Goal: Task Accomplishment & Management: Complete application form

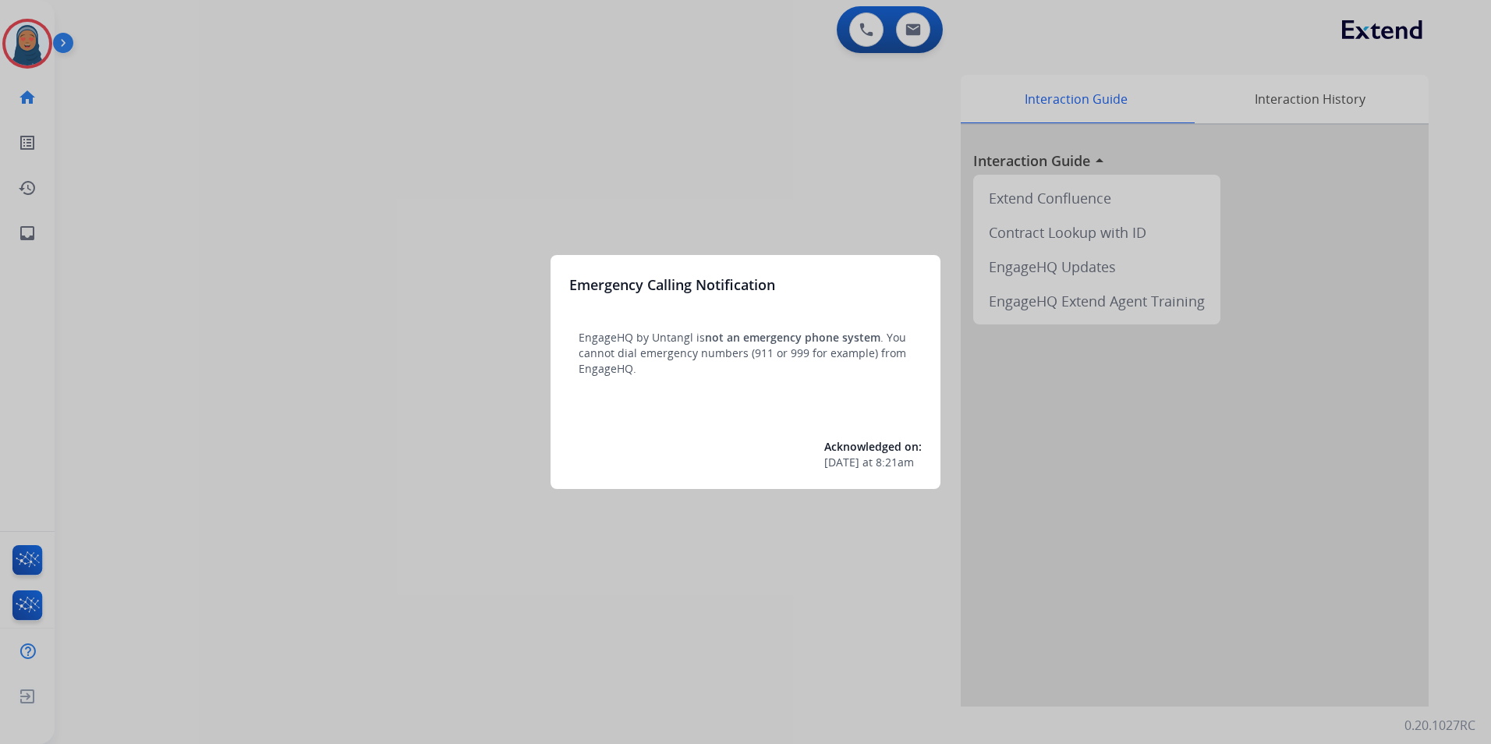
click at [136, 173] on div at bounding box center [745, 372] width 1491 height 744
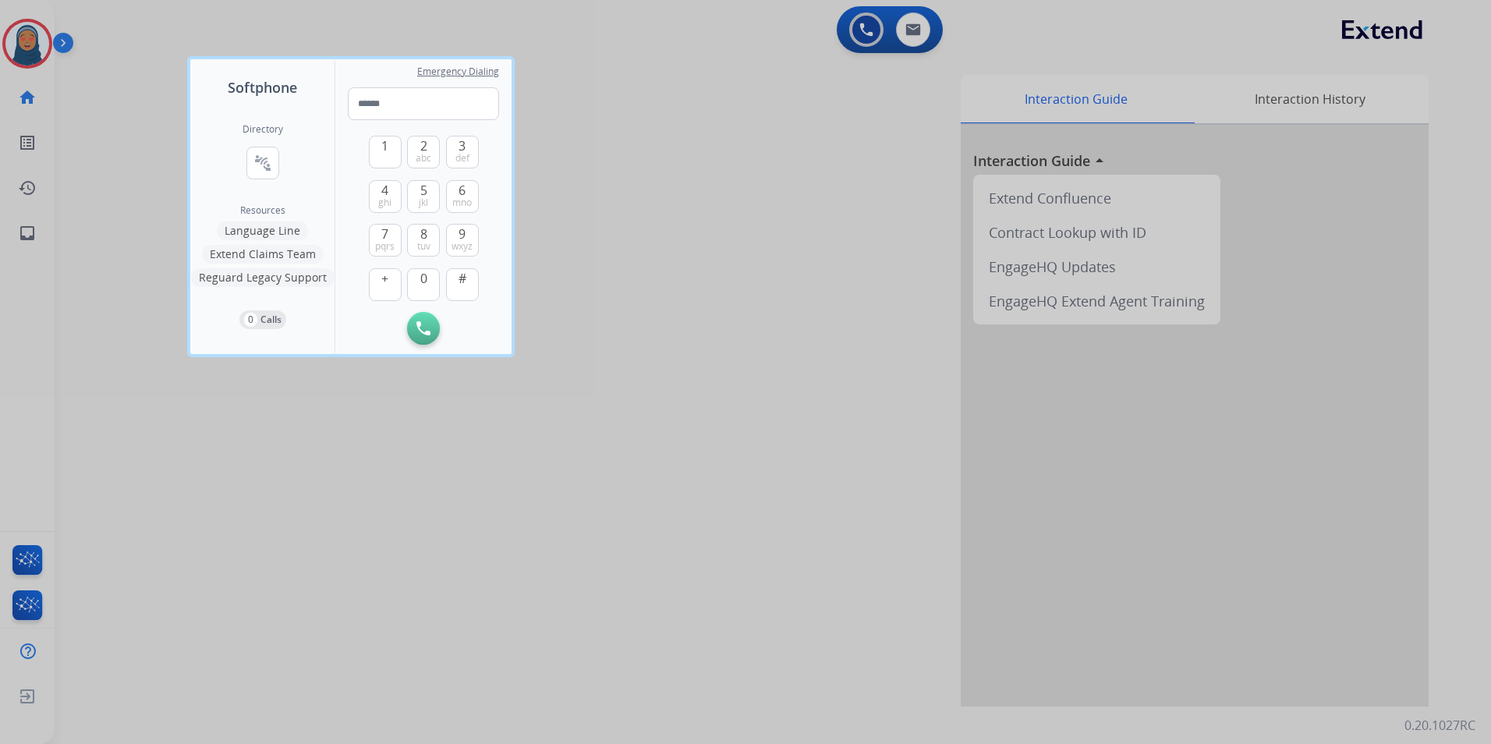
click at [115, 139] on div at bounding box center [745, 372] width 1491 height 744
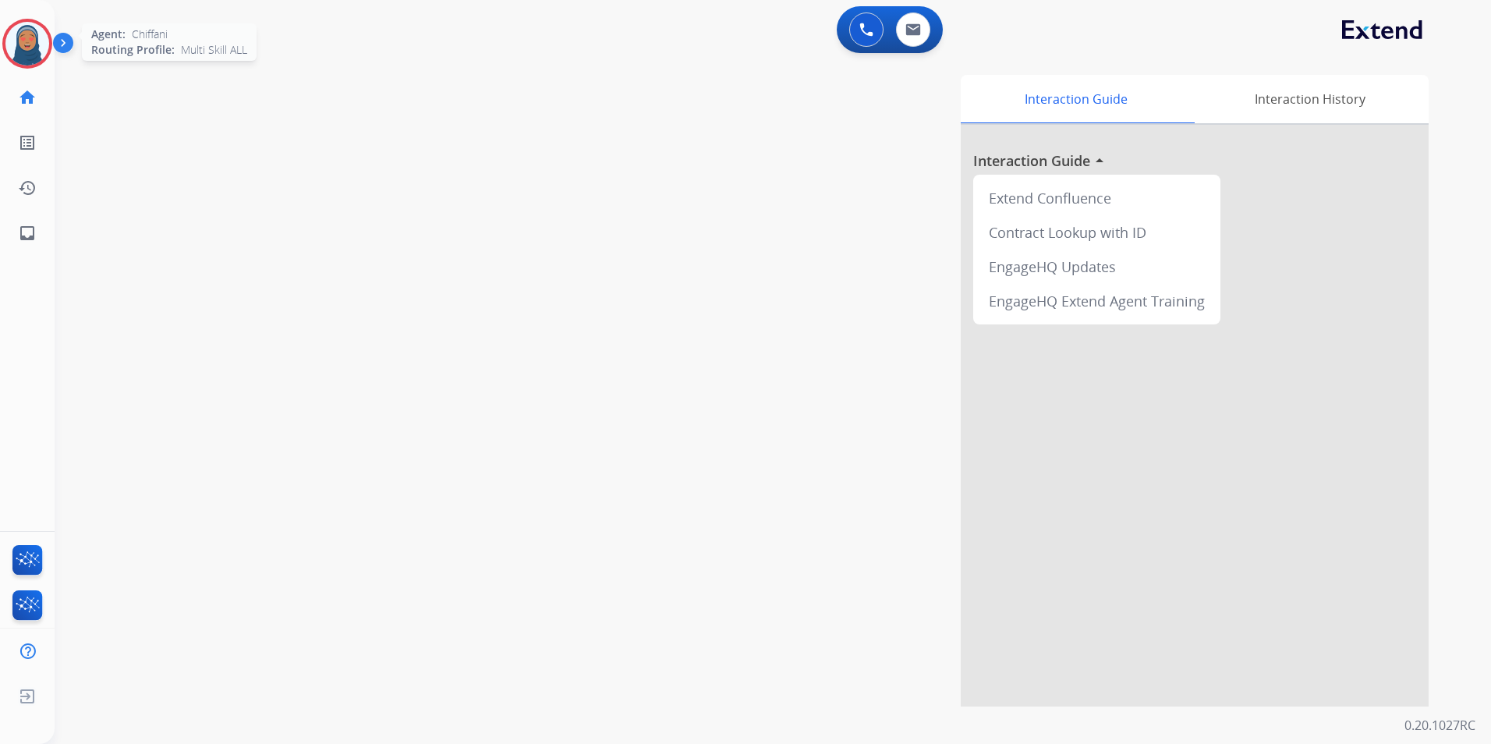
click at [29, 56] on img at bounding box center [27, 44] width 44 height 44
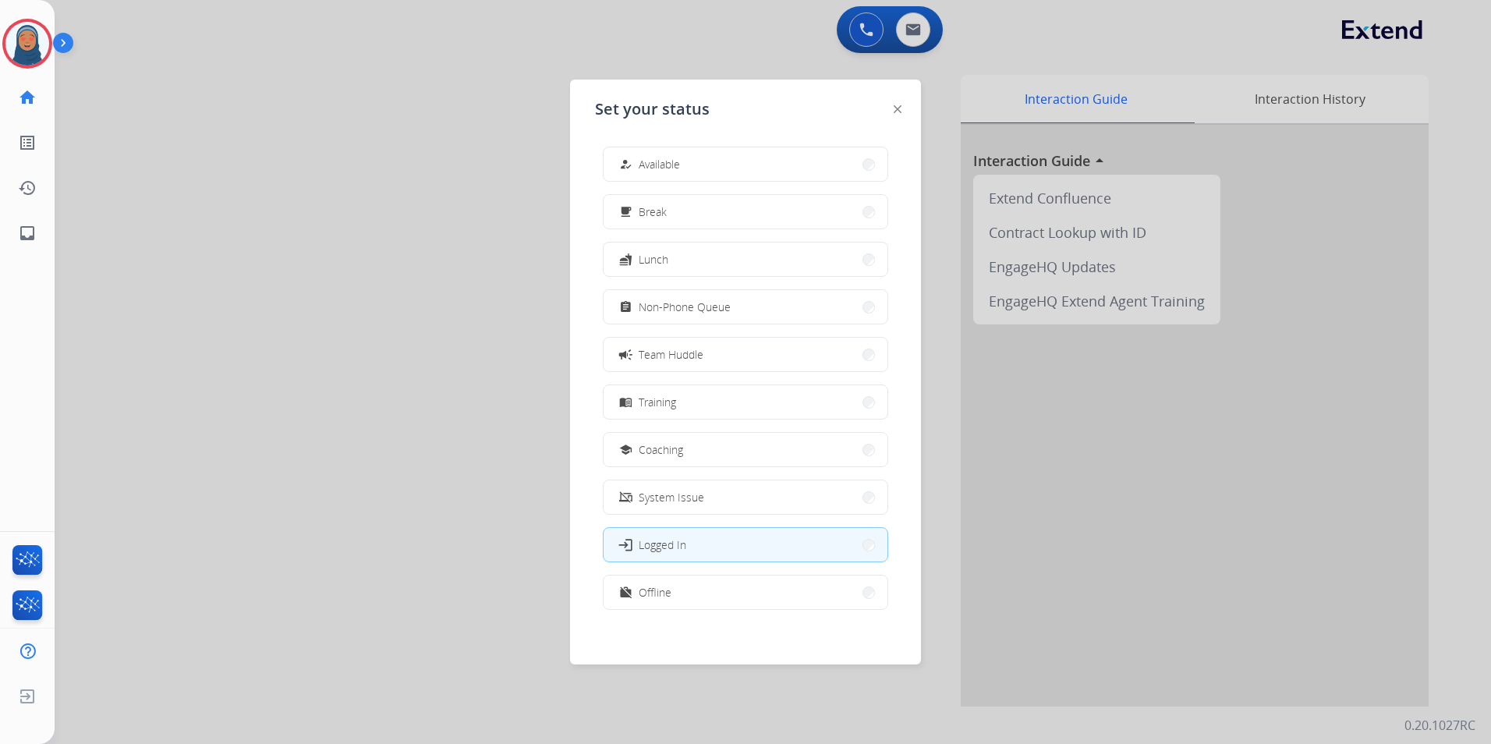
drag, startPoint x: 752, startPoint y: 169, endPoint x: 742, endPoint y: 172, distance: 10.6
click at [752, 168] on button "how_to_reg Available" at bounding box center [746, 164] width 284 height 34
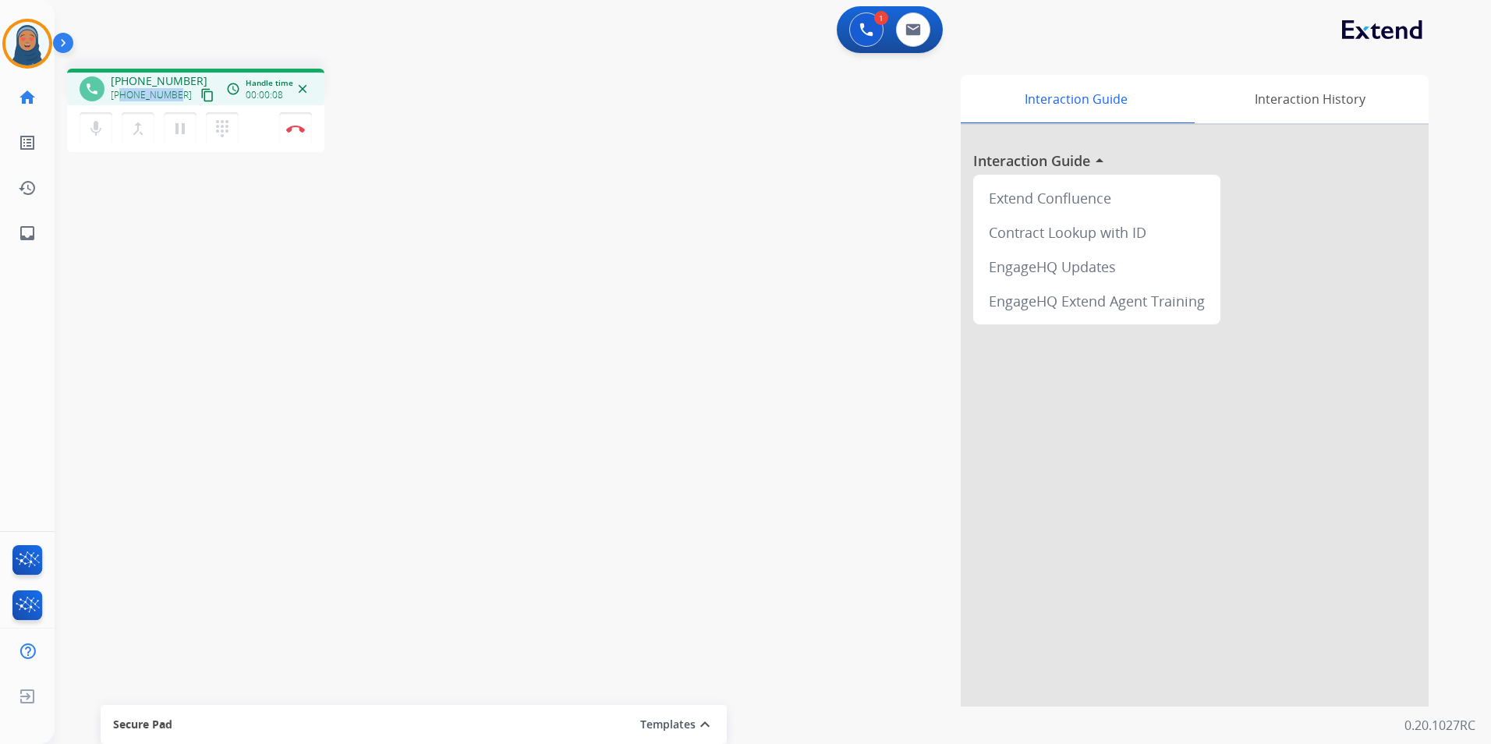
drag, startPoint x: 177, startPoint y: 96, endPoint x: 124, endPoint y: 97, distance: 53.0
click at [124, 97] on div "[PHONE_NUMBER] content_copy" at bounding box center [164, 95] width 106 height 19
copy span "2532732188"
click at [296, 136] on button "Disconnect" at bounding box center [295, 128] width 33 height 33
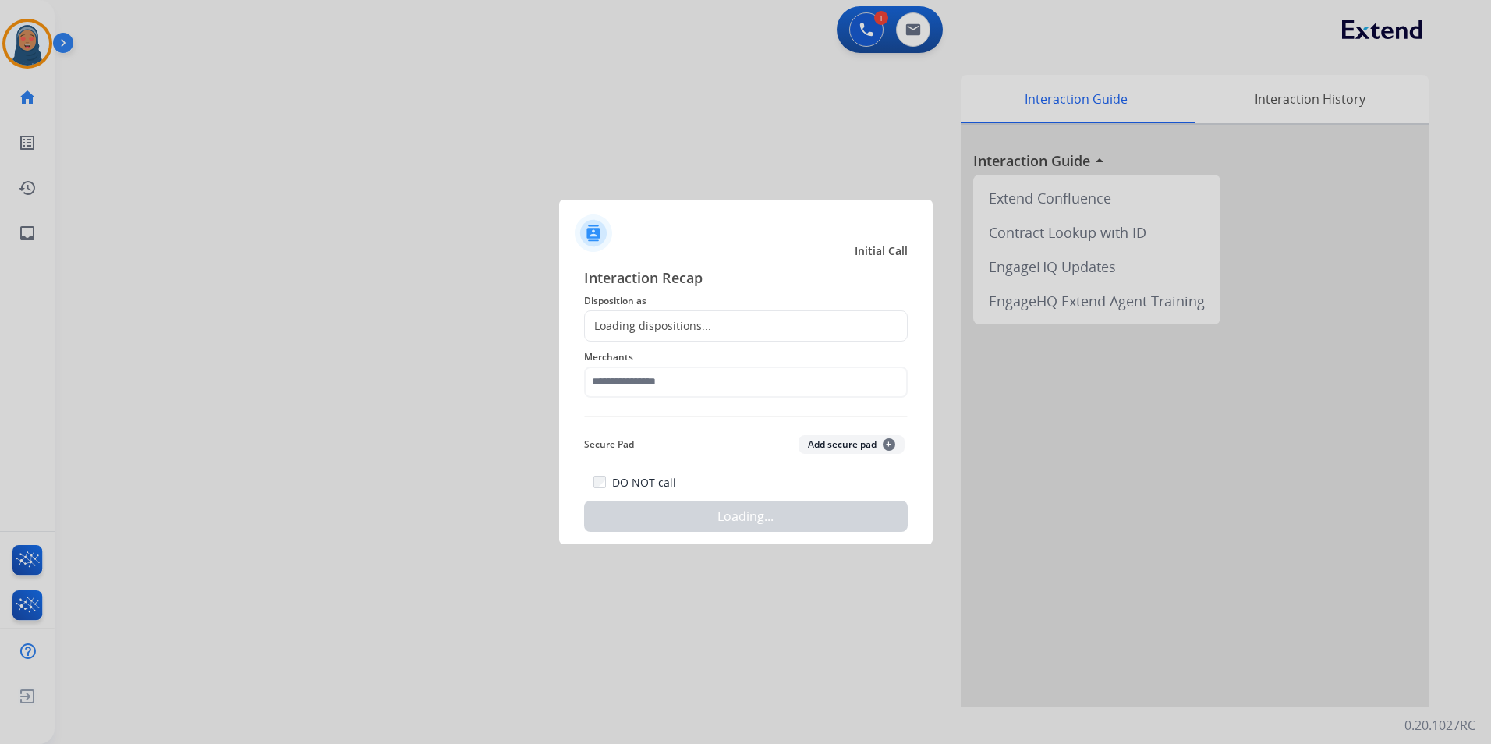
click at [657, 320] on div "Loading dispositions..." at bounding box center [648, 326] width 126 height 16
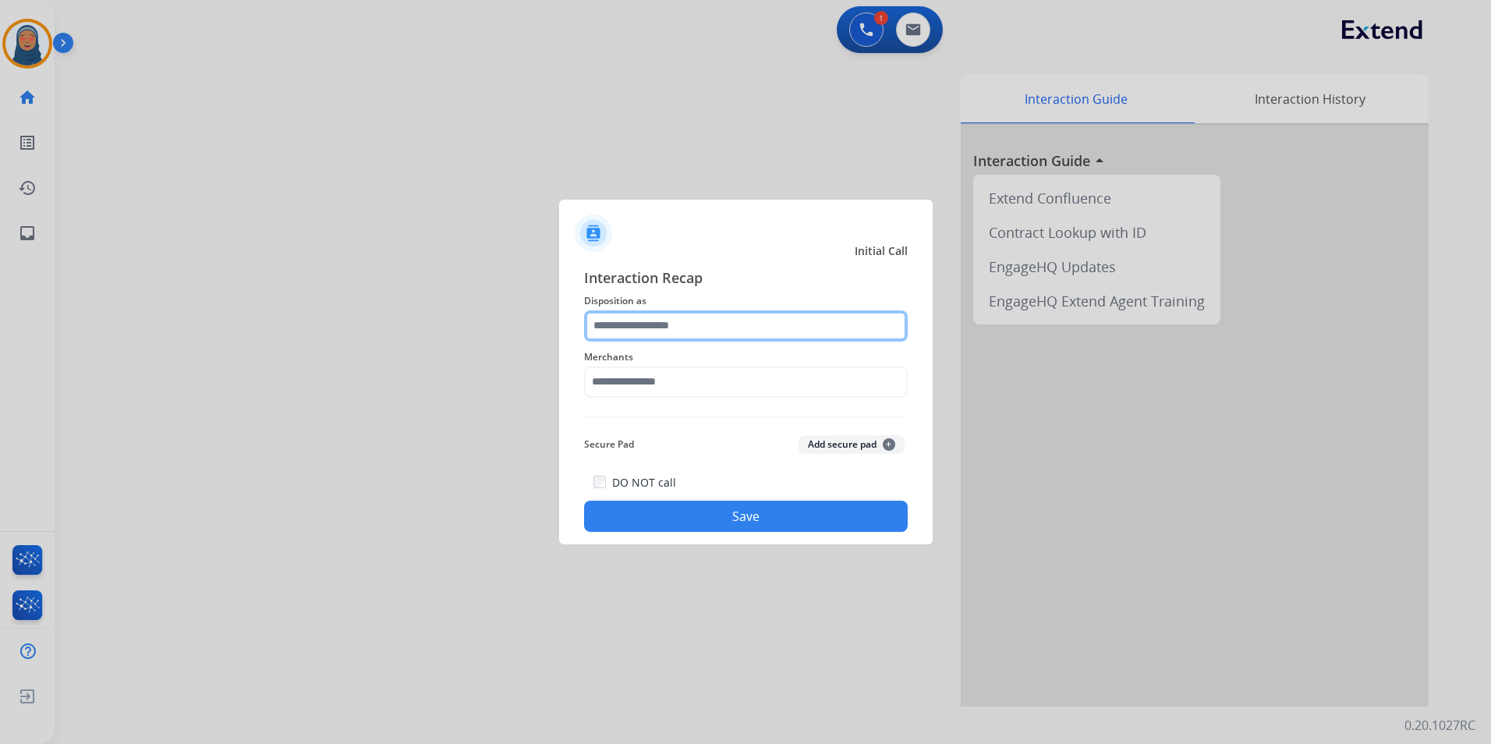
click at [691, 328] on input "text" at bounding box center [746, 325] width 324 height 31
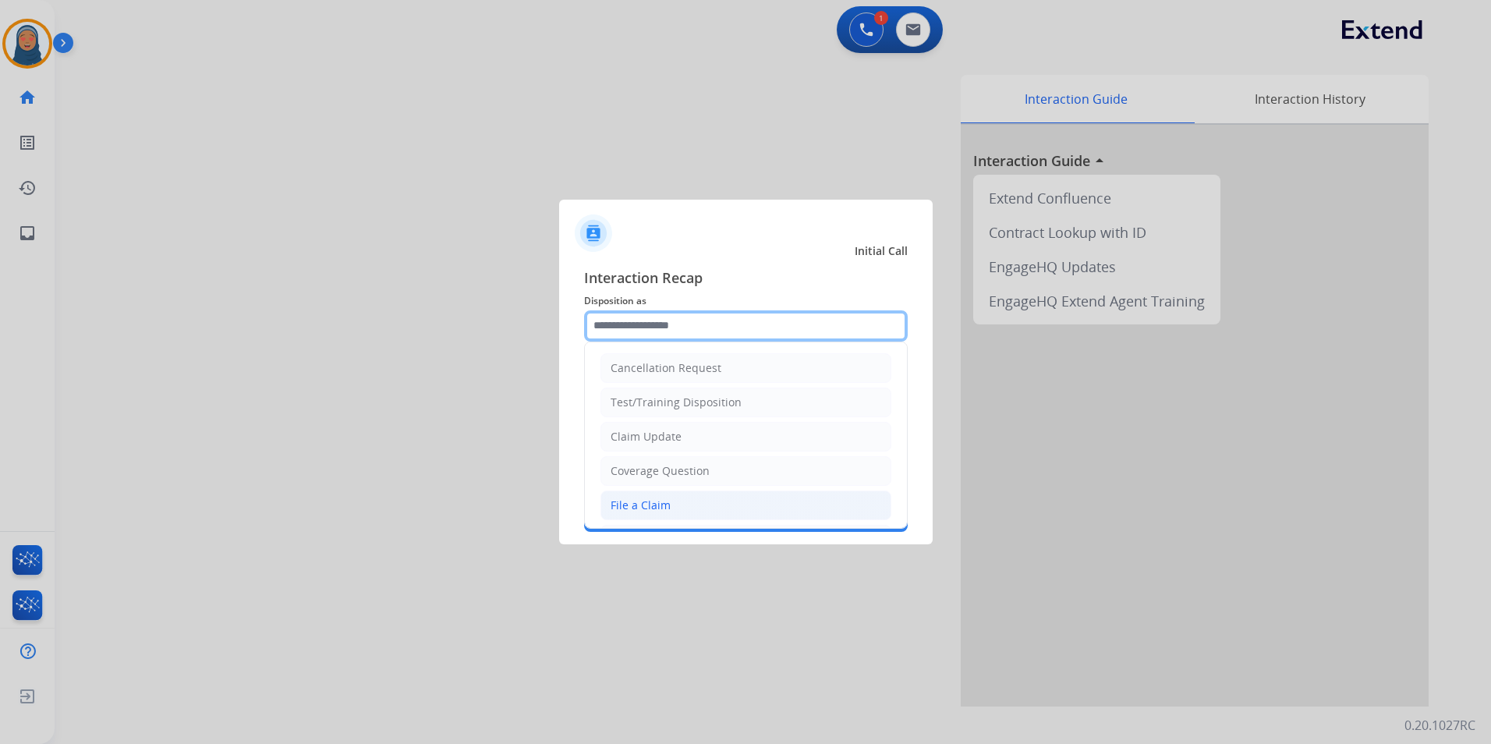
scroll to position [78, 0]
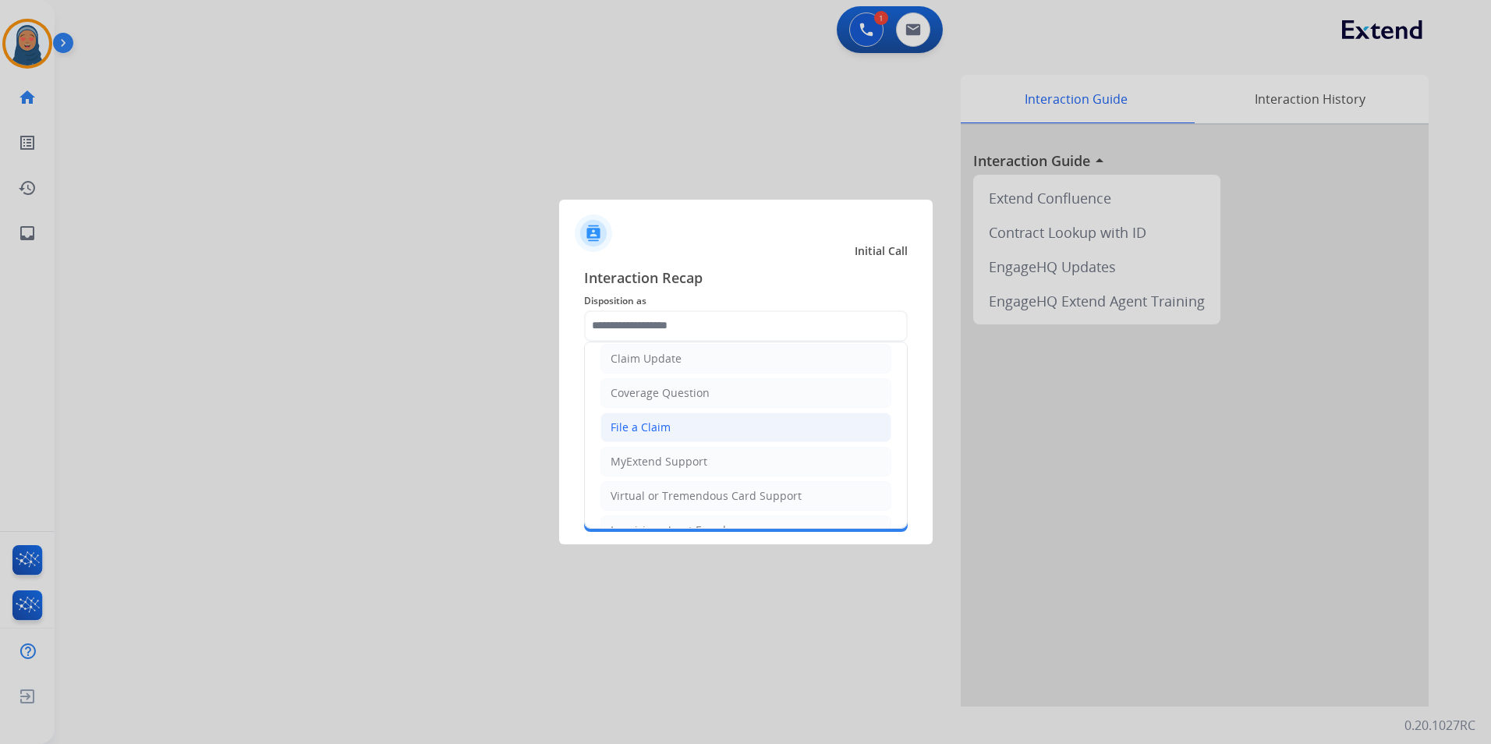
click at [674, 434] on li "File a Claim" at bounding box center [745, 427] width 291 height 30
type input "**********"
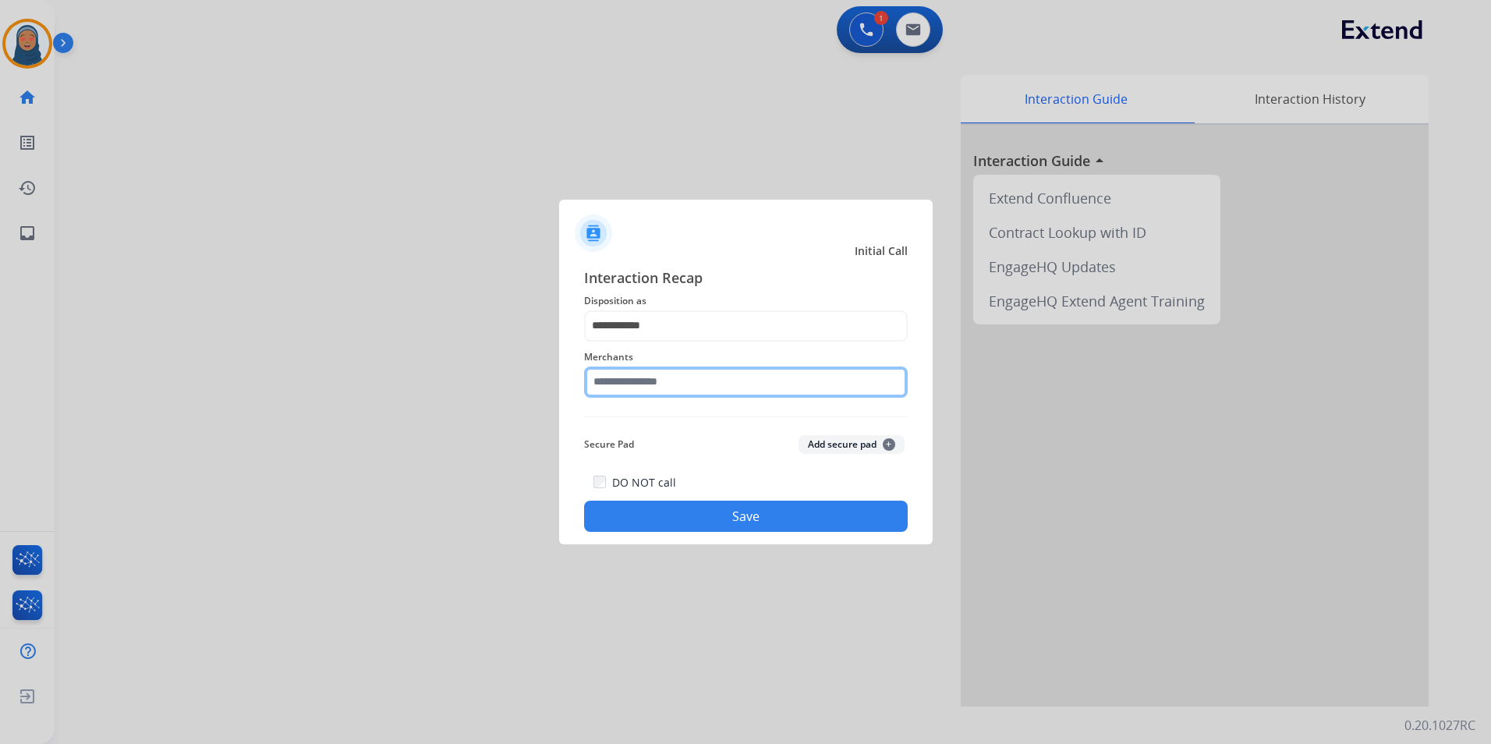
click at [674, 379] on input "text" at bounding box center [746, 381] width 324 height 31
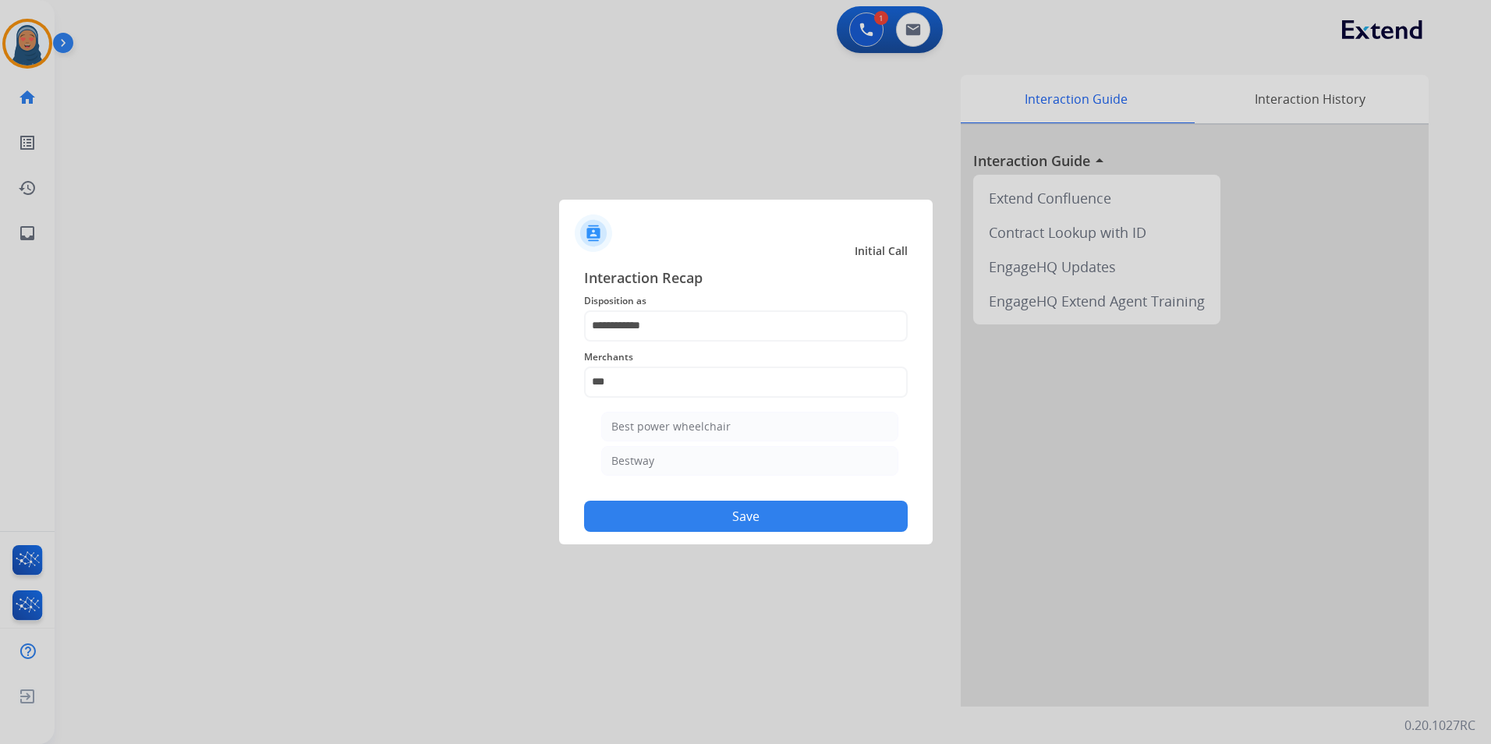
click at [646, 462] on div "Bestway" at bounding box center [632, 461] width 43 height 16
type input "*******"
click at [724, 510] on button "Save" at bounding box center [746, 516] width 324 height 31
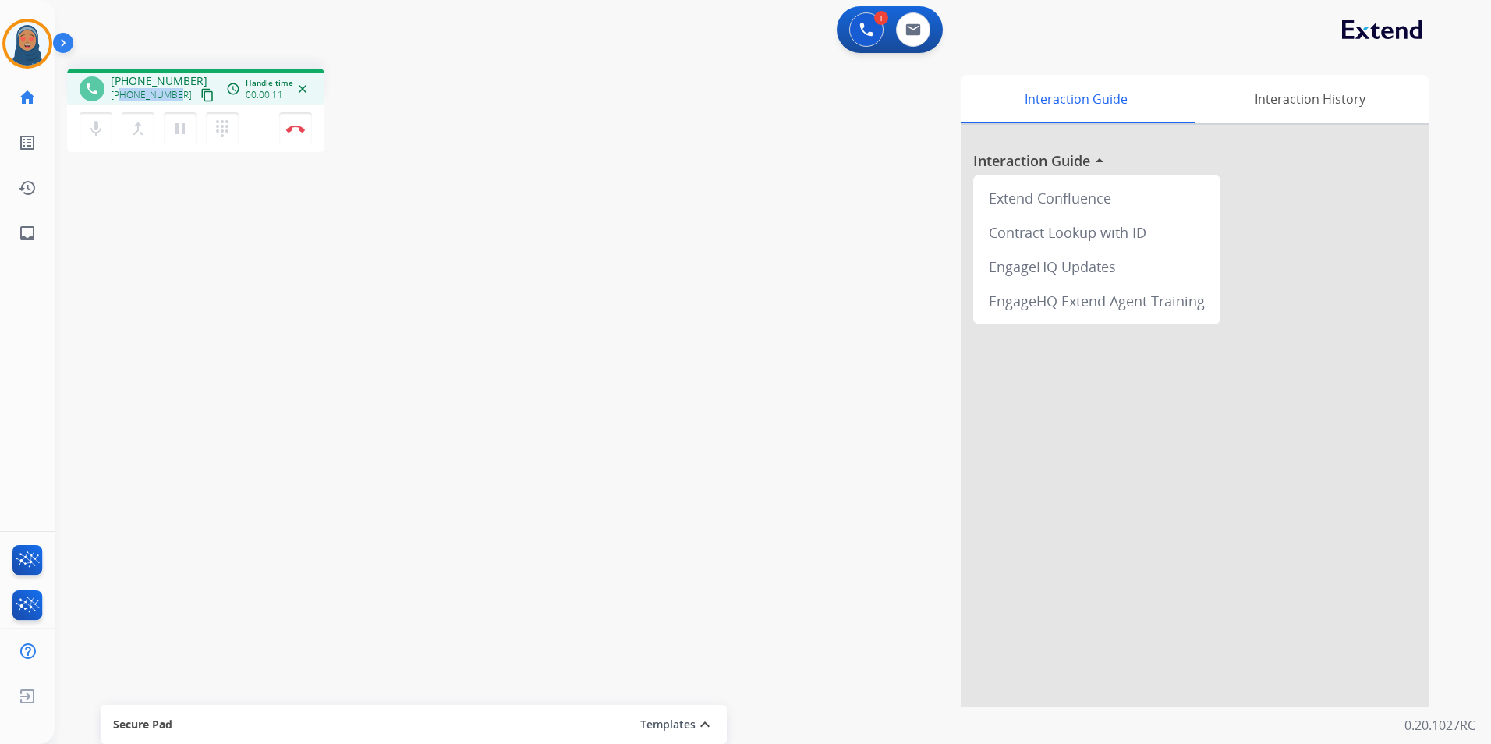
drag, startPoint x: 177, startPoint y: 94, endPoint x: 120, endPoint y: 97, distance: 57.0
click at [120, 97] on div "[PHONE_NUMBER] content_copy" at bounding box center [164, 95] width 106 height 19
copy span "5157207615"
click at [297, 133] on button "Disconnect" at bounding box center [295, 128] width 33 height 33
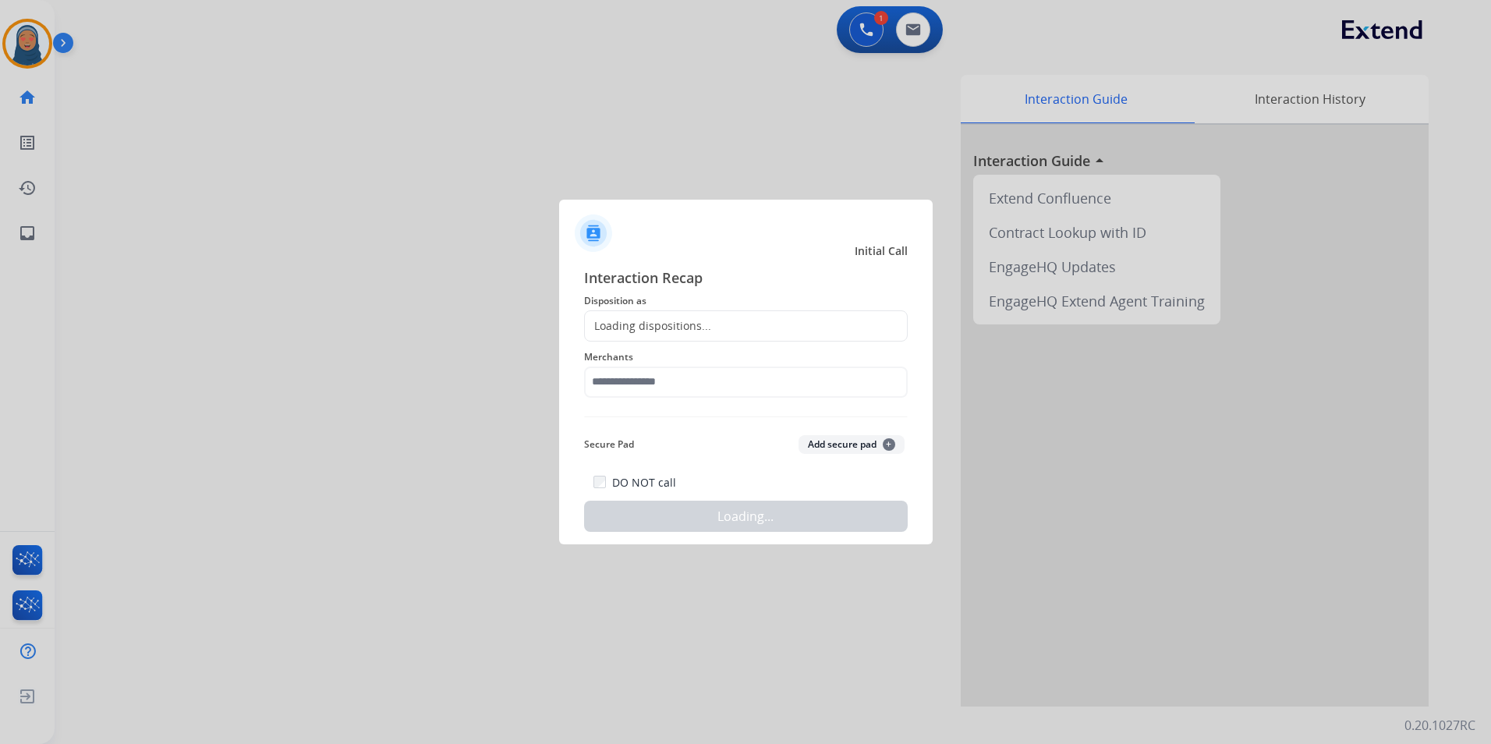
click at [704, 322] on div "Loading dispositions..." at bounding box center [648, 326] width 126 height 16
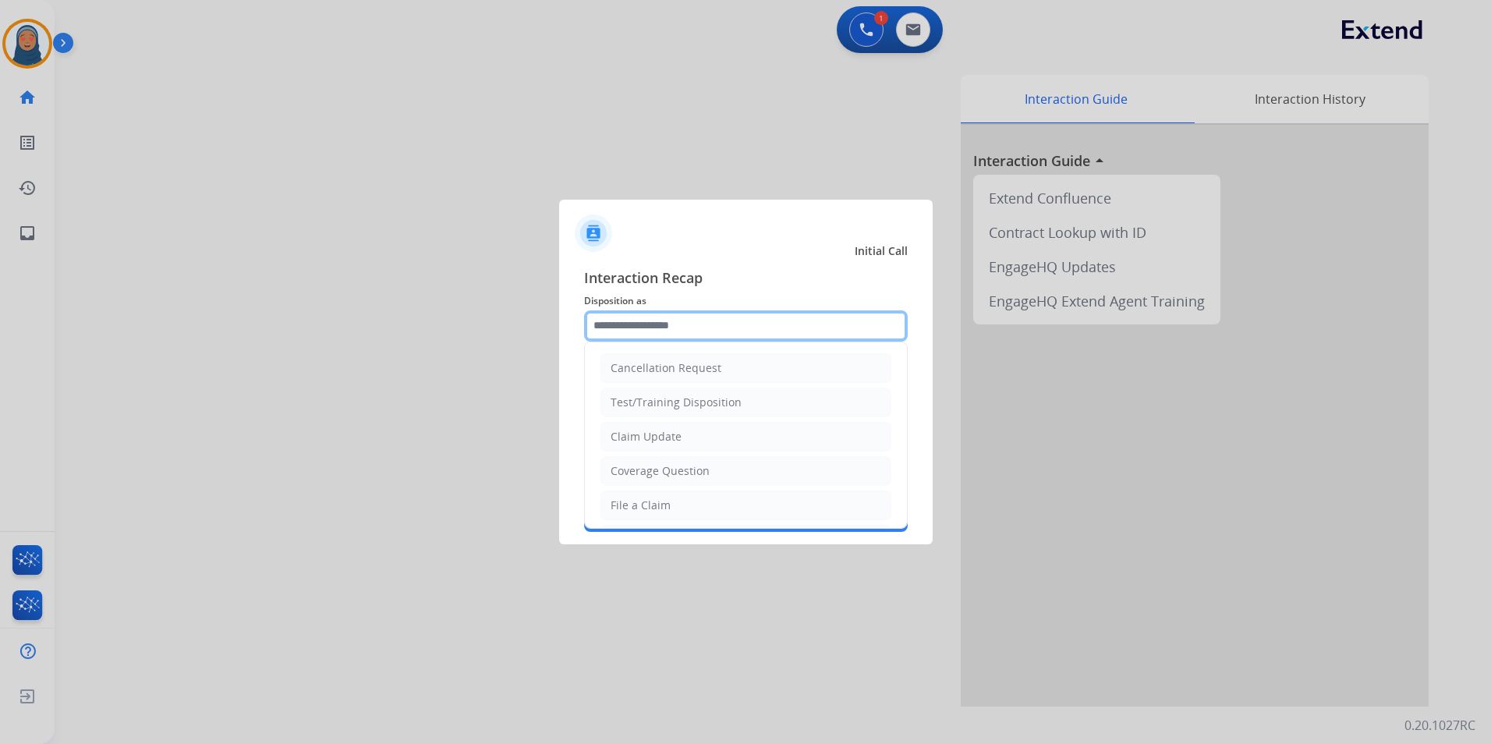
click at [678, 326] on input "text" at bounding box center [746, 325] width 324 height 31
click at [666, 510] on div "File a Claim" at bounding box center [641, 505] width 60 height 16
type input "**********"
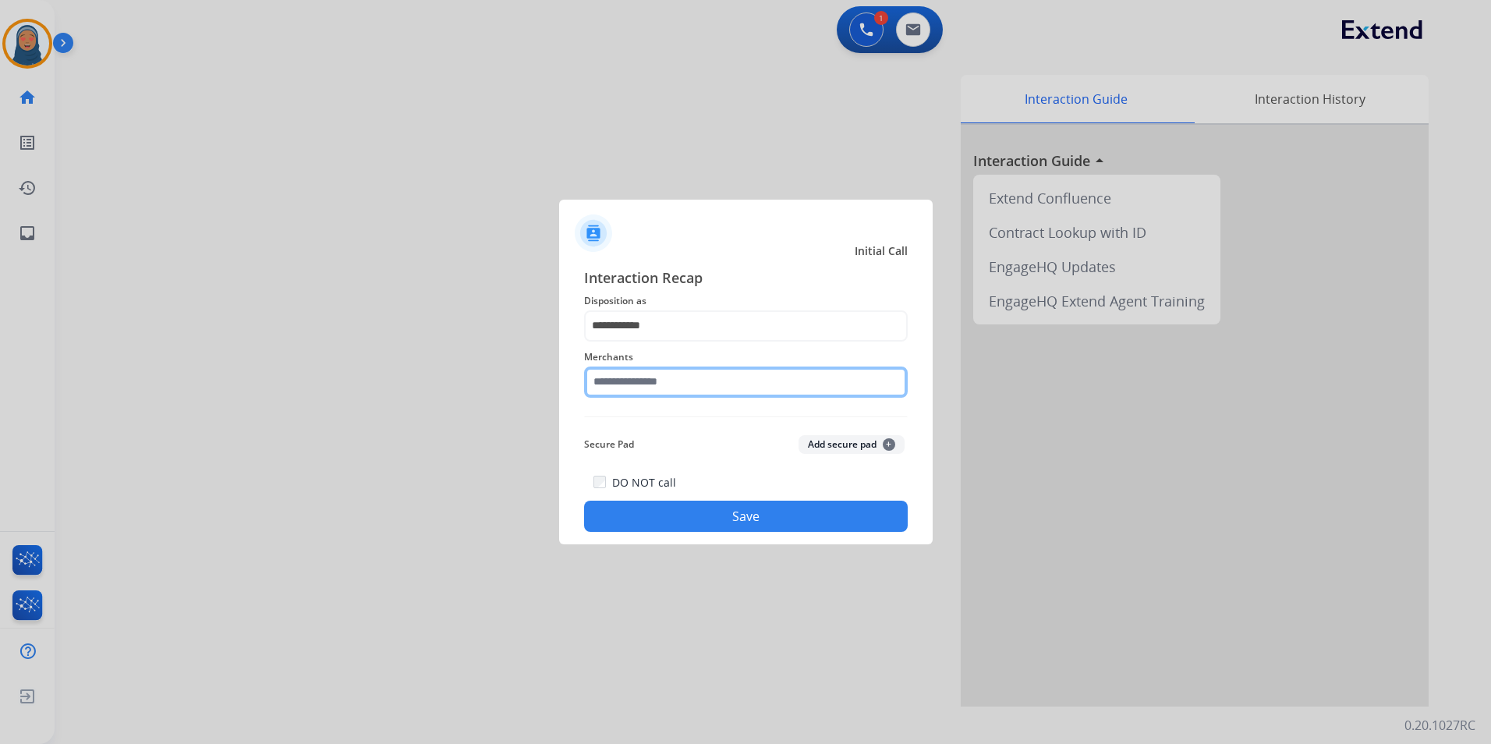
click at [688, 385] on input "text" at bounding box center [746, 381] width 324 height 31
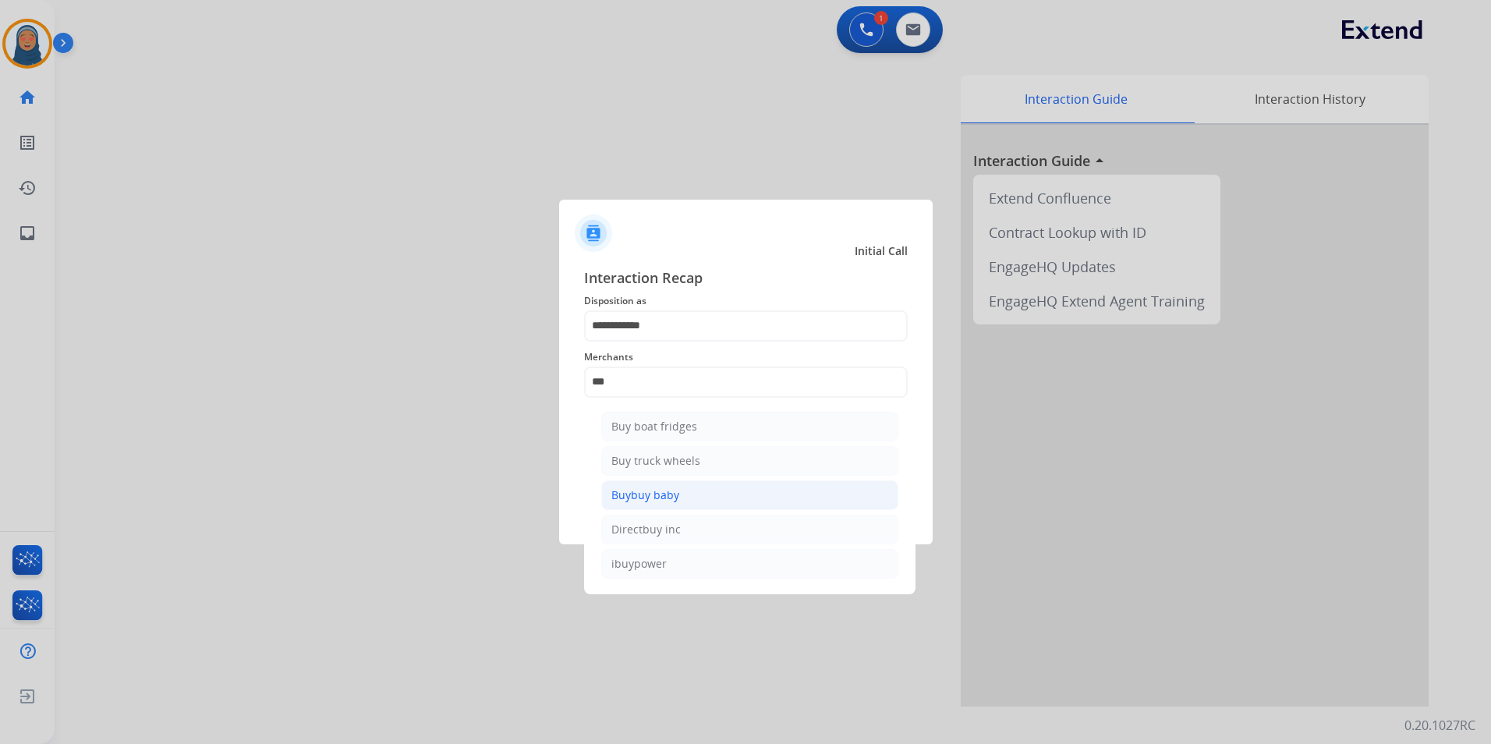
click at [710, 501] on li "Buybuy baby" at bounding box center [749, 495] width 297 height 30
type input "**********"
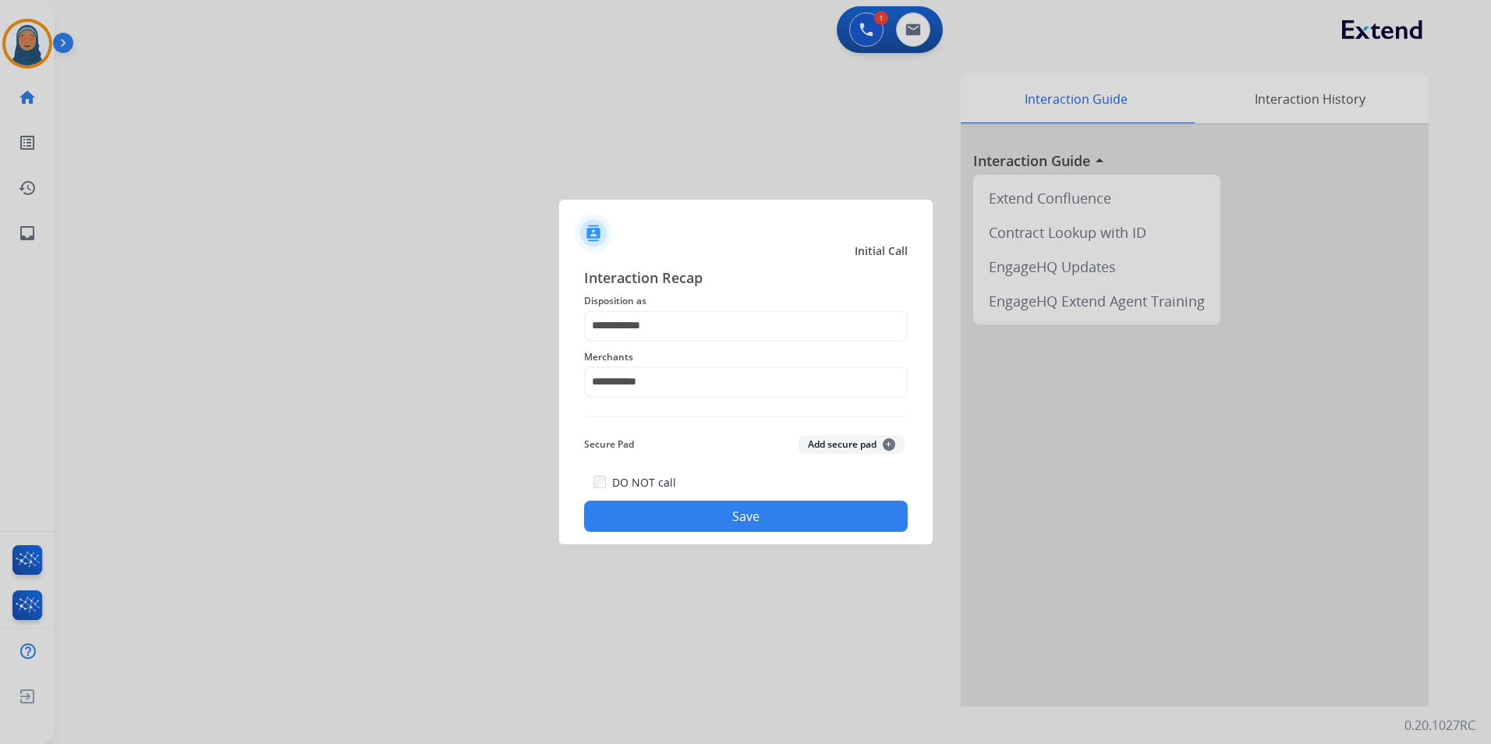
click at [752, 514] on button "Save" at bounding box center [746, 516] width 324 height 31
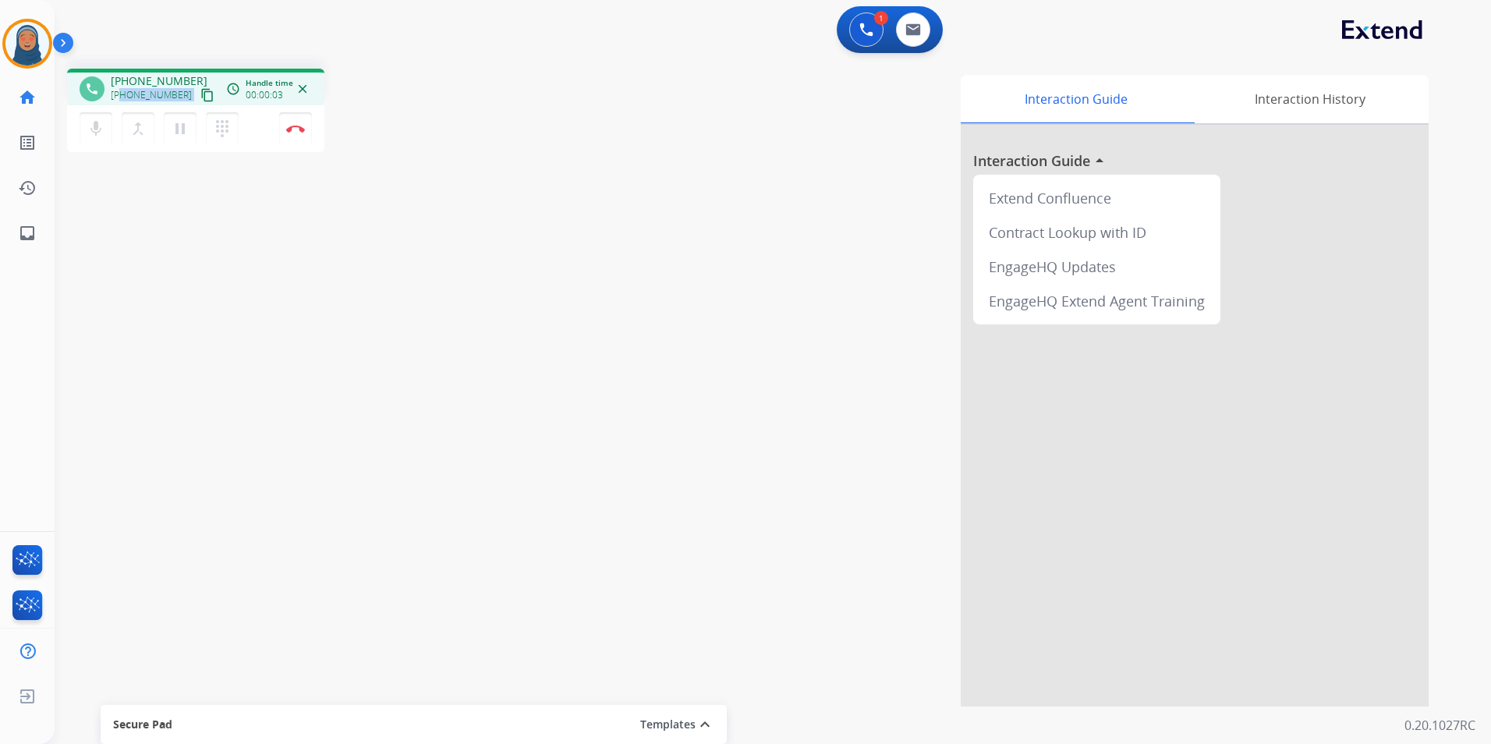
drag, startPoint x: 178, startPoint y: 97, endPoint x: 122, endPoint y: 94, distance: 56.2
click at [122, 94] on div "[PHONE_NUMBER] content_copy" at bounding box center [164, 95] width 106 height 19
copy div "3076311331 content_copy access_time Call metrics Queue 00:10 Hold 00:00 Talk 00…"
click at [298, 133] on button "Disconnect" at bounding box center [295, 128] width 33 height 33
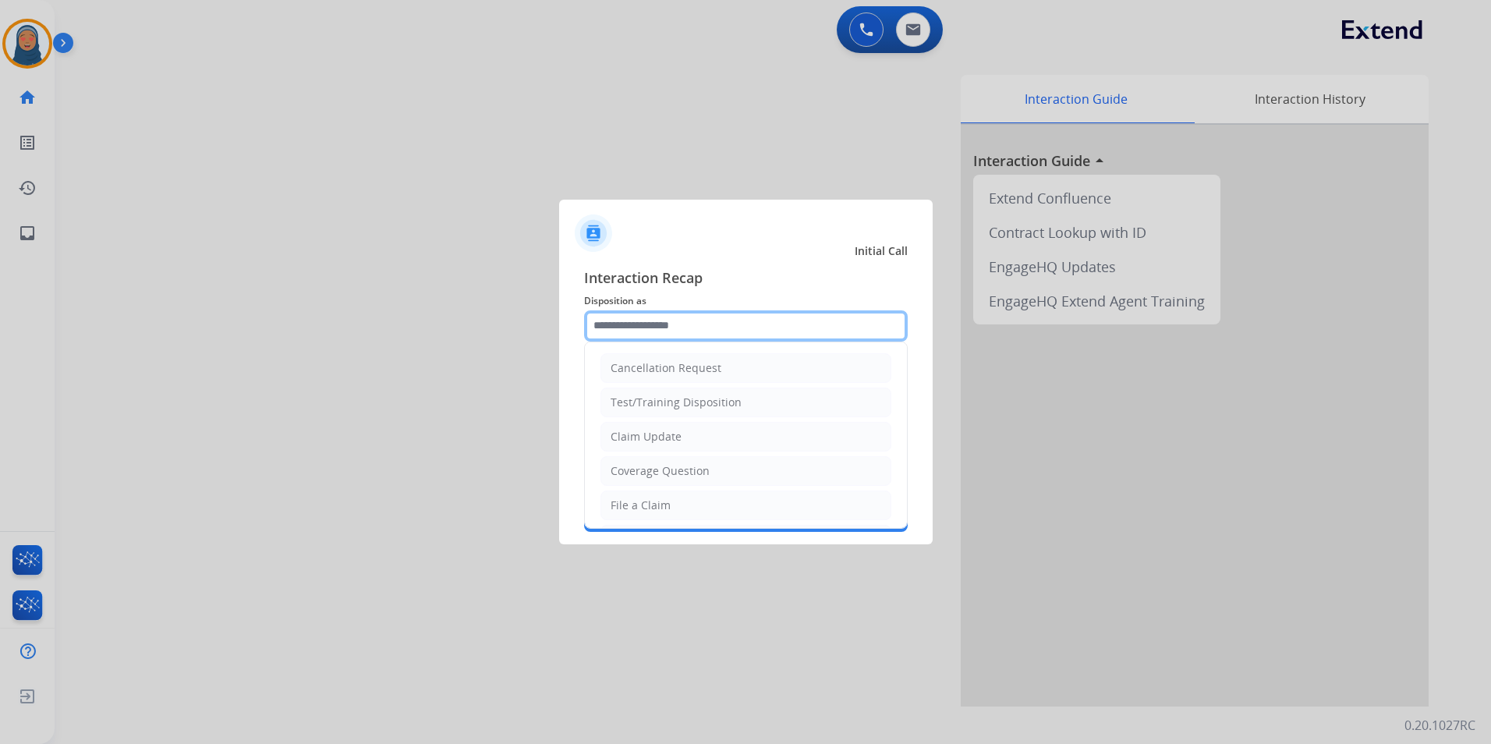
click at [629, 333] on input "text" at bounding box center [746, 325] width 324 height 31
drag, startPoint x: 680, startPoint y: 503, endPoint x: 679, endPoint y: 482, distance: 21.1
click at [680, 494] on li "File a Claim" at bounding box center [745, 505] width 291 height 30
type input "**********"
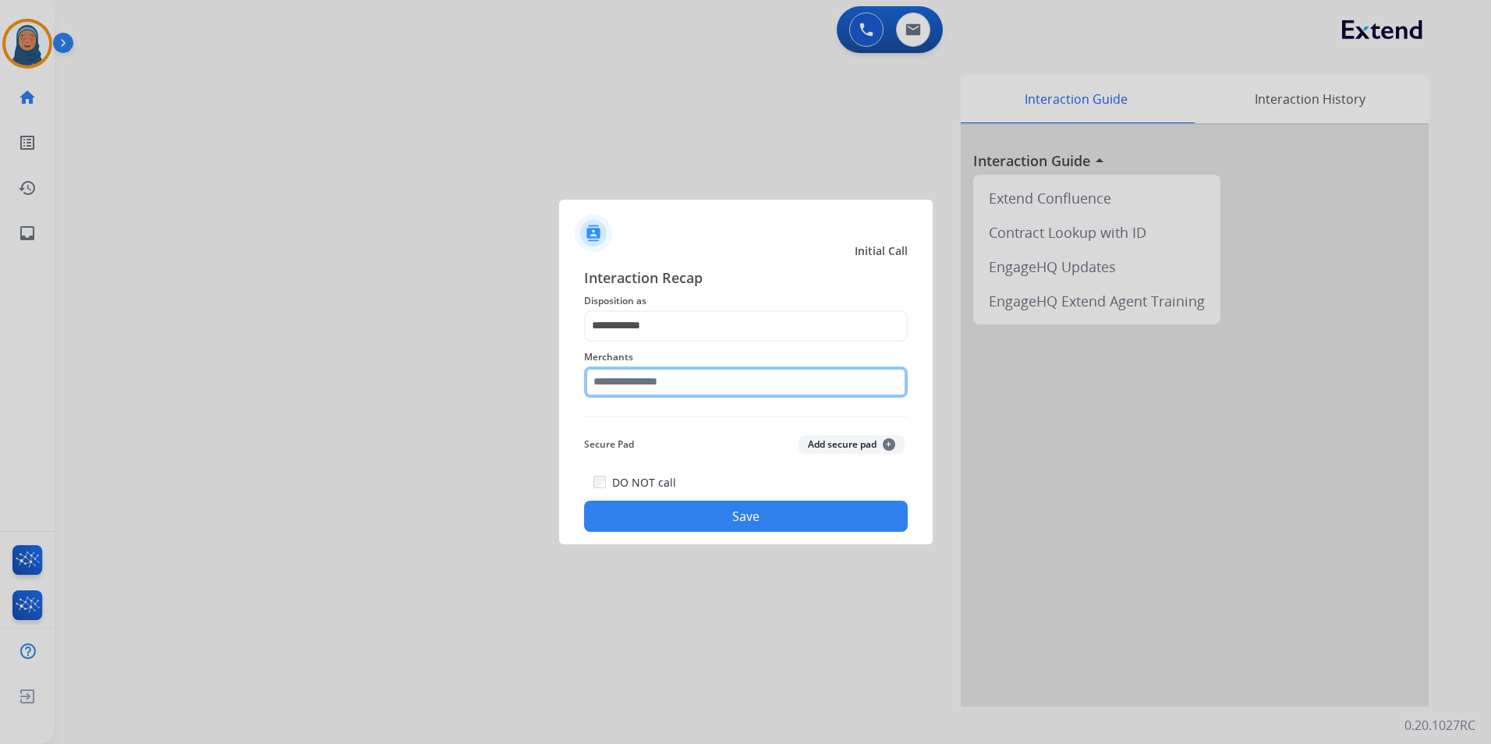
click at [671, 377] on input "text" at bounding box center [746, 381] width 324 height 31
type input "*"
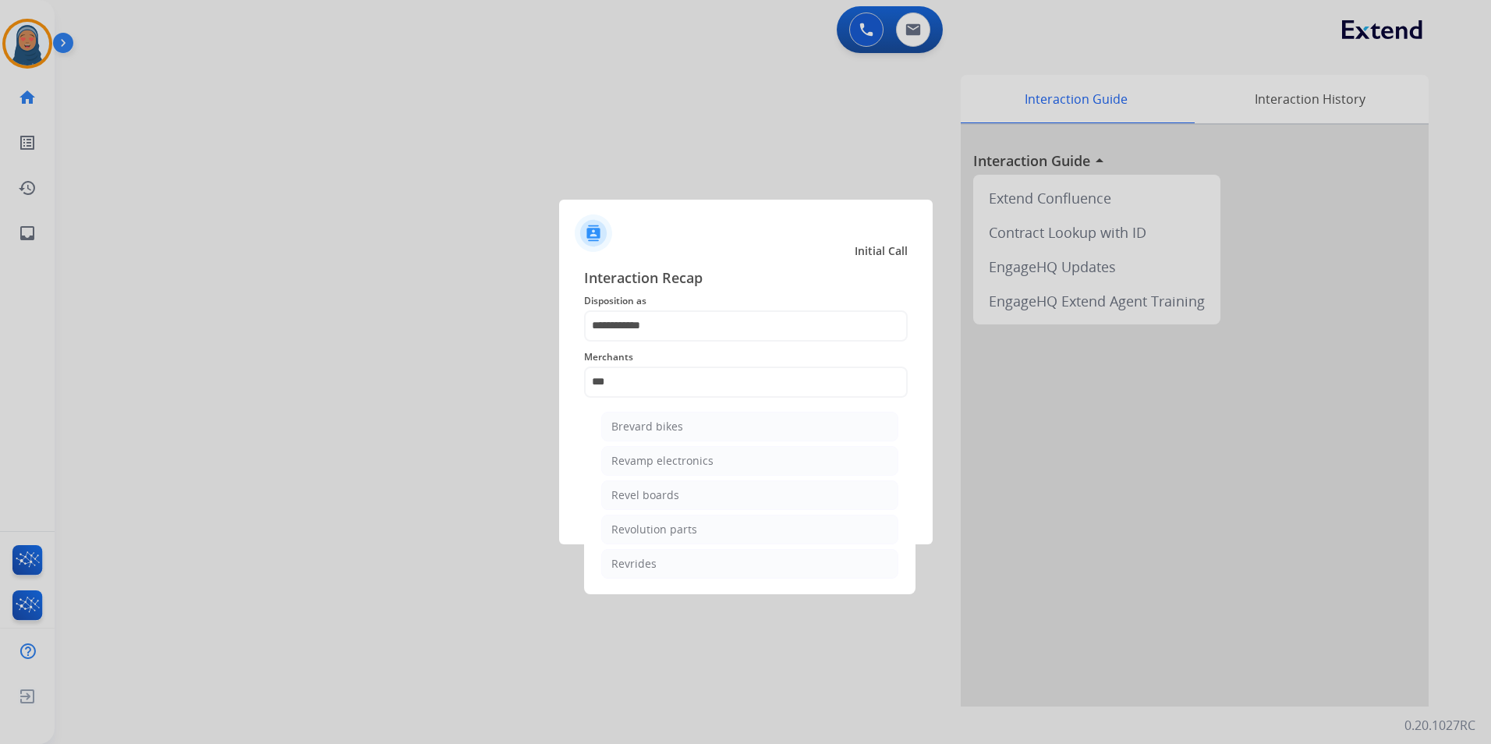
click at [677, 537] on li "Revolution parts" at bounding box center [749, 530] width 297 height 30
type input "**********"
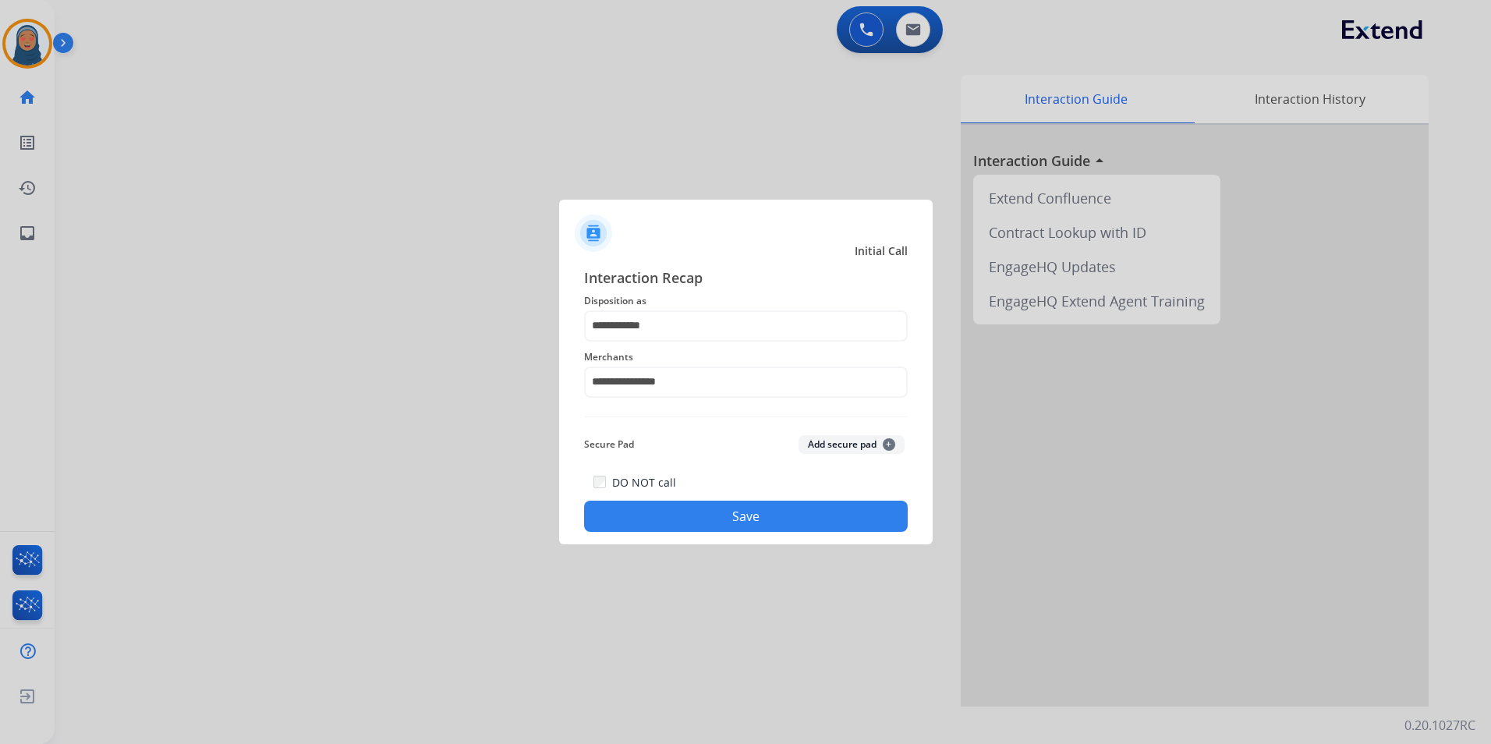
click at [741, 522] on button "Save" at bounding box center [746, 516] width 324 height 31
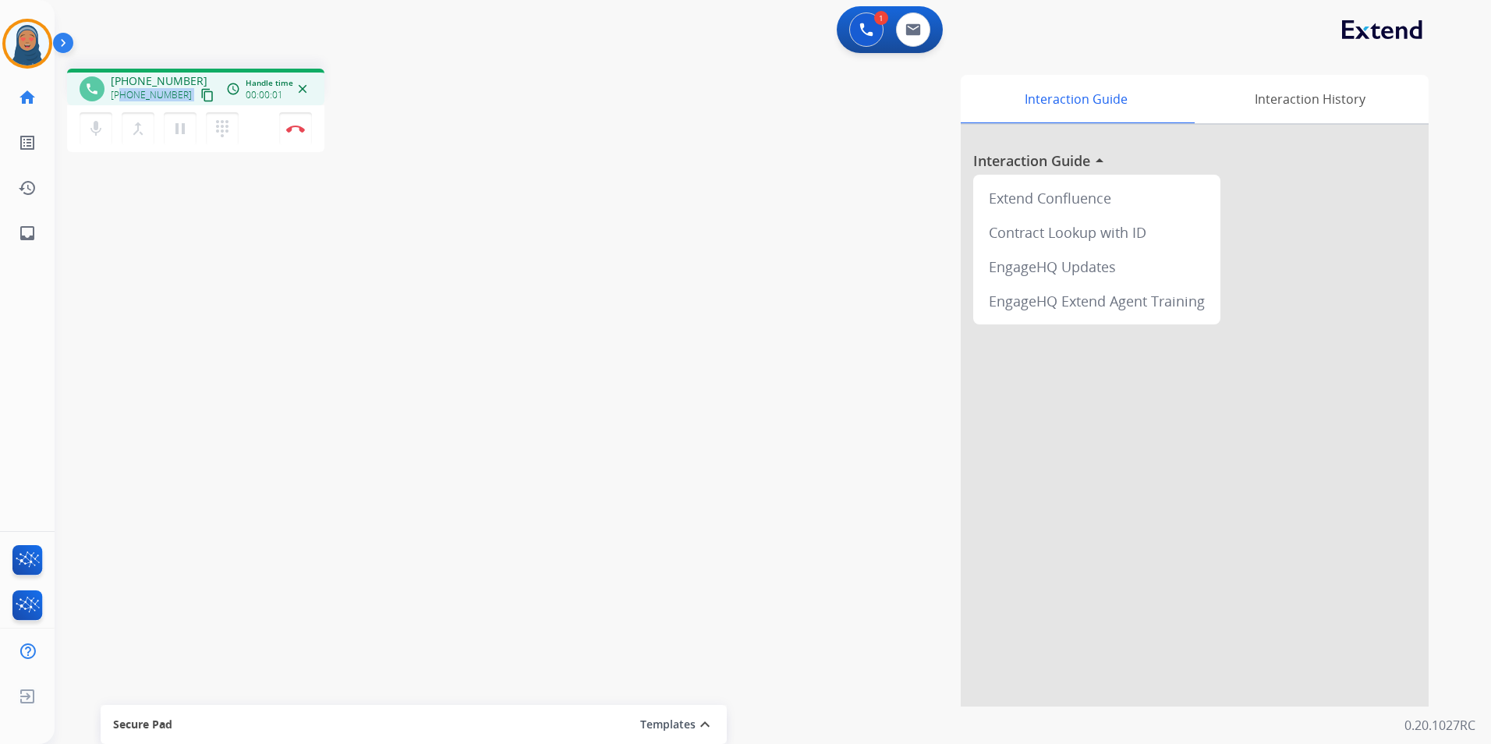
drag, startPoint x: 178, startPoint y: 94, endPoint x: 124, endPoint y: 94, distance: 53.8
click at [124, 94] on div "[PHONE_NUMBER] content_copy" at bounding box center [164, 95] width 106 height 19
copy div "2069133032 content_copy access_time Call metrics Queue 00:09 Hold 00:00 Talk 00…"
click at [306, 129] on button "Disconnect" at bounding box center [295, 128] width 33 height 33
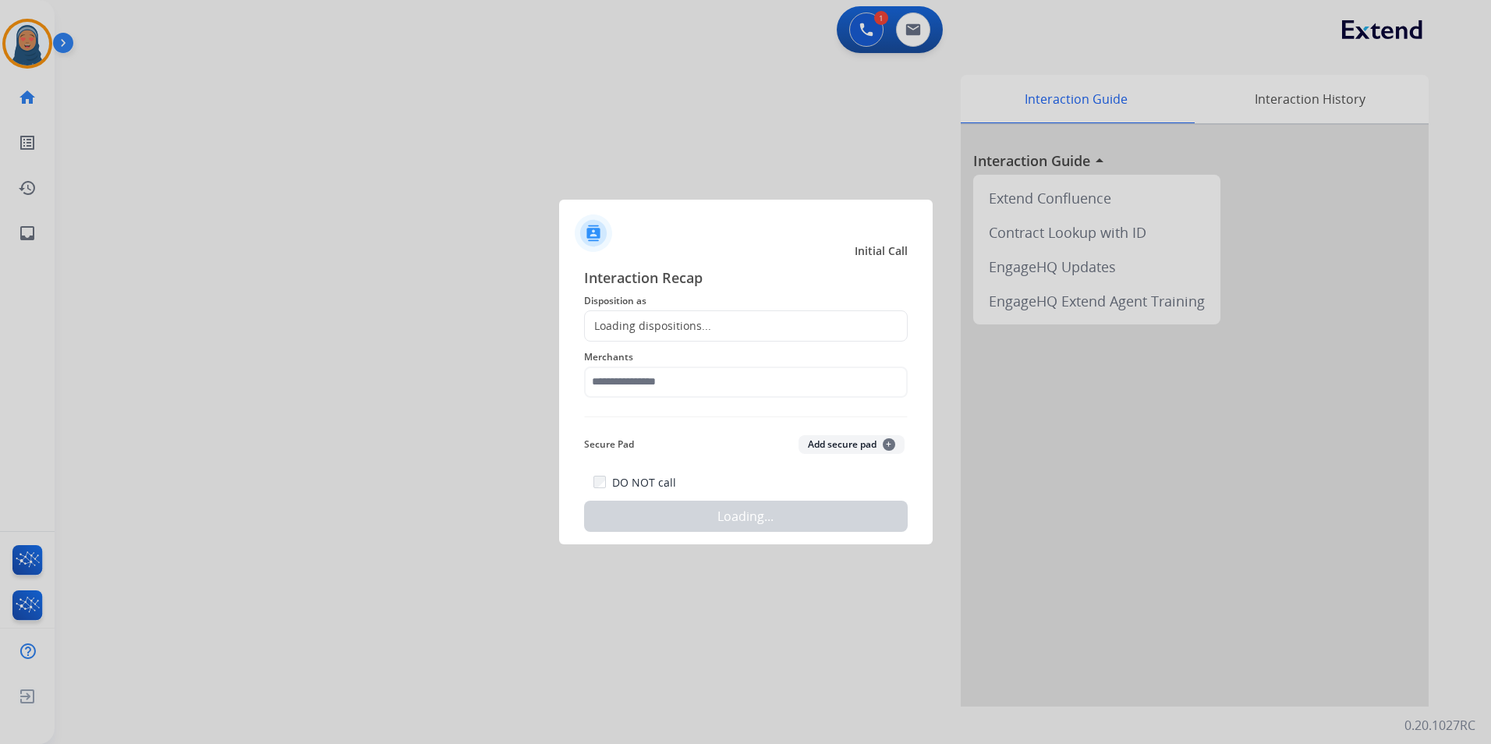
click at [664, 322] on div "Loading dispositions..." at bounding box center [648, 326] width 126 height 16
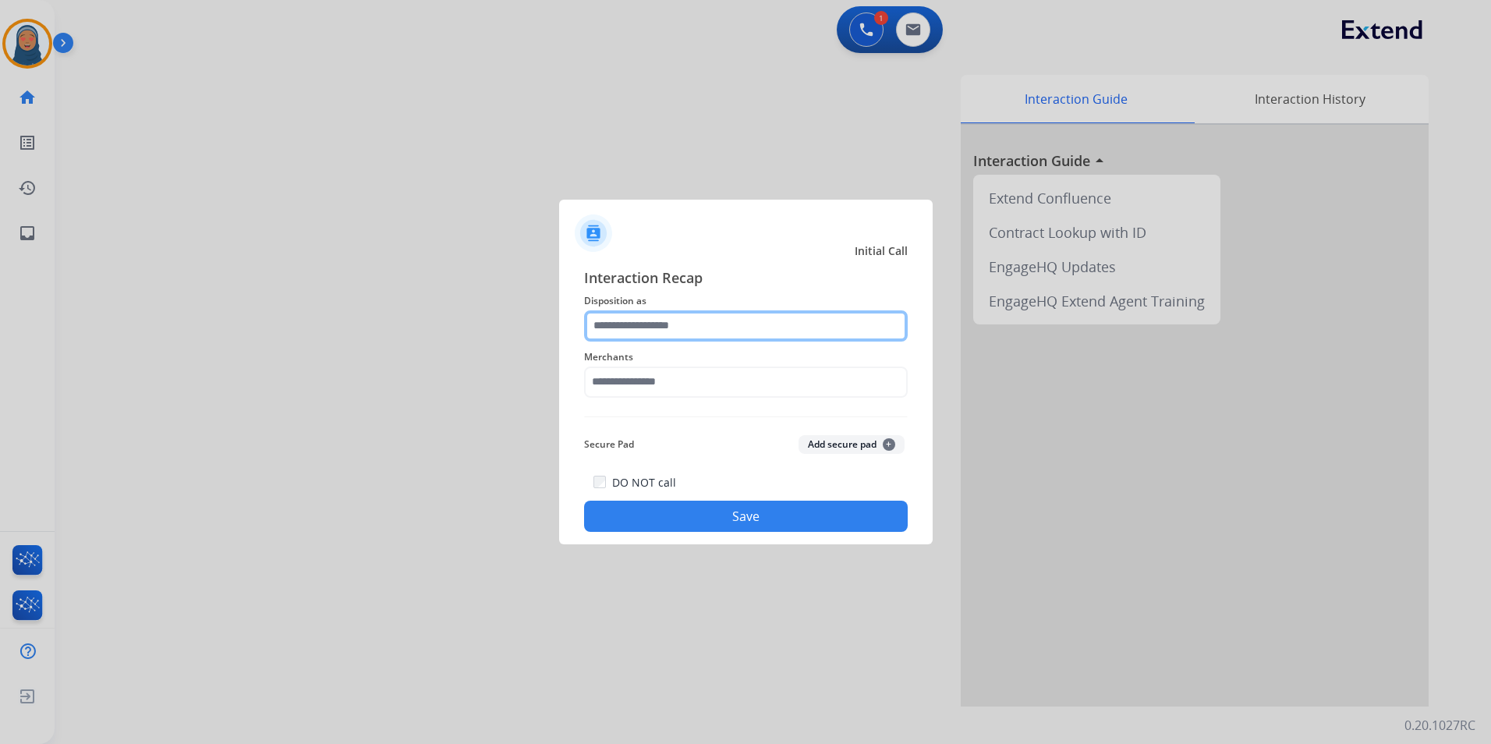
click at [674, 318] on input "text" at bounding box center [746, 325] width 324 height 31
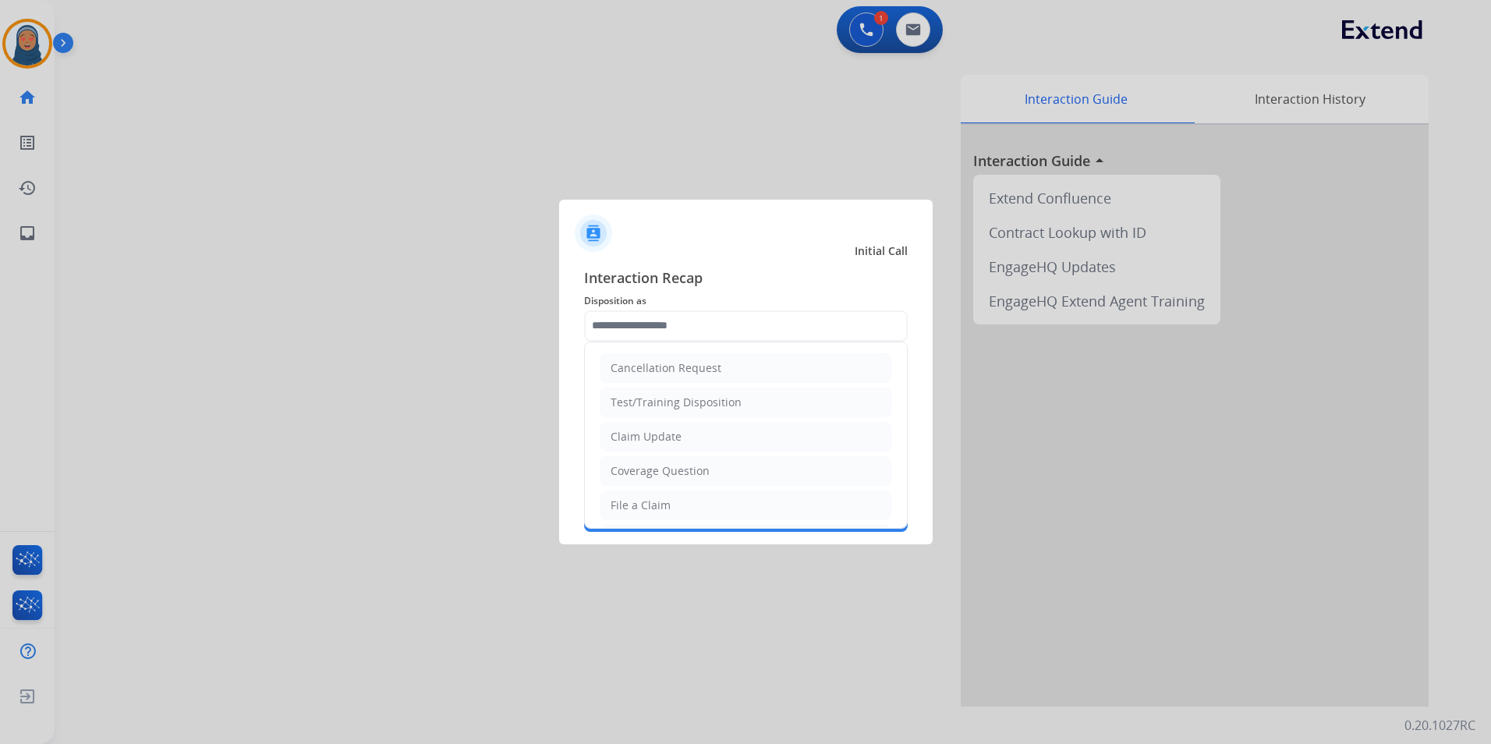
drag, startPoint x: 674, startPoint y: 502, endPoint x: 673, endPoint y: 455, distance: 46.8
click at [674, 501] on li "File a Claim" at bounding box center [745, 505] width 291 height 30
type input "**********"
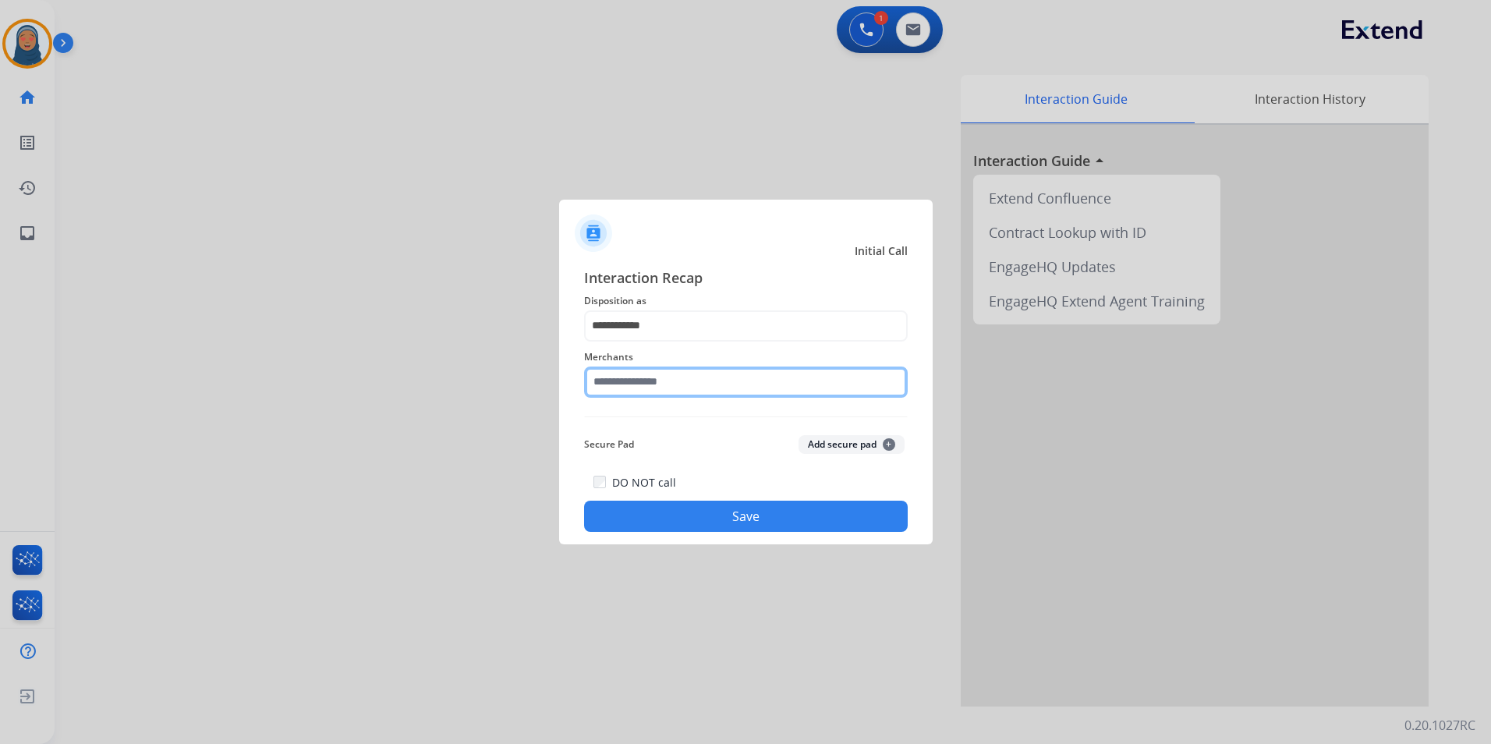
click at [674, 377] on input "text" at bounding box center [746, 381] width 324 height 31
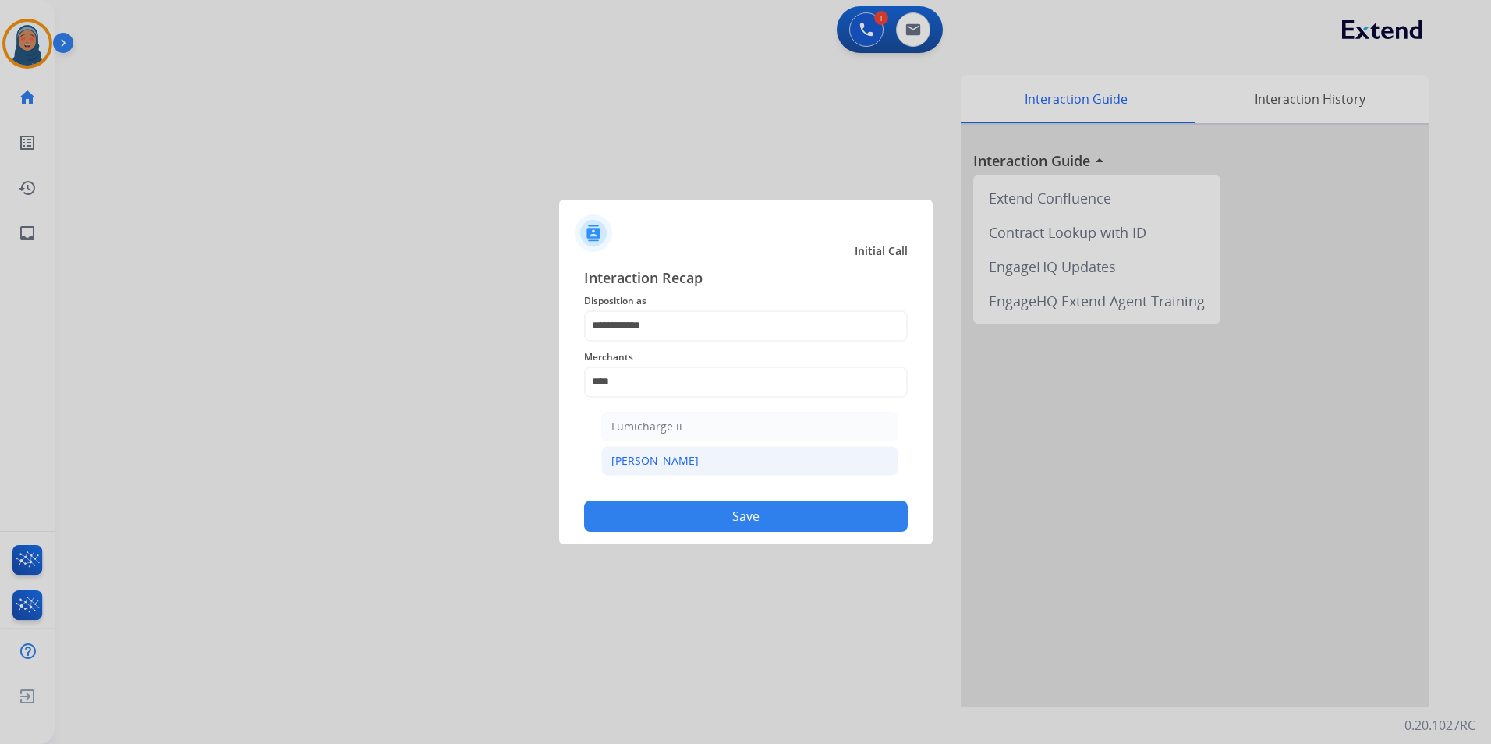
click at [644, 454] on div "[PERSON_NAME]" at bounding box center [654, 461] width 87 height 16
type input "********"
click at [739, 518] on button "Save" at bounding box center [746, 516] width 324 height 31
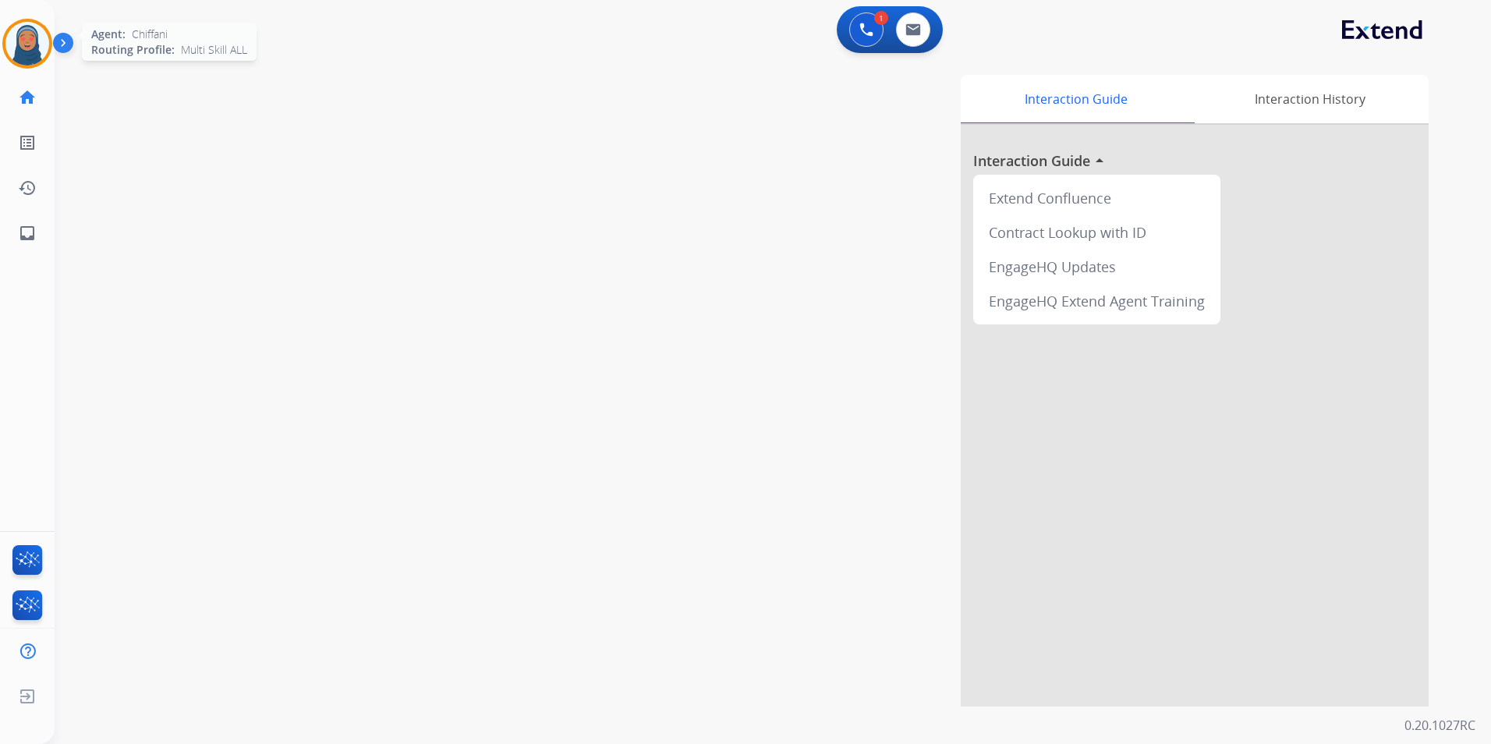
click at [27, 44] on img at bounding box center [27, 44] width 44 height 44
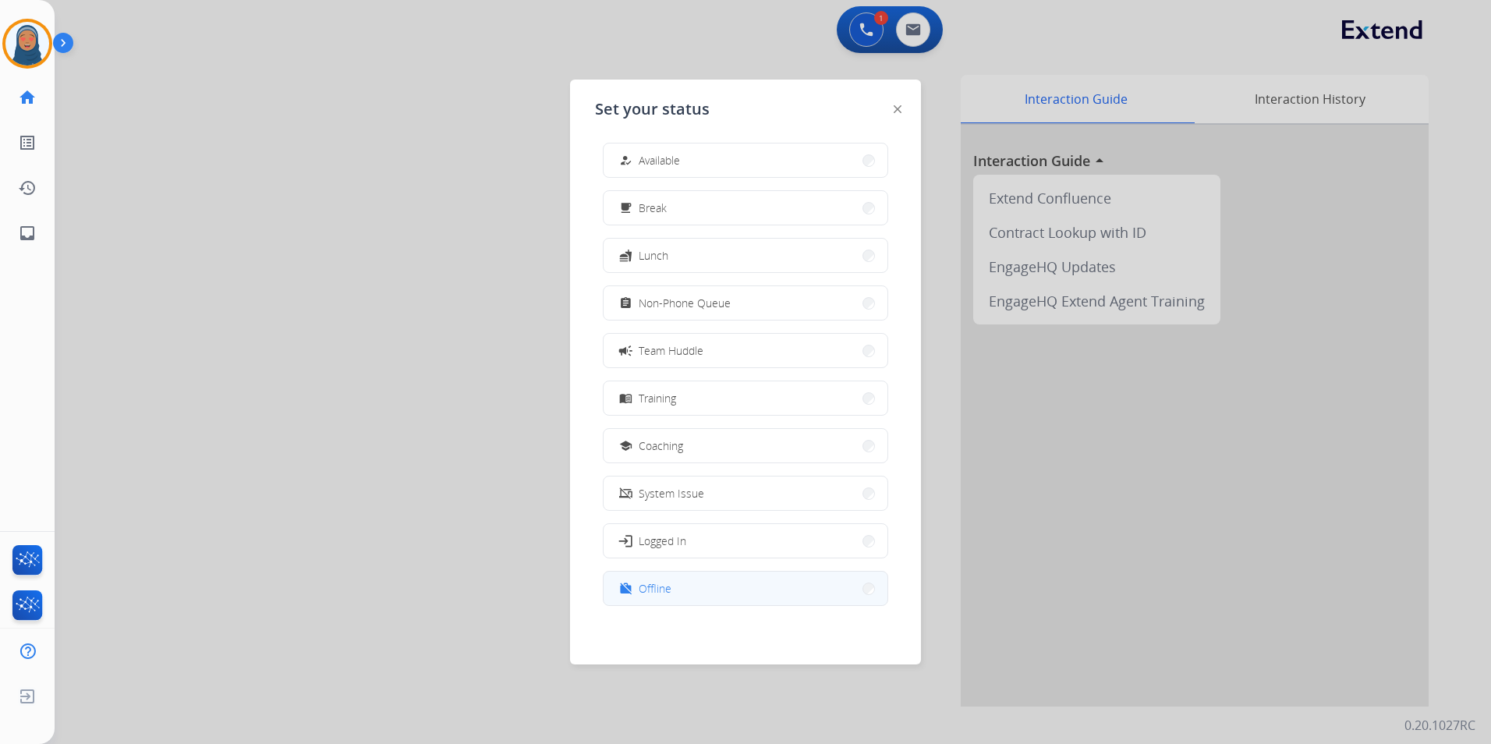
scroll to position [5, 0]
click at [671, 594] on span "Offline" at bounding box center [655, 587] width 33 height 16
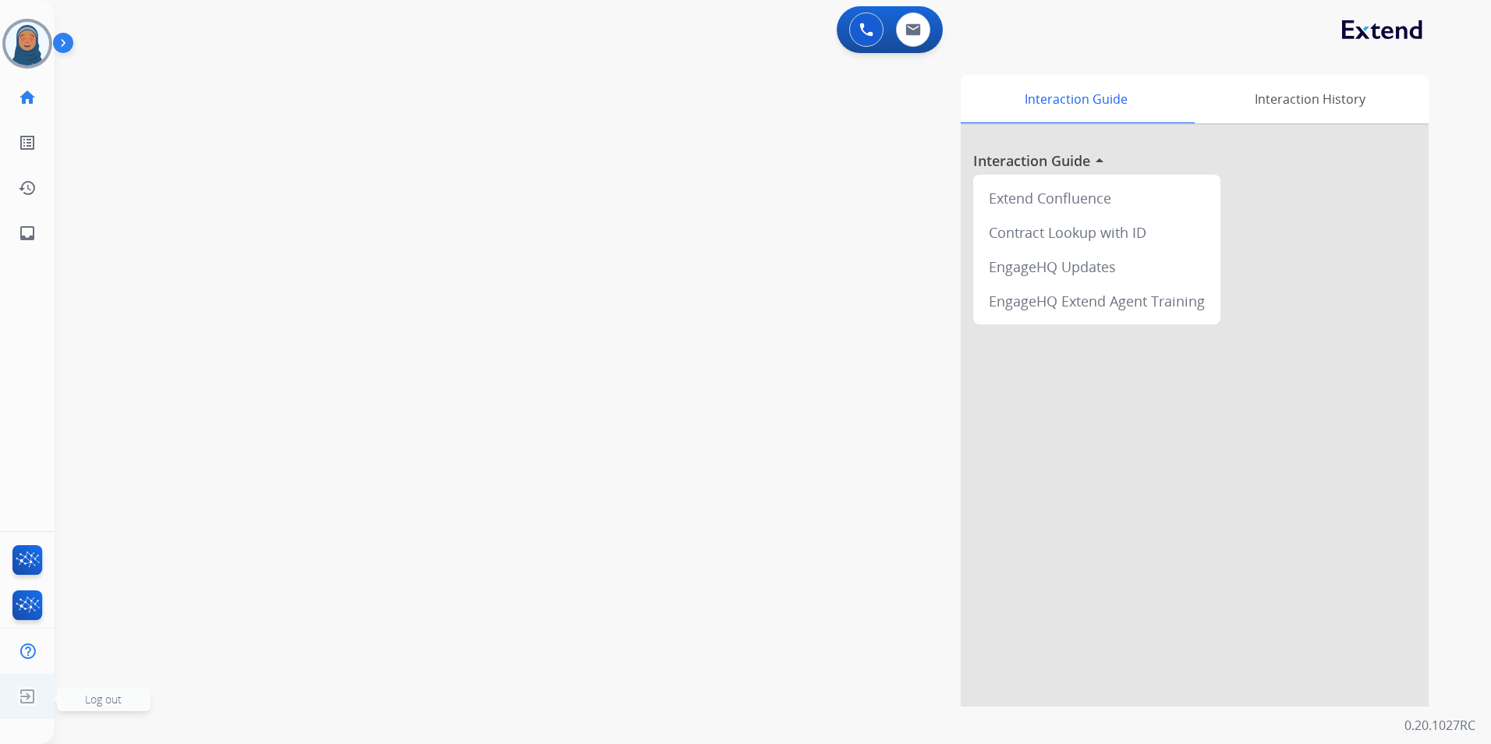
click at [76, 693] on span "Log out" at bounding box center [104, 699] width 94 height 23
click at [111, 696] on div "swap_horiz Break voice bridge close_fullscreen Connect 3-Way Call merge_type Se…" at bounding box center [754, 381] width 1399 height 650
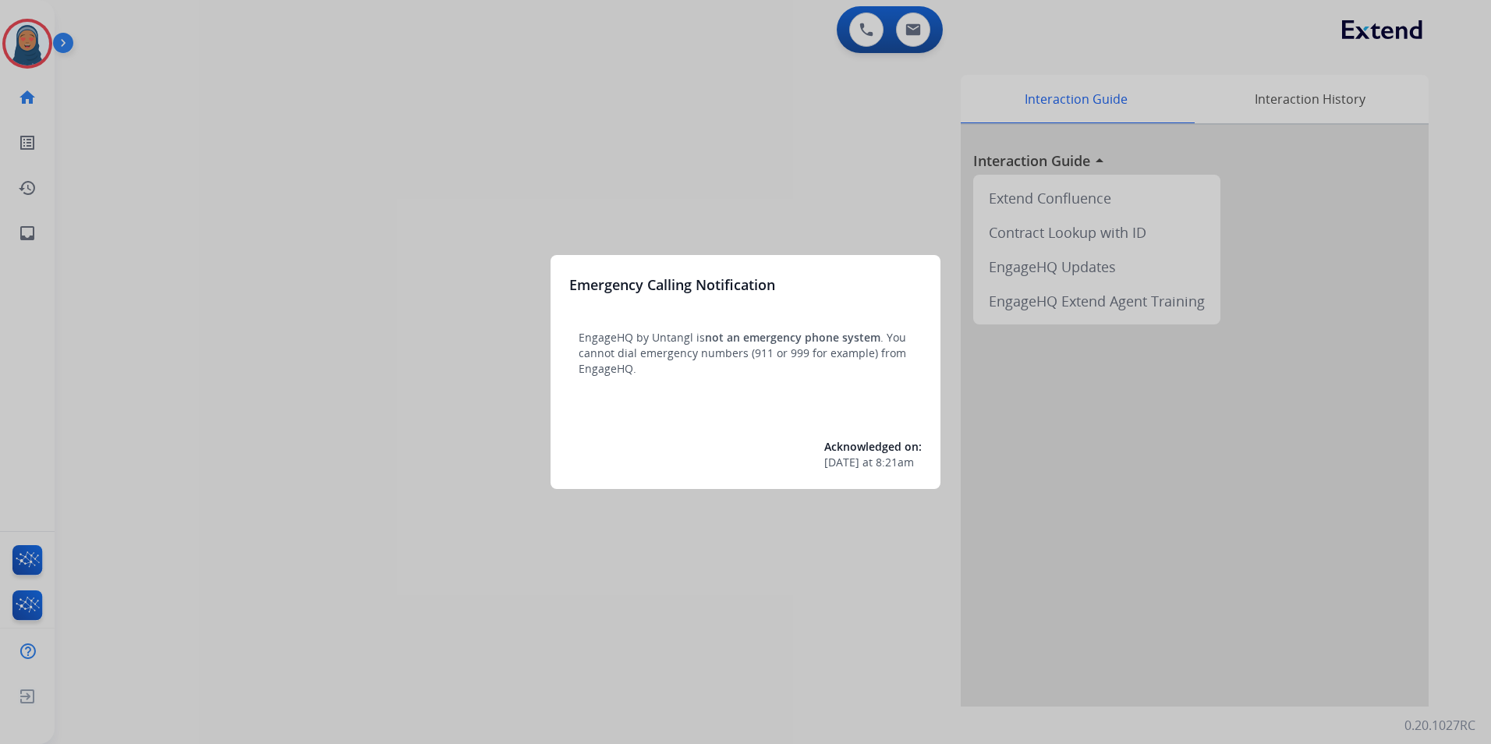
click at [218, 278] on div at bounding box center [745, 372] width 1491 height 744
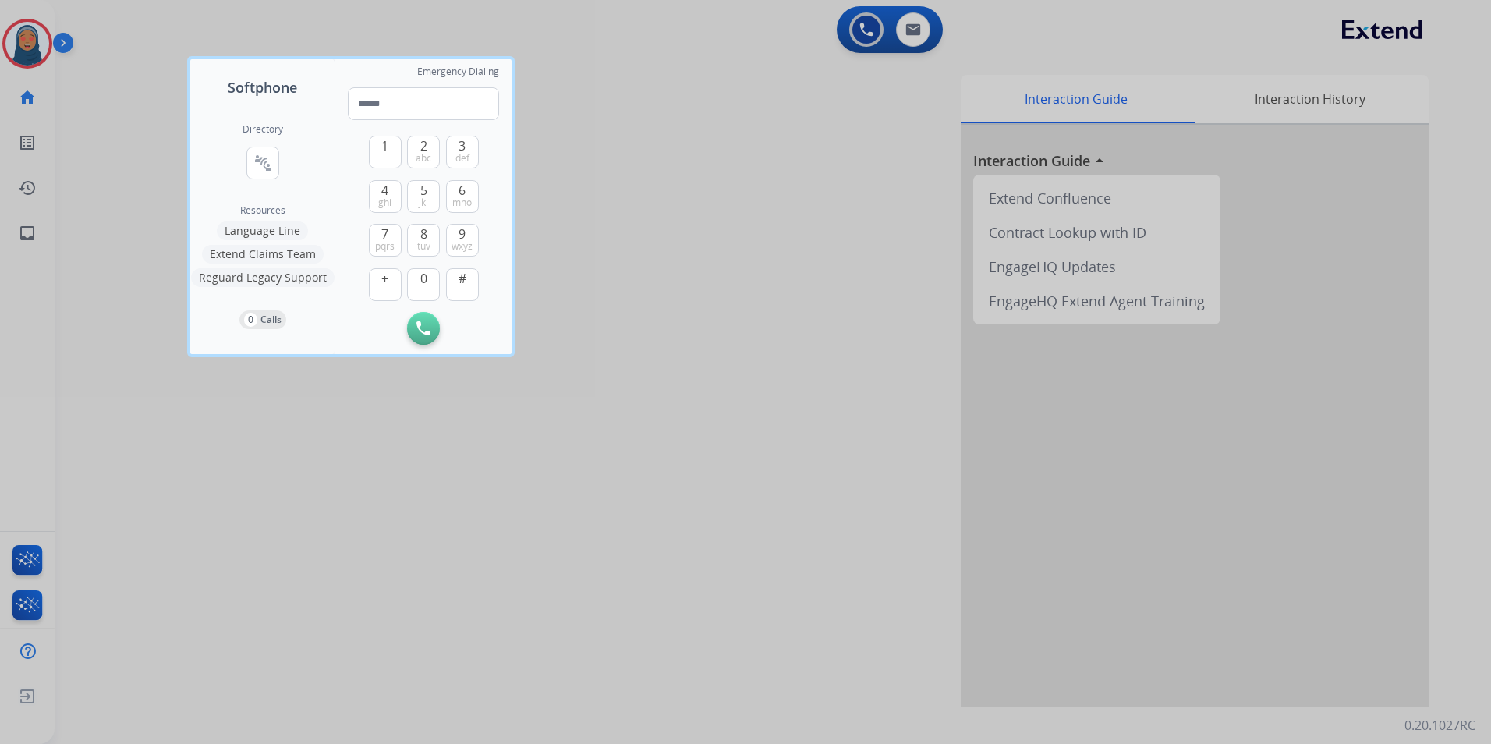
click at [155, 231] on div at bounding box center [745, 372] width 1491 height 744
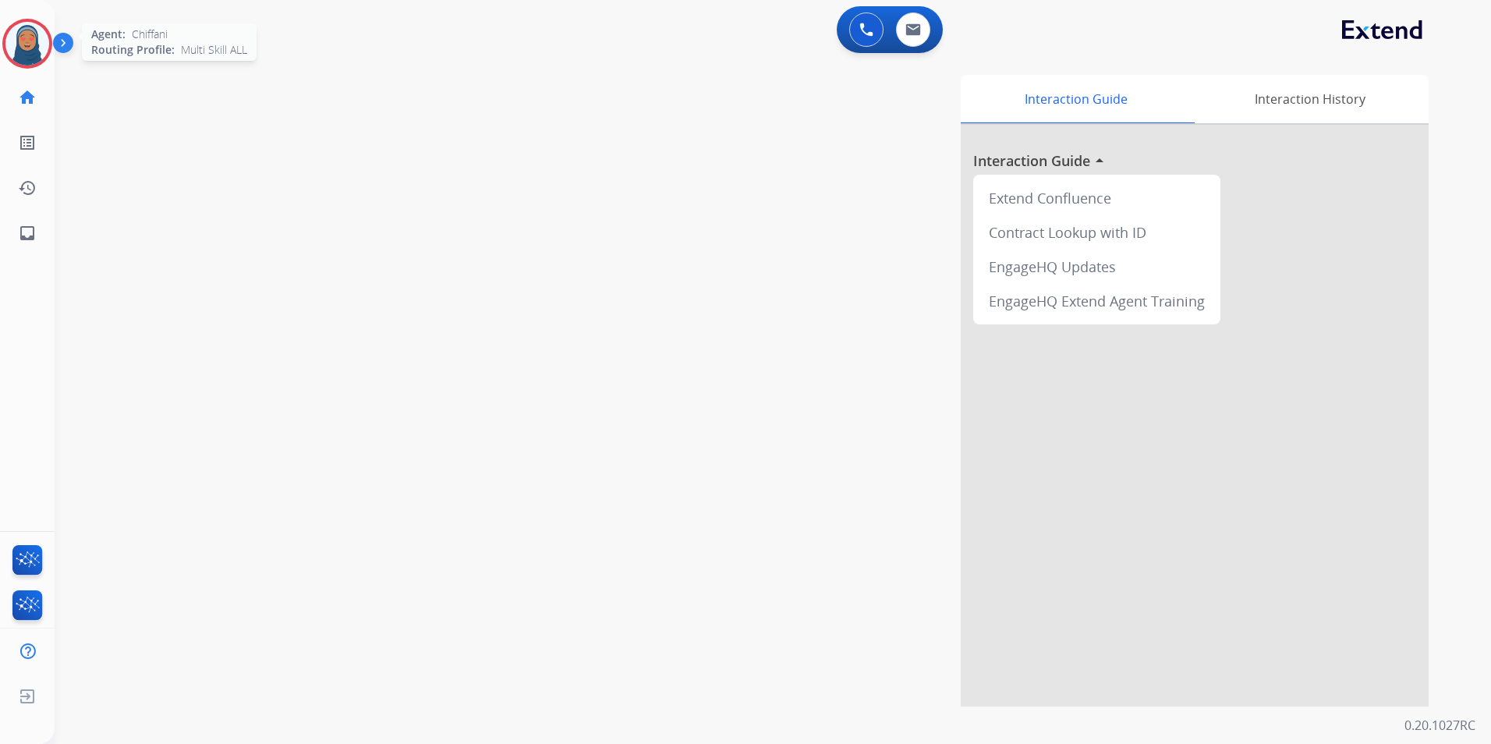
click at [18, 37] on img at bounding box center [27, 44] width 44 height 44
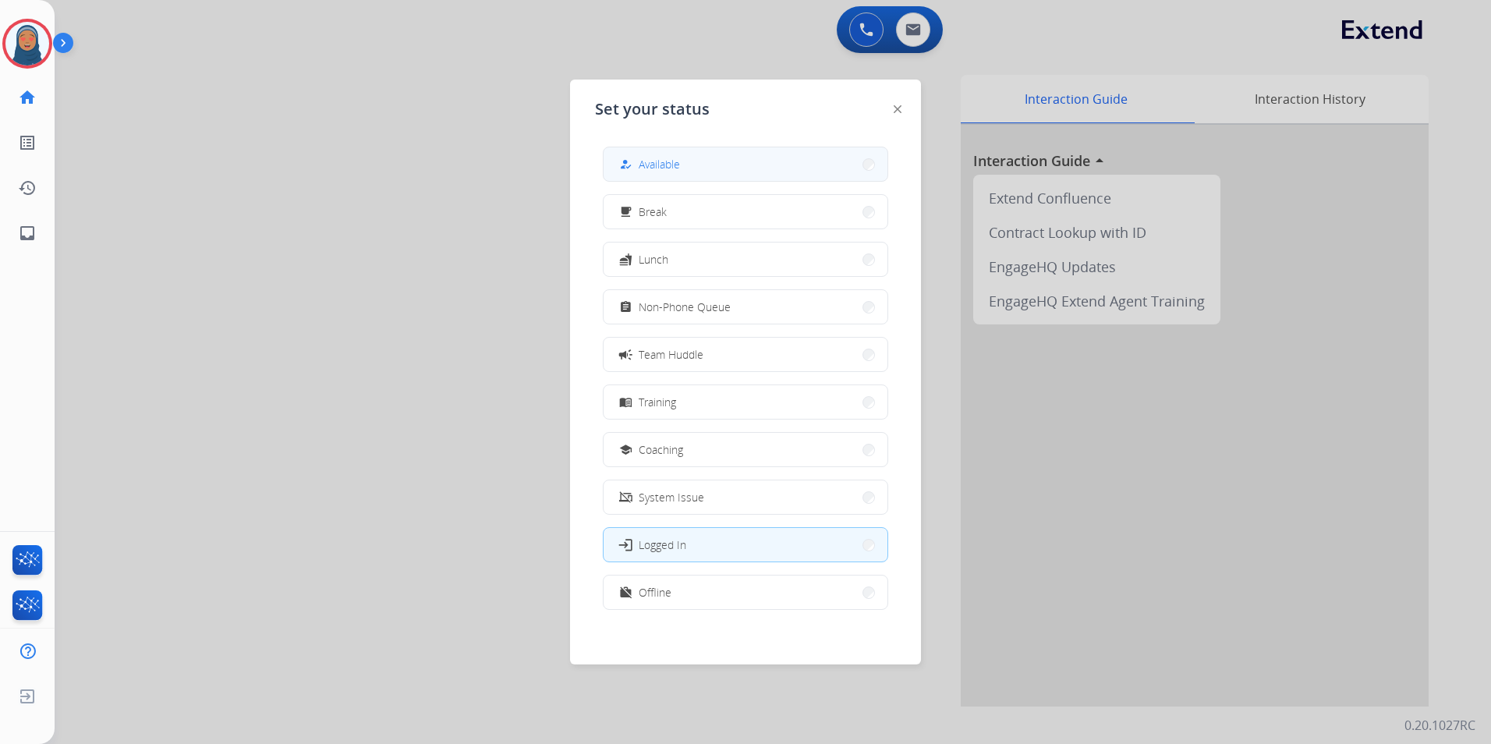
click at [731, 165] on button "how_to_reg Available" at bounding box center [746, 164] width 284 height 34
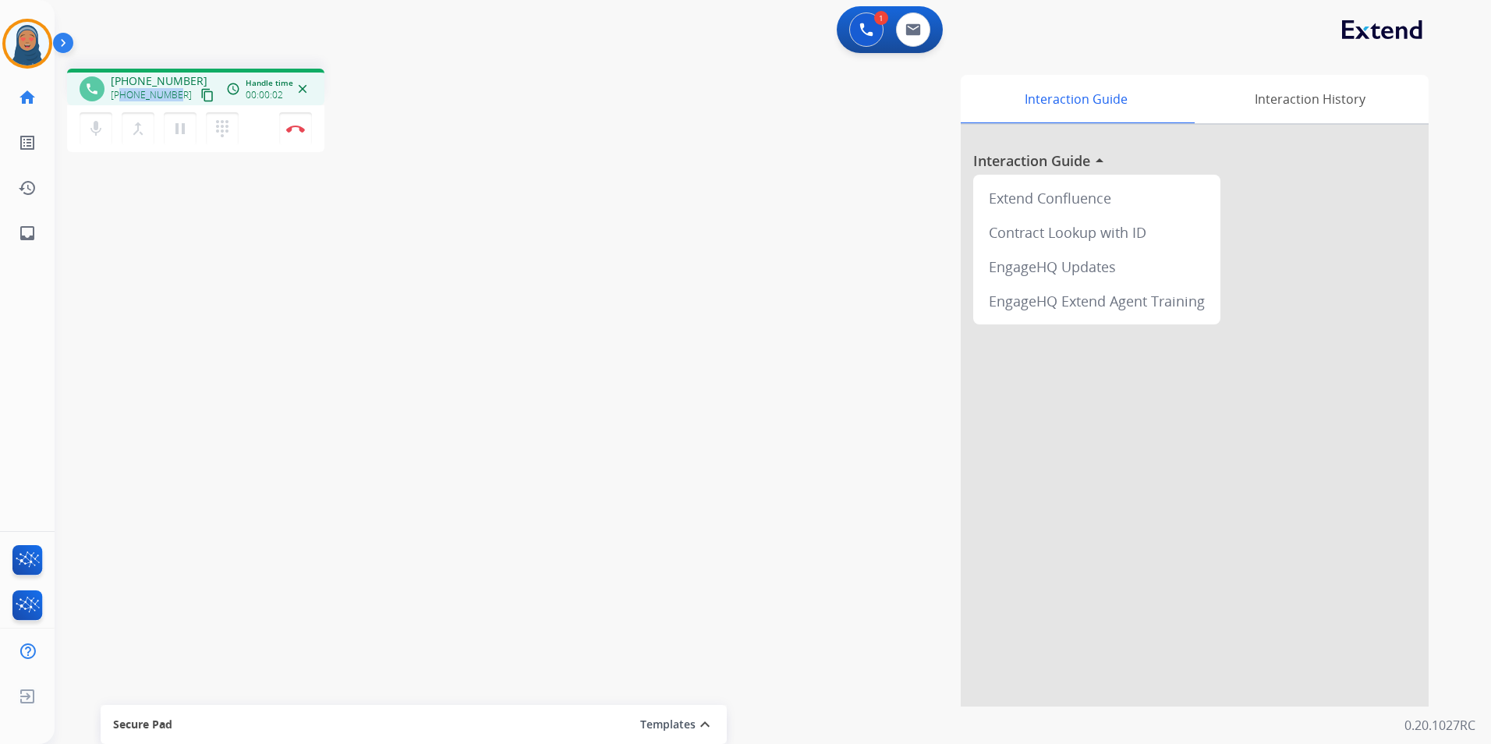
drag, startPoint x: 175, startPoint y: 96, endPoint x: 123, endPoint y: 98, distance: 52.3
click at [123, 98] on div "+16183047854 content_copy" at bounding box center [164, 95] width 106 height 19
copy span "6183047854"
click at [289, 131] on img at bounding box center [295, 129] width 19 height 8
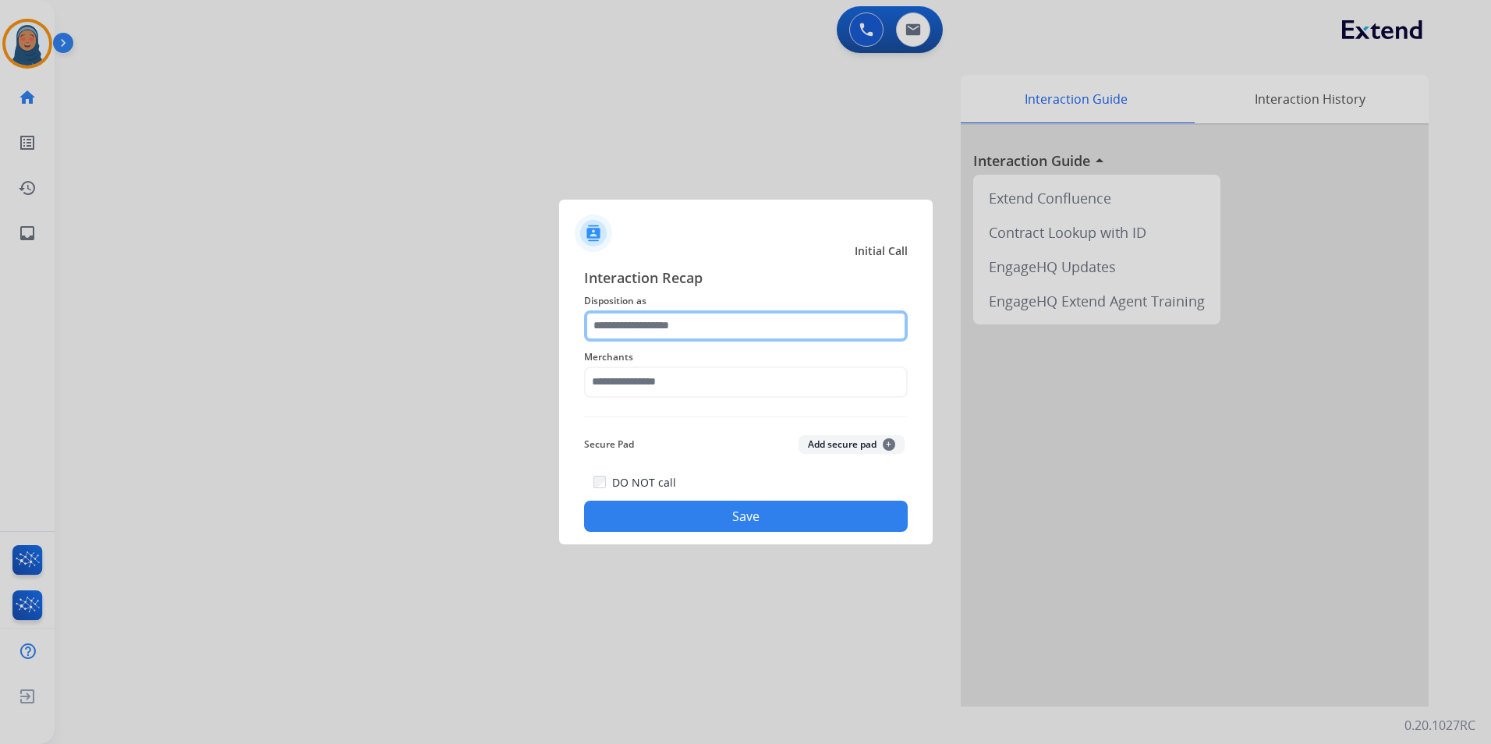
click at [786, 327] on input "text" at bounding box center [746, 325] width 324 height 31
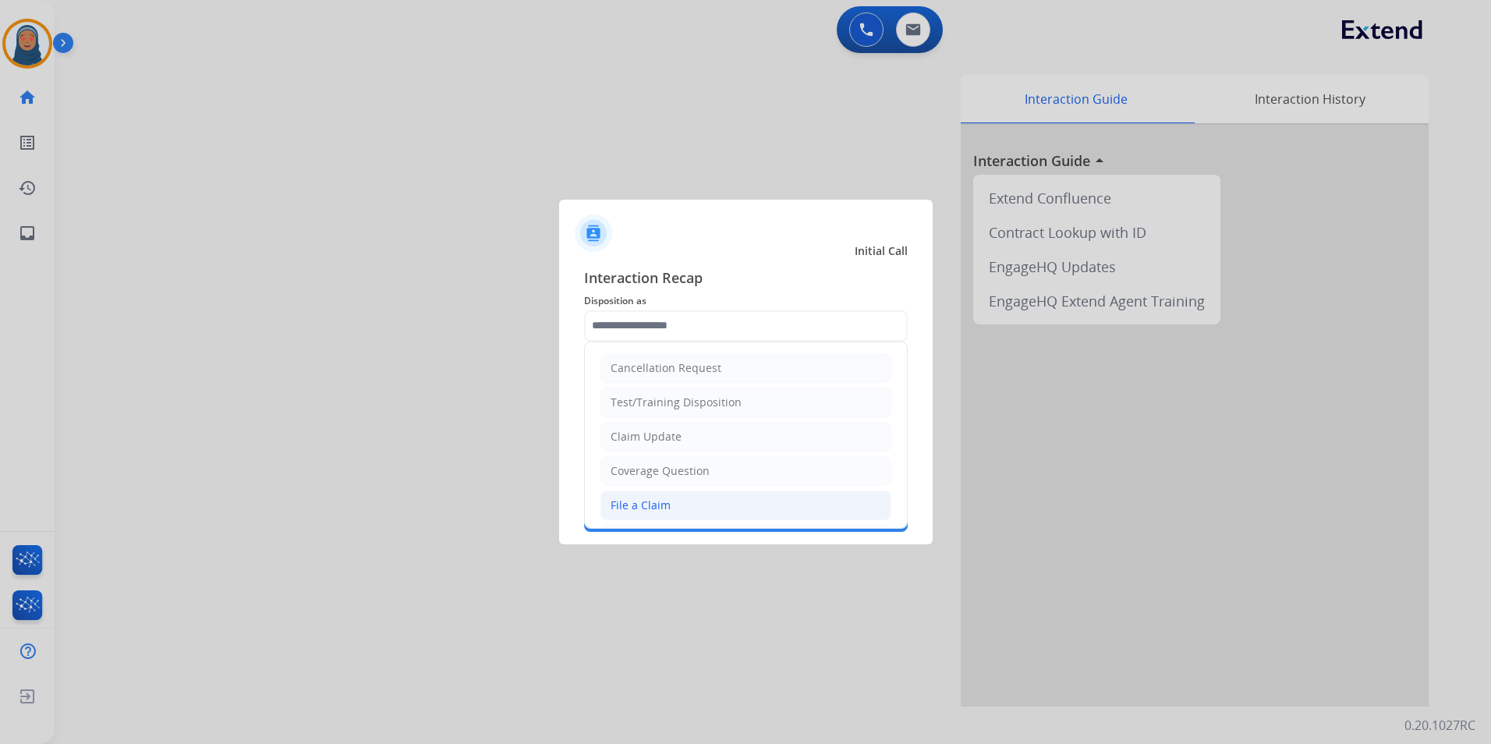
click at [689, 499] on li "File a Claim" at bounding box center [745, 505] width 291 height 30
type input "**********"
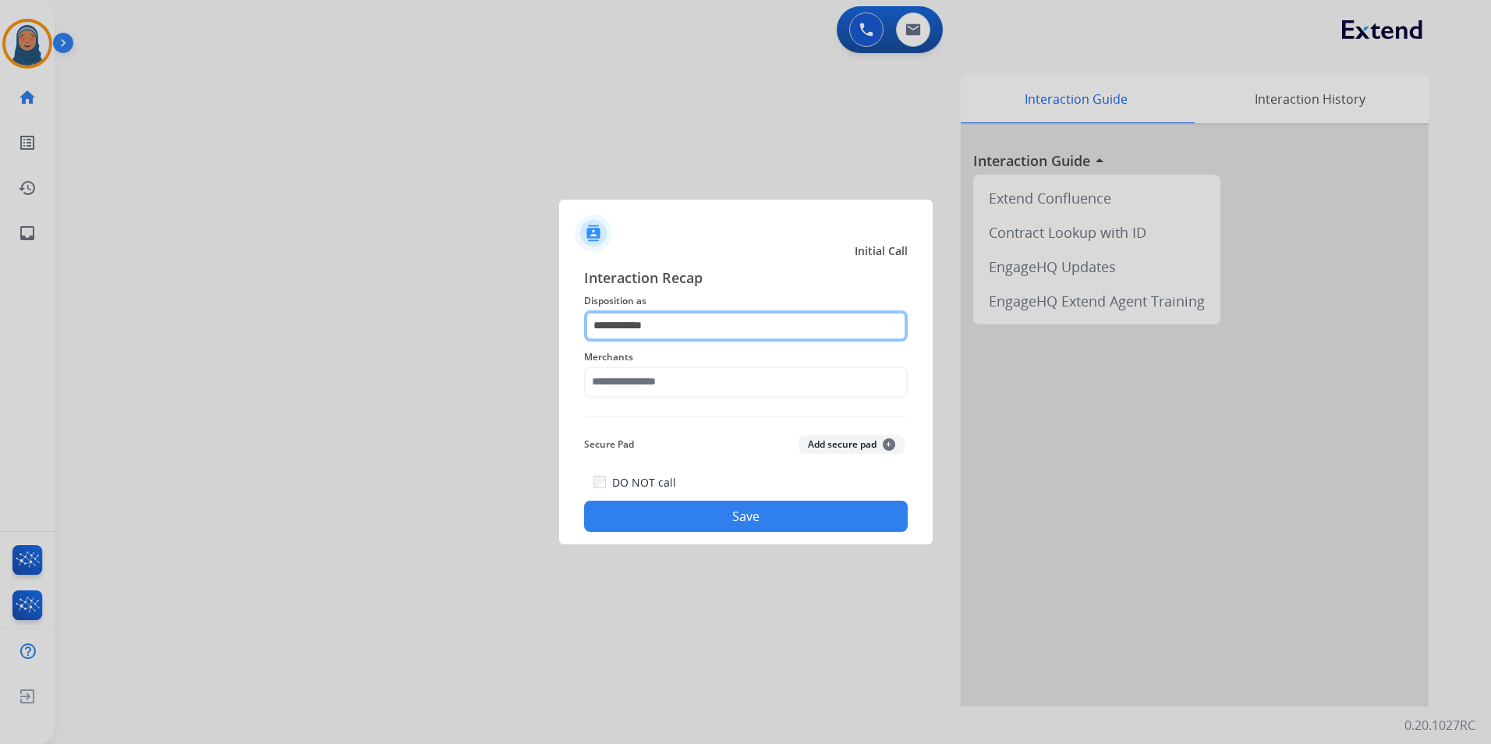
drag, startPoint x: 528, startPoint y: 327, endPoint x: 131, endPoint y: 277, distance: 400.0
click at [0, 290] on app-contact-recap-modal "**********" at bounding box center [0, 372] width 0 height 744
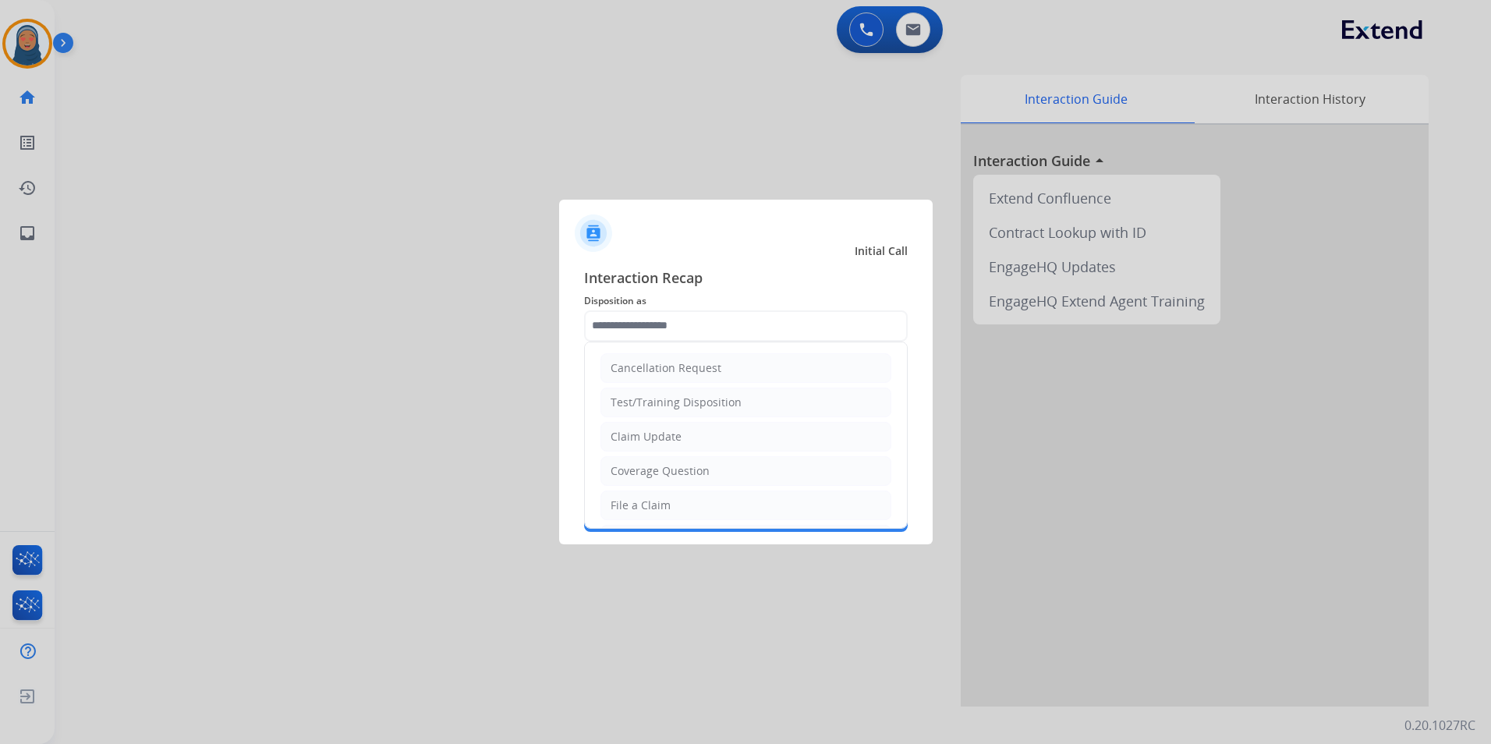
click at [713, 437] on li "Claim Update" at bounding box center [745, 437] width 291 height 30
type input "**********"
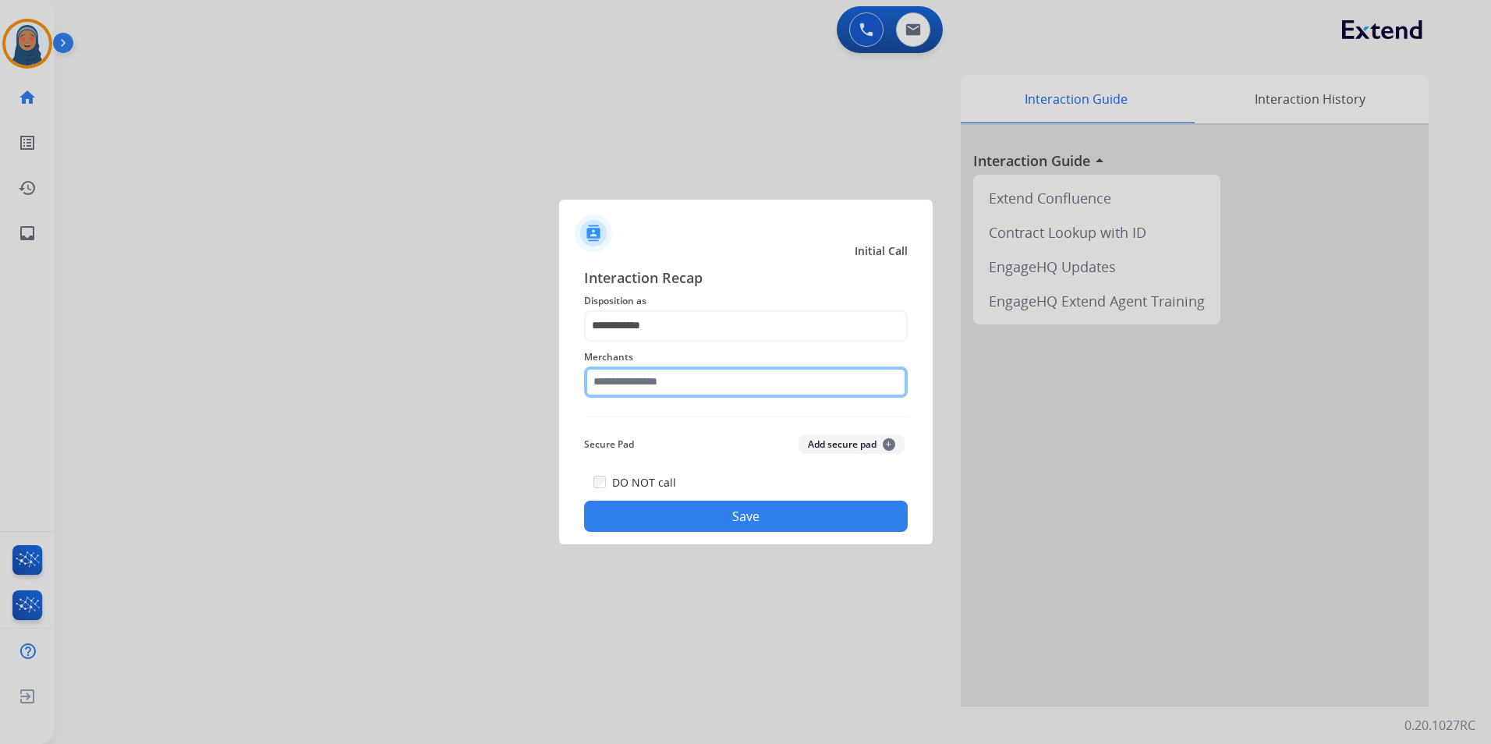
click at [612, 382] on input "text" at bounding box center [746, 381] width 324 height 31
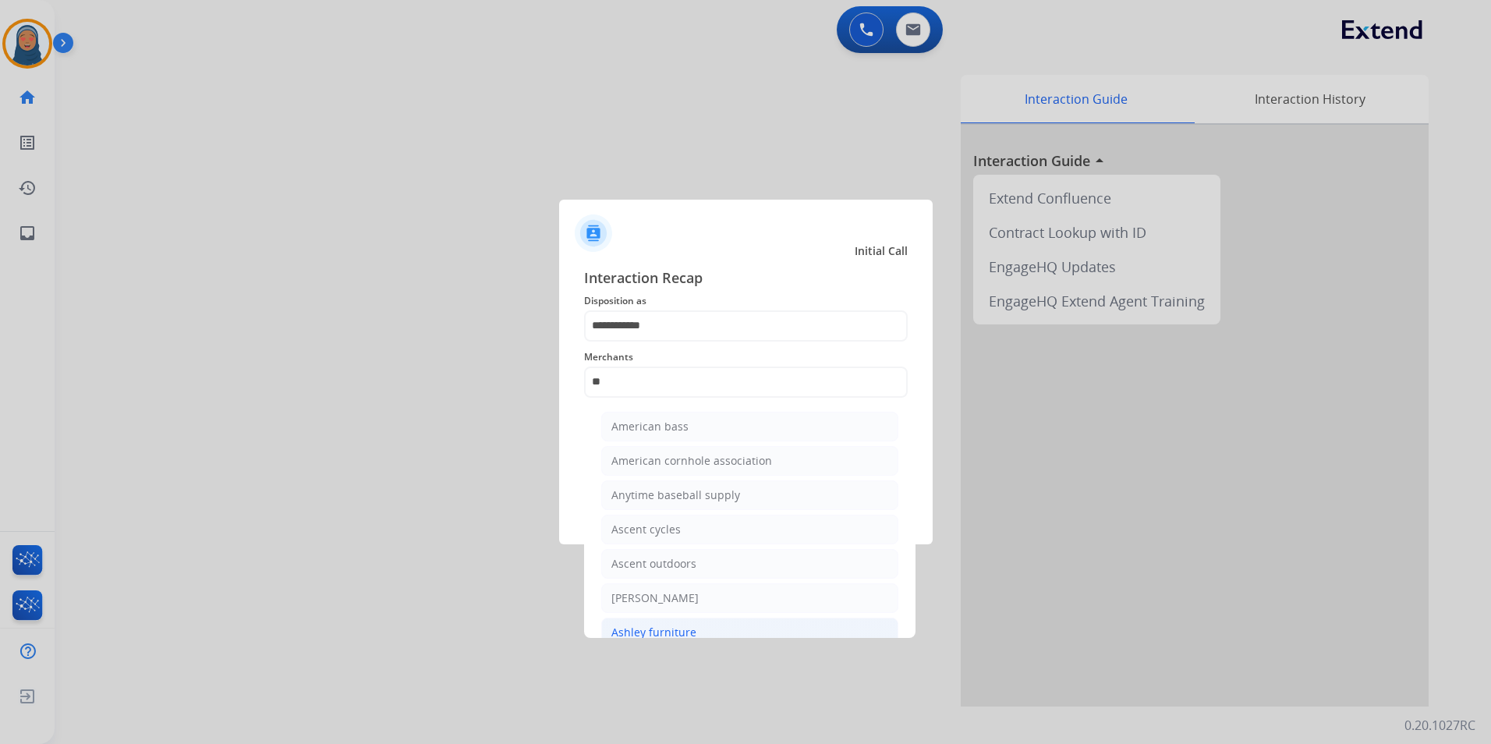
click at [700, 634] on li "Ashley furniture" at bounding box center [749, 633] width 297 height 30
type input "**********"
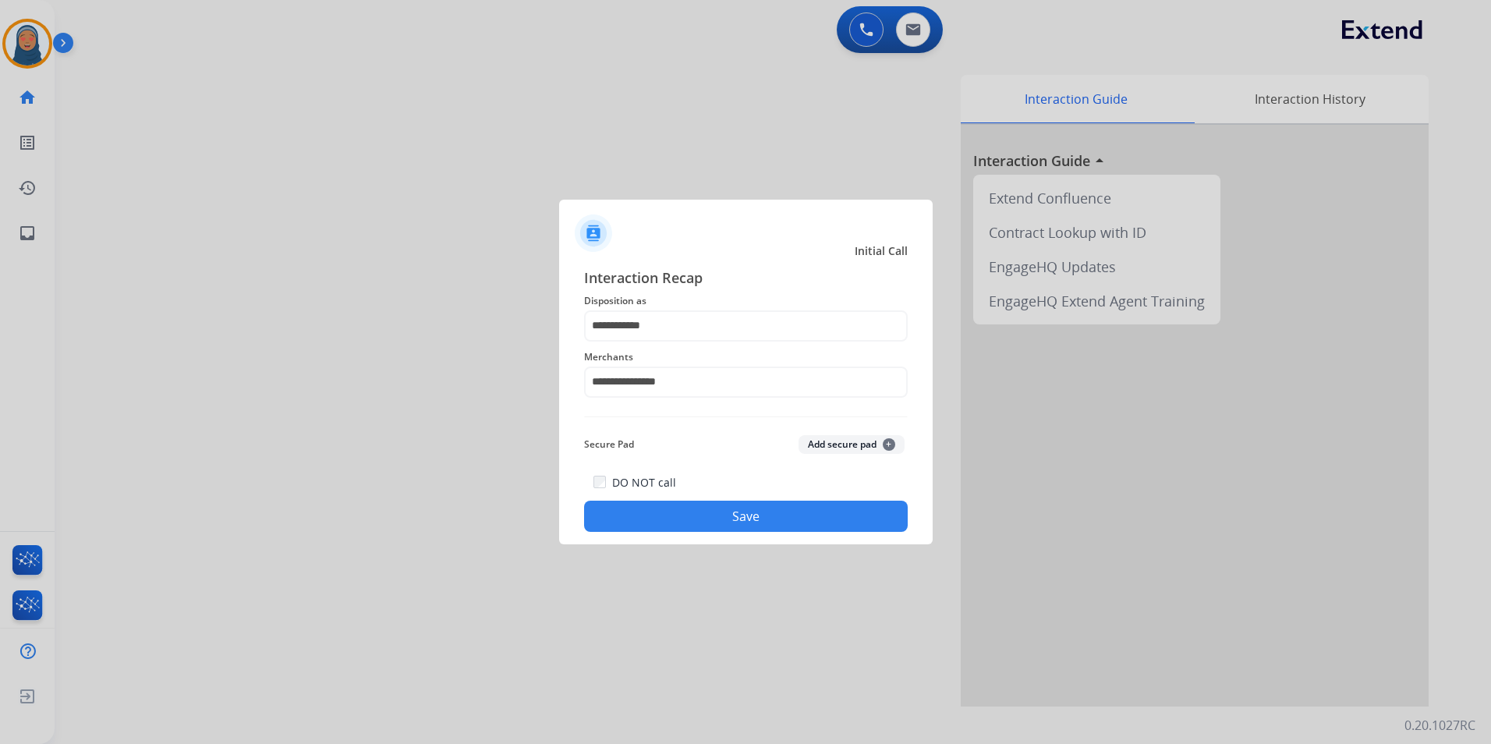
click at [772, 511] on button "Save" at bounding box center [746, 516] width 324 height 31
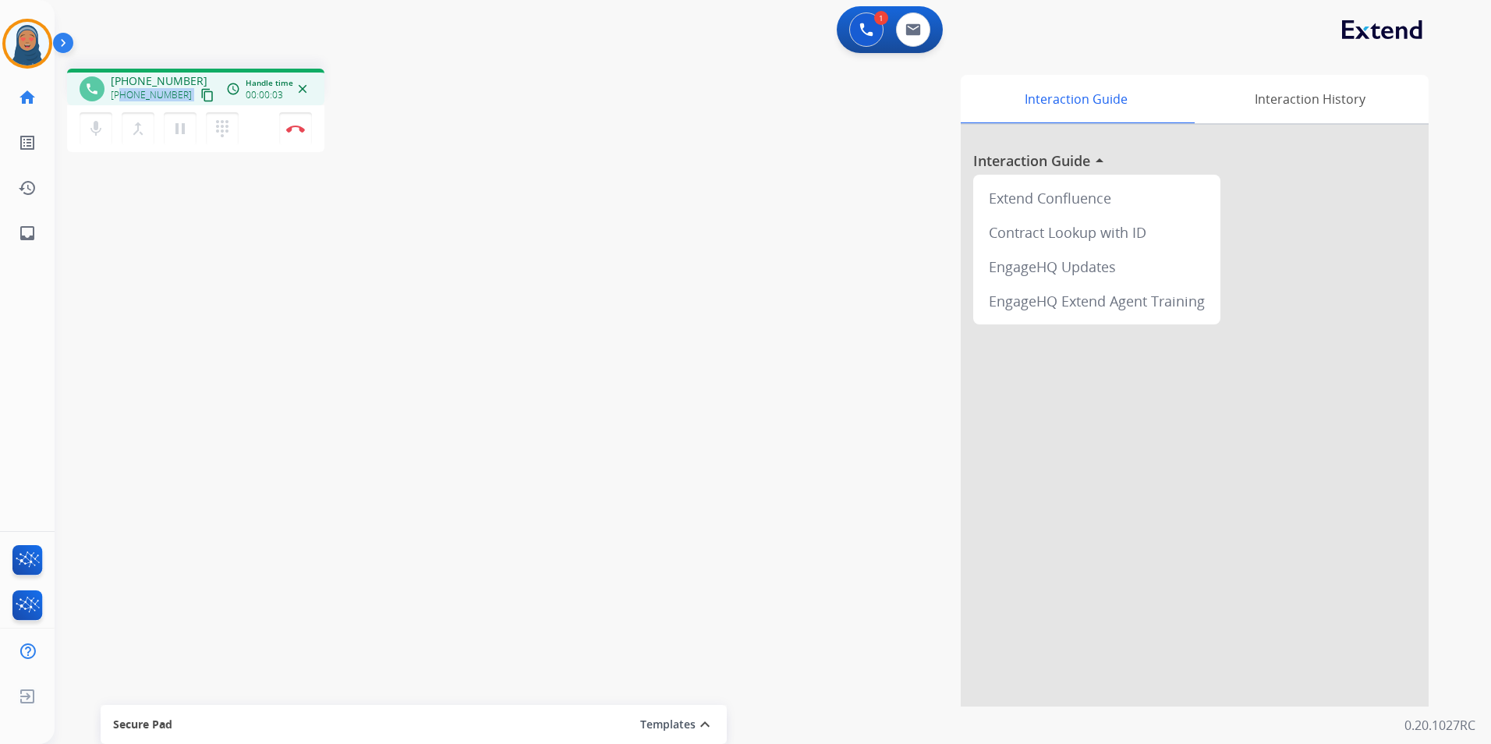
drag, startPoint x: 179, startPoint y: 93, endPoint x: 124, endPoint y: 100, distance: 55.8
click at [124, 100] on div "[PHONE_NUMBER] content_copy" at bounding box center [164, 95] width 106 height 19
copy div "5157207615 content_copy access_time Call metrics Queue 00:09 Hold 00:00 Talk 00…"
click at [298, 130] on img at bounding box center [295, 129] width 19 height 8
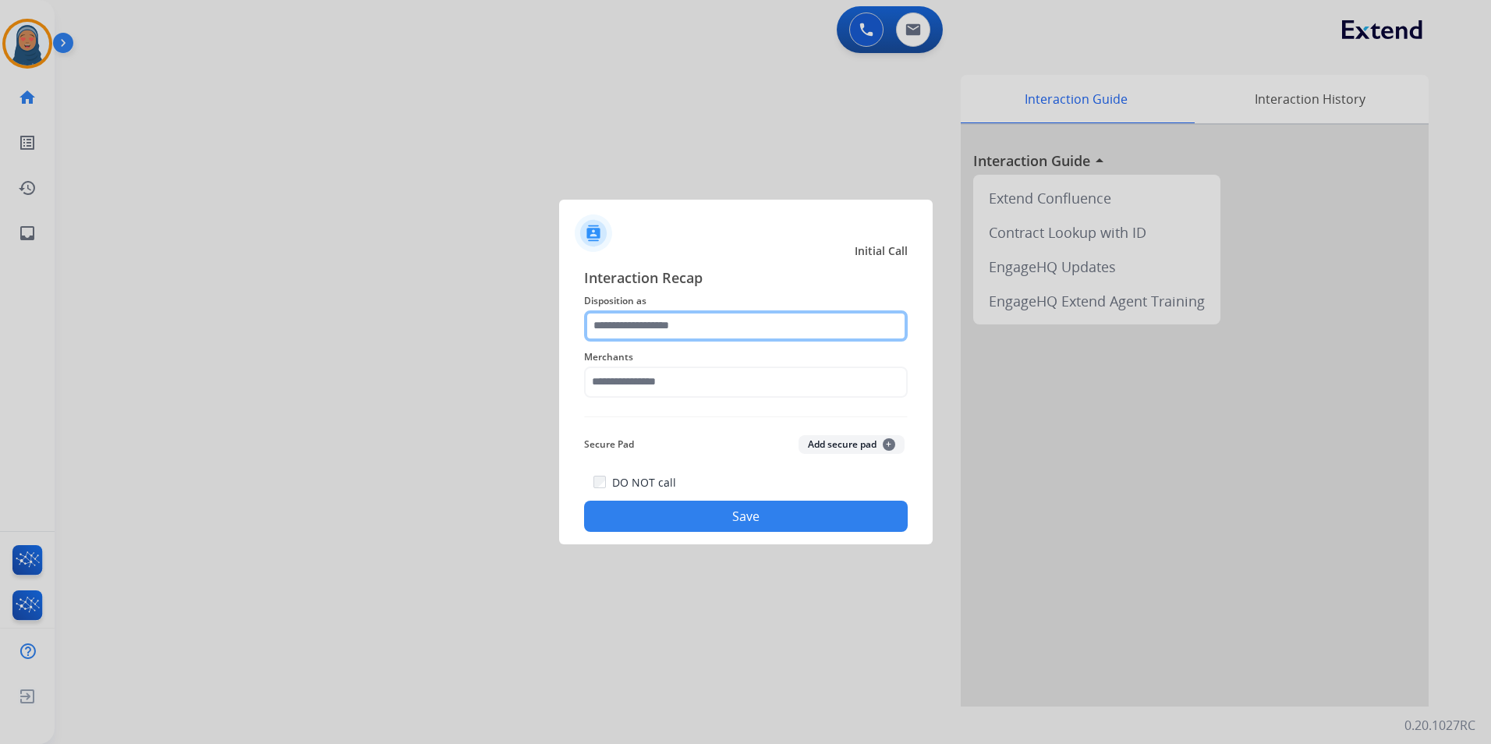
click at [691, 325] on input "text" at bounding box center [746, 325] width 324 height 31
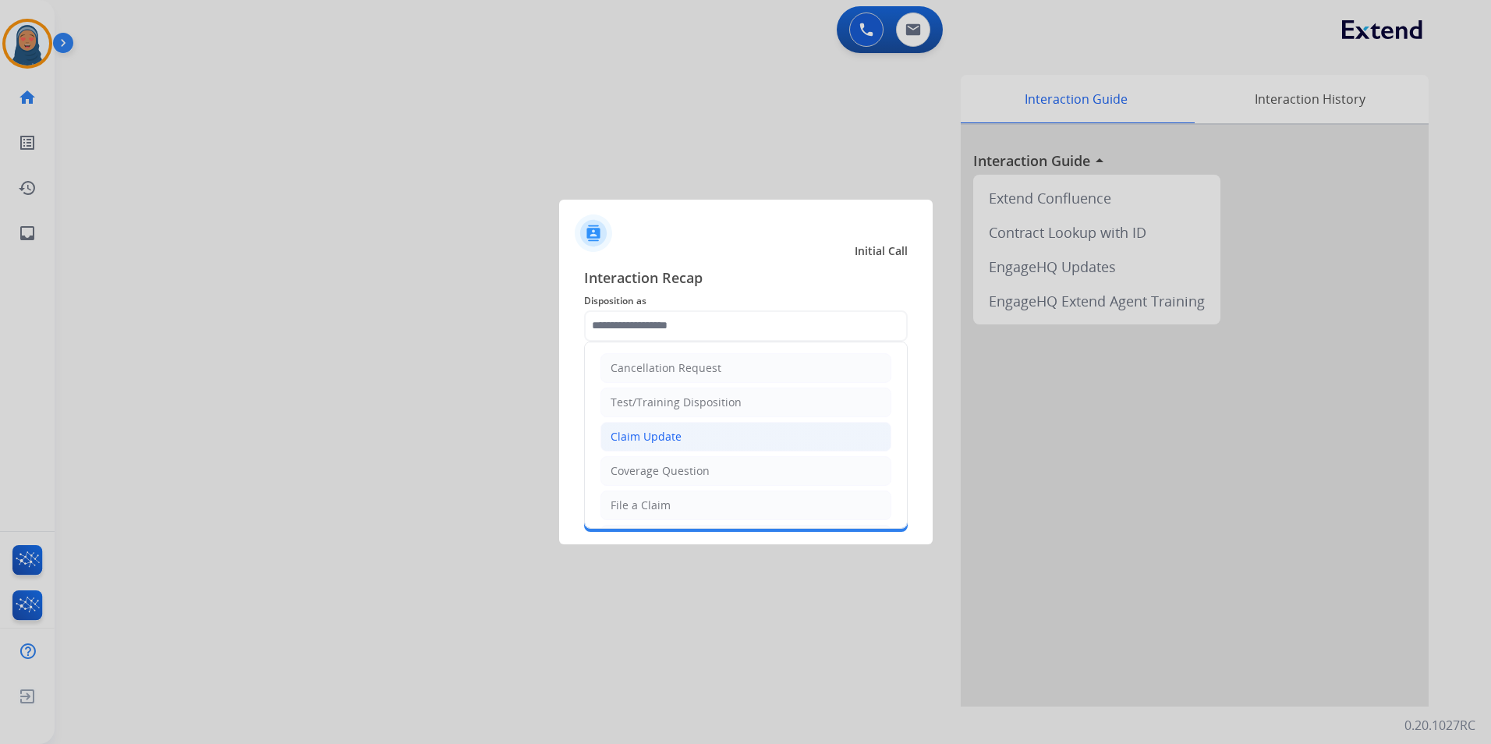
drag, startPoint x: 691, startPoint y: 438, endPoint x: 674, endPoint y: 394, distance: 47.6
click at [690, 437] on li "Claim Update" at bounding box center [745, 437] width 291 height 30
type input "**********"
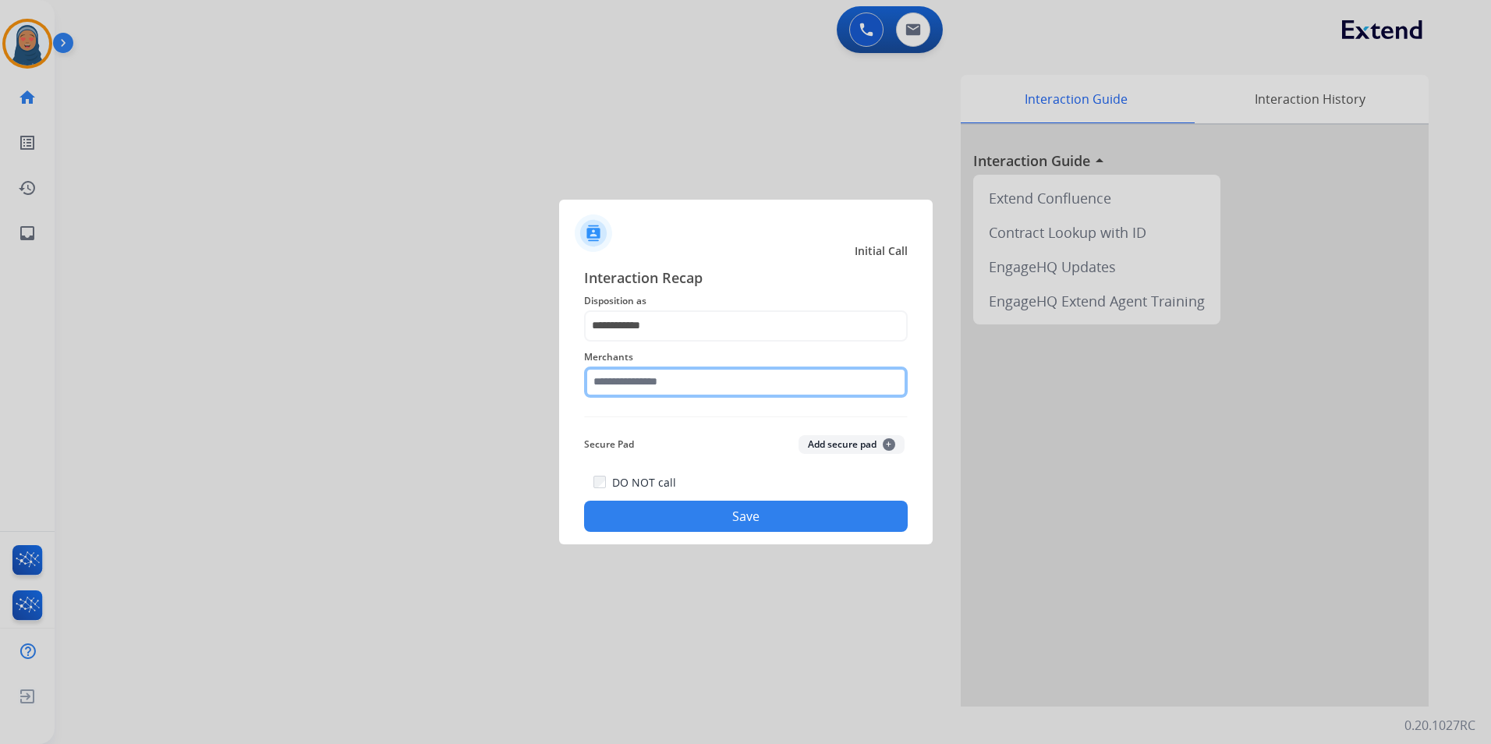
click at [671, 381] on input "text" at bounding box center [746, 381] width 324 height 31
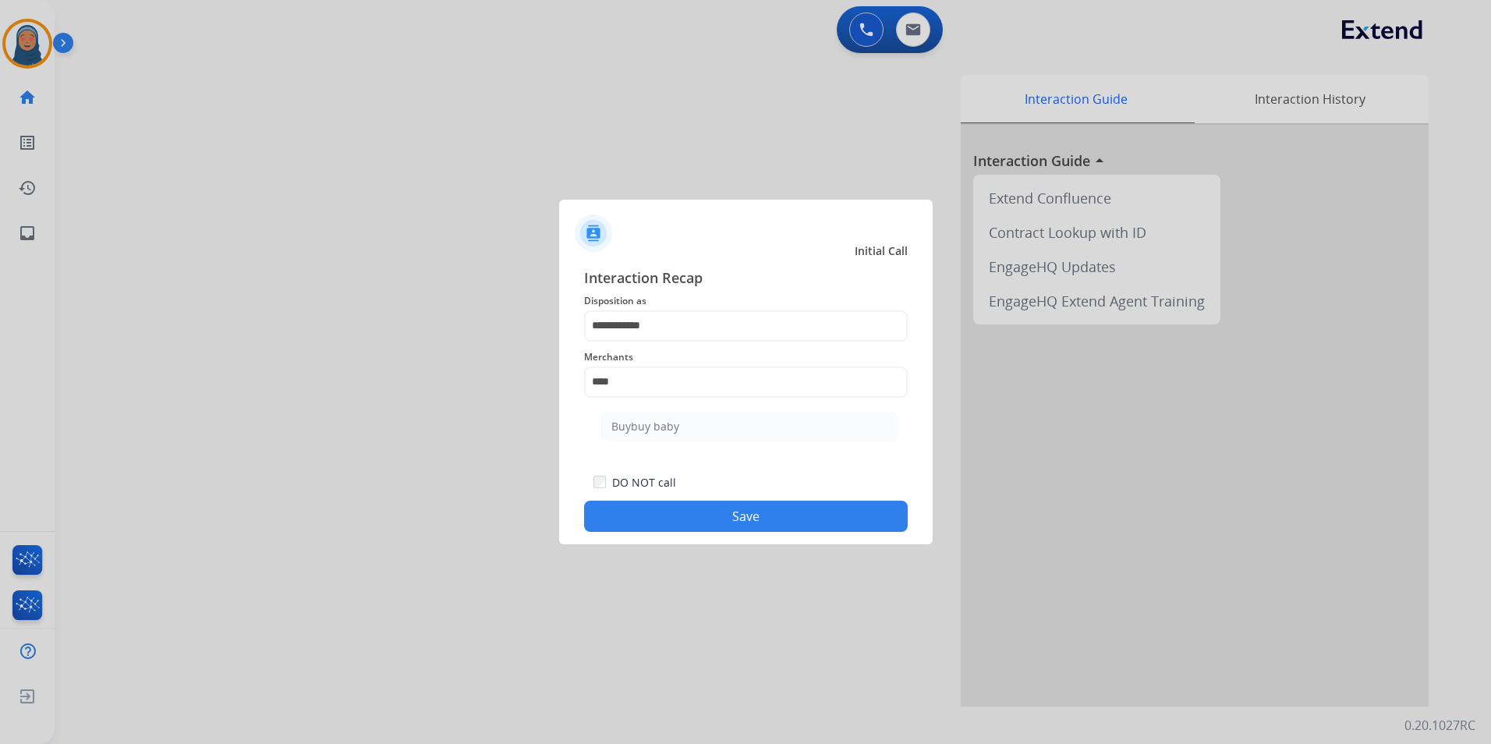
drag, startPoint x: 699, startPoint y: 426, endPoint x: 715, endPoint y: 477, distance: 54.0
click at [699, 426] on li "Buybuy baby" at bounding box center [749, 427] width 297 height 30
type input "**********"
drag, startPoint x: 749, startPoint y: 534, endPoint x: 752, endPoint y: 518, distance: 16.5
click at [749, 533] on div "**********" at bounding box center [746, 399] width 374 height 291
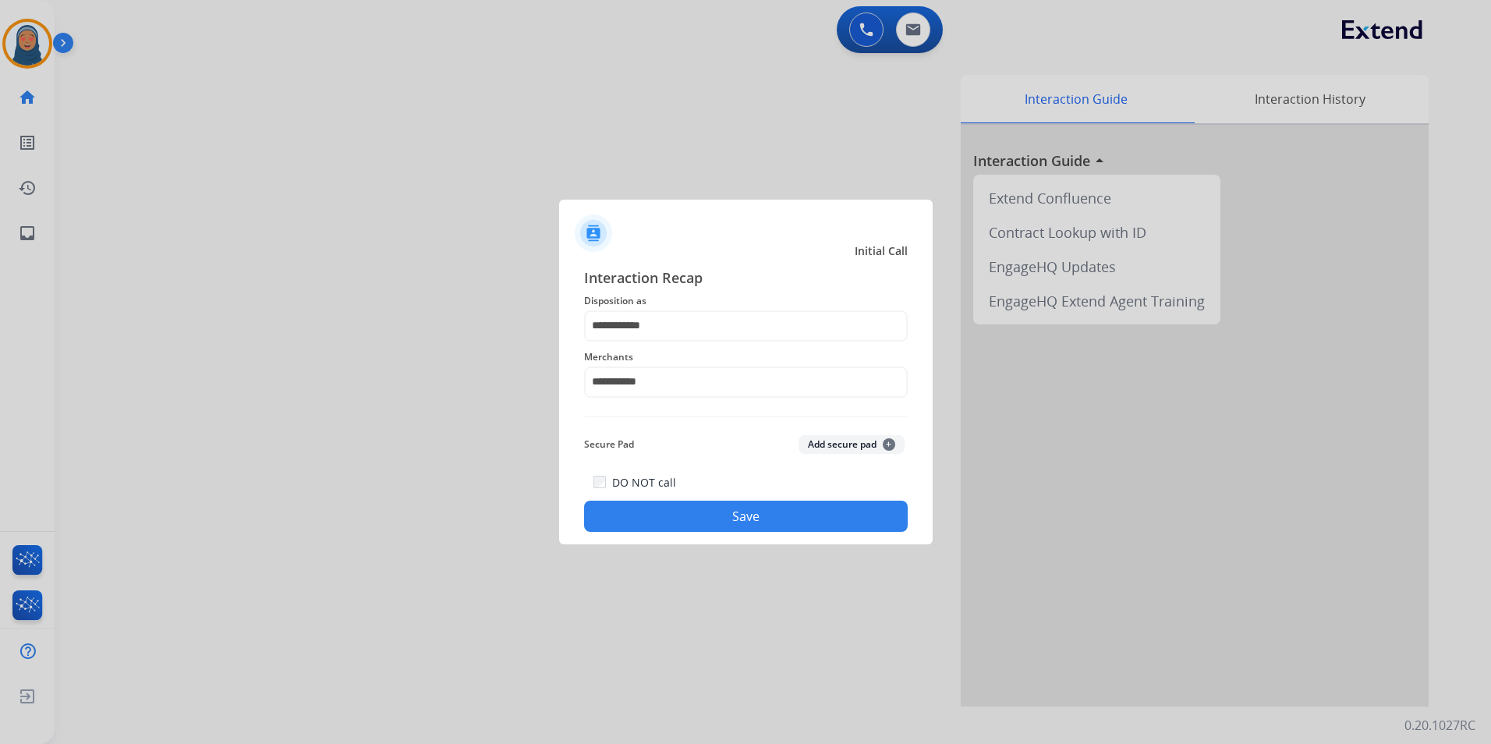
click at [752, 516] on button "Save" at bounding box center [746, 516] width 324 height 31
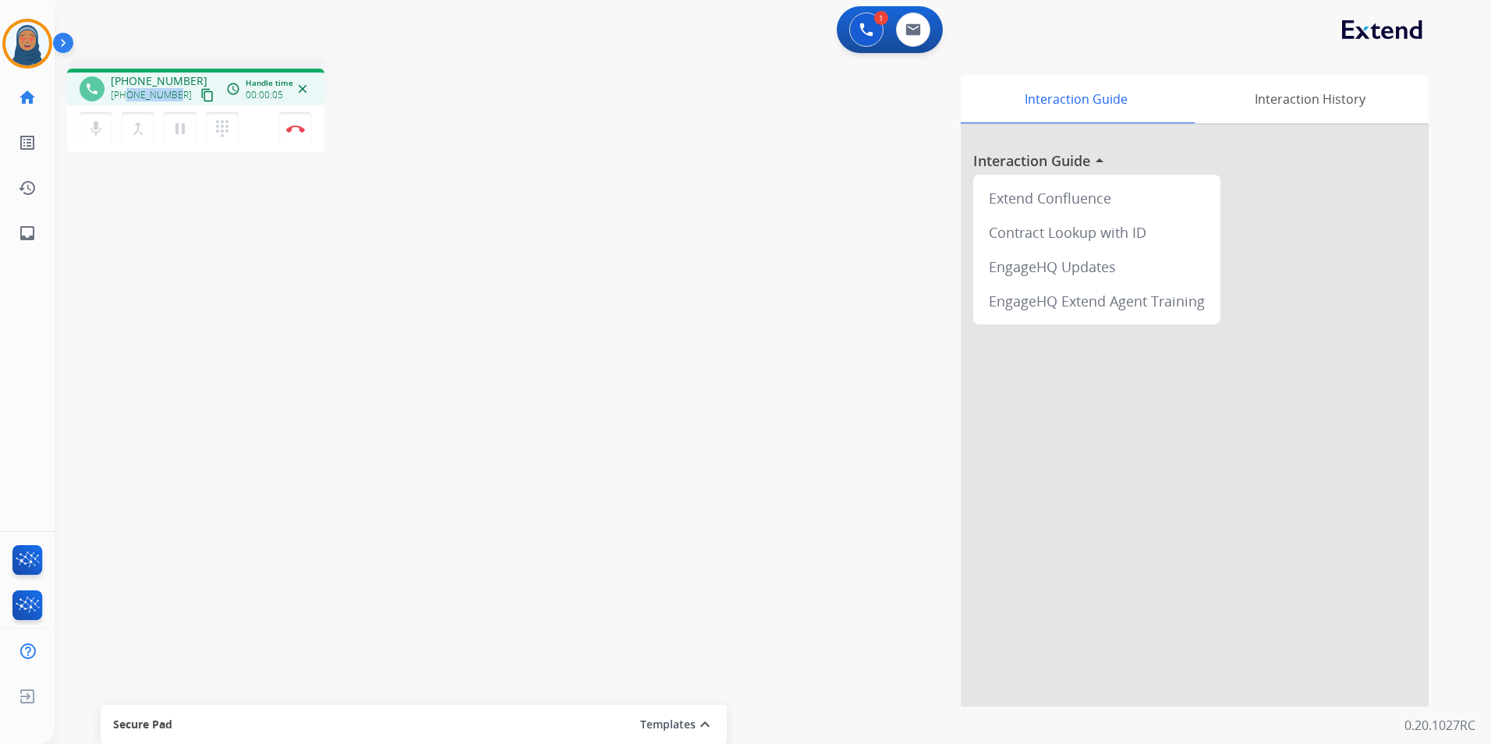
drag, startPoint x: 174, startPoint y: 95, endPoint x: 126, endPoint y: 94, distance: 48.4
click at [126, 94] on span "+15013502906" at bounding box center [151, 95] width 81 height 12
drag, startPoint x: 126, startPoint y: 94, endPoint x: 180, endPoint y: 121, distance: 60.7
click at [151, 200] on div "phone +15013502906 +15013502906 content_copy access_time Call metrics Queue 00:…" at bounding box center [754, 381] width 1399 height 650
drag, startPoint x: 176, startPoint y: 97, endPoint x: 123, endPoint y: 95, distance: 53.1
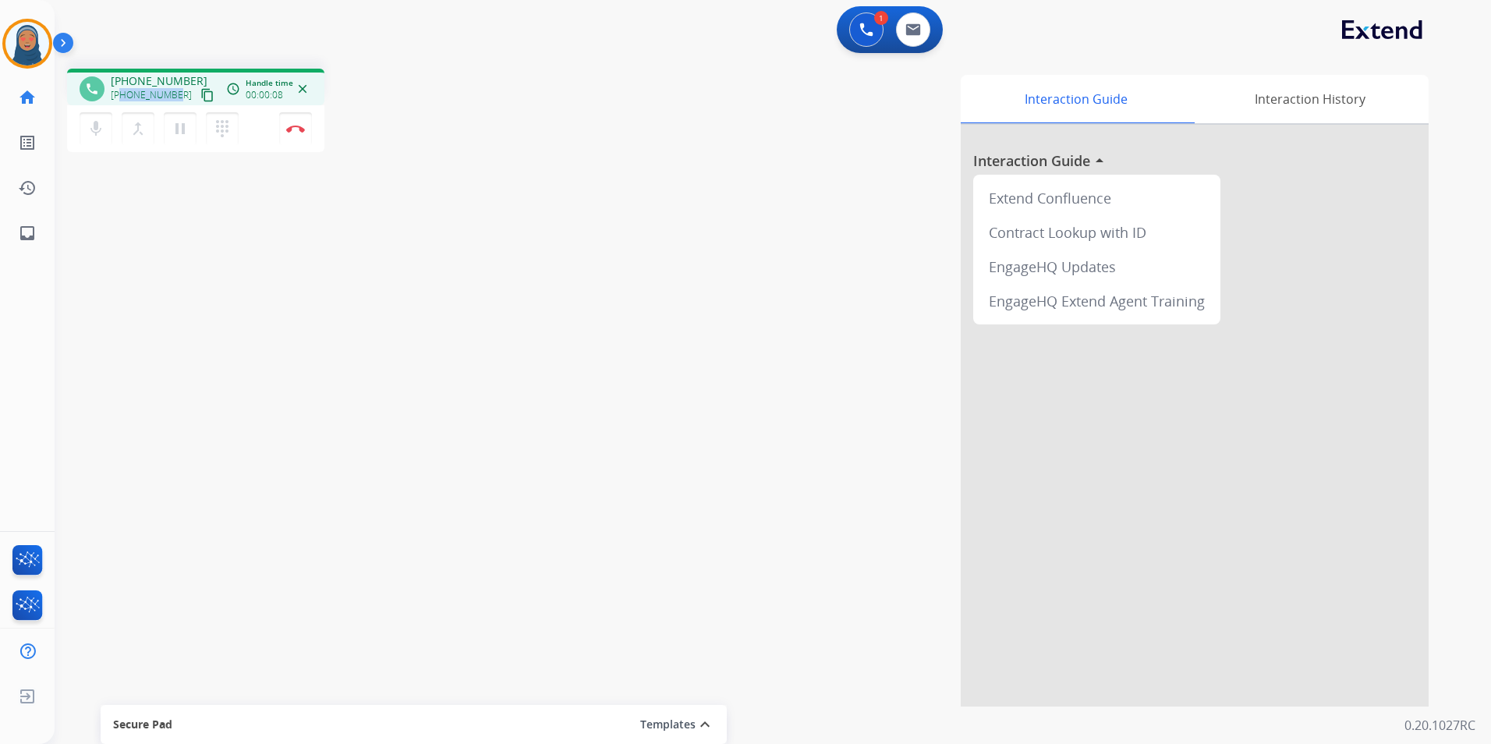
click at [123, 95] on div "+15013502906 content_copy" at bounding box center [164, 95] width 106 height 19
copy span "5013502906"
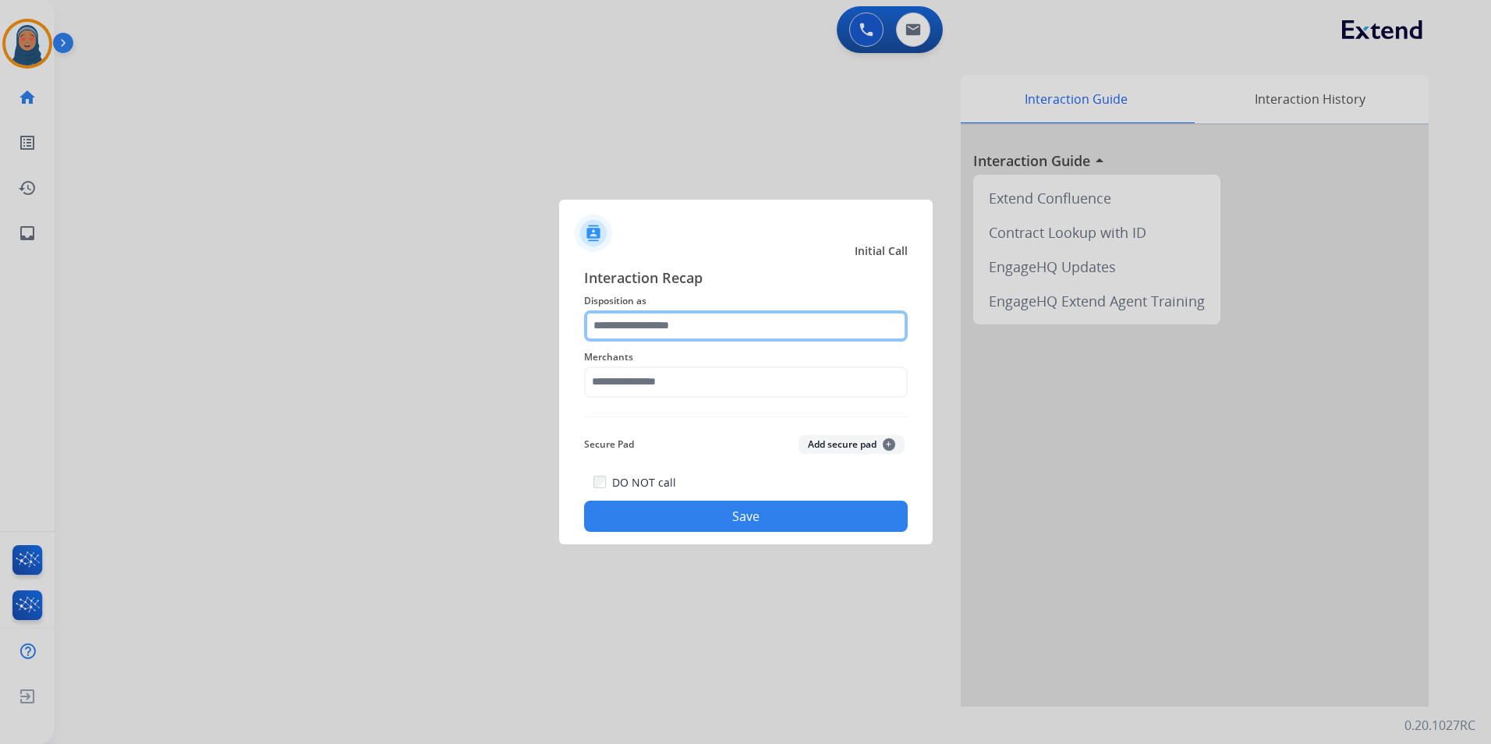
click at [752, 326] on input "text" at bounding box center [746, 325] width 324 height 31
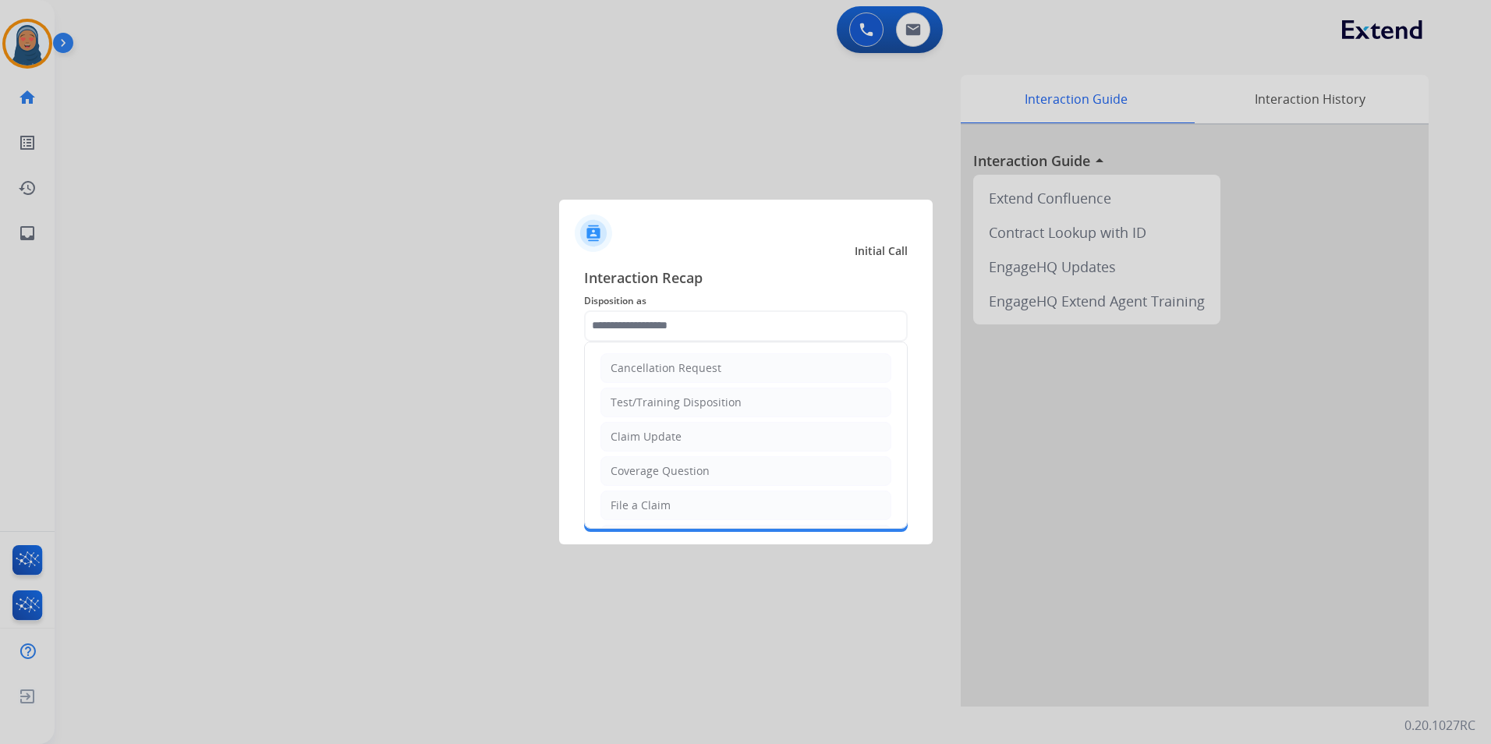
drag, startPoint x: 660, startPoint y: 440, endPoint x: 660, endPoint y: 426, distance: 14.0
click at [660, 437] on div "Claim Update" at bounding box center [646, 437] width 71 height 16
type input "**********"
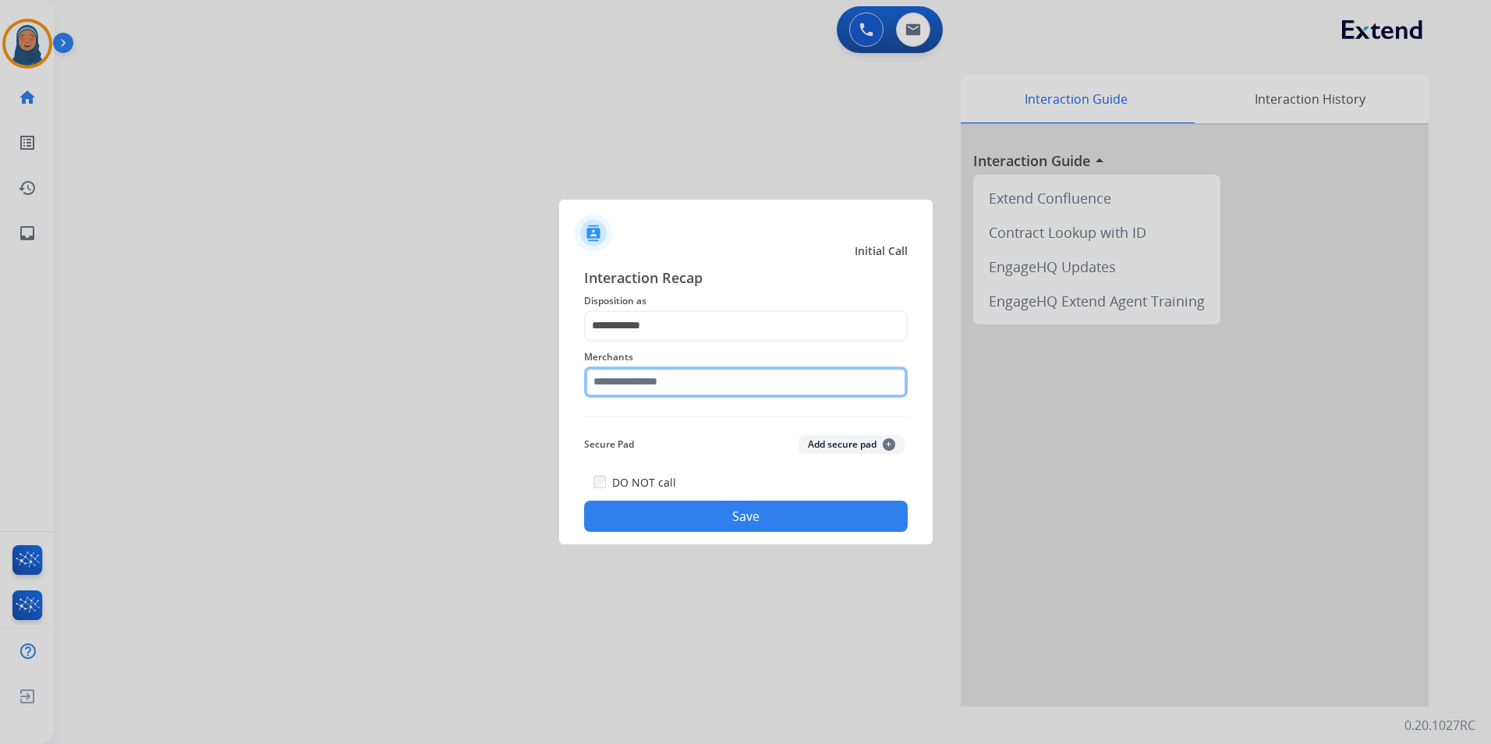
click at [659, 383] on input "text" at bounding box center [746, 381] width 324 height 31
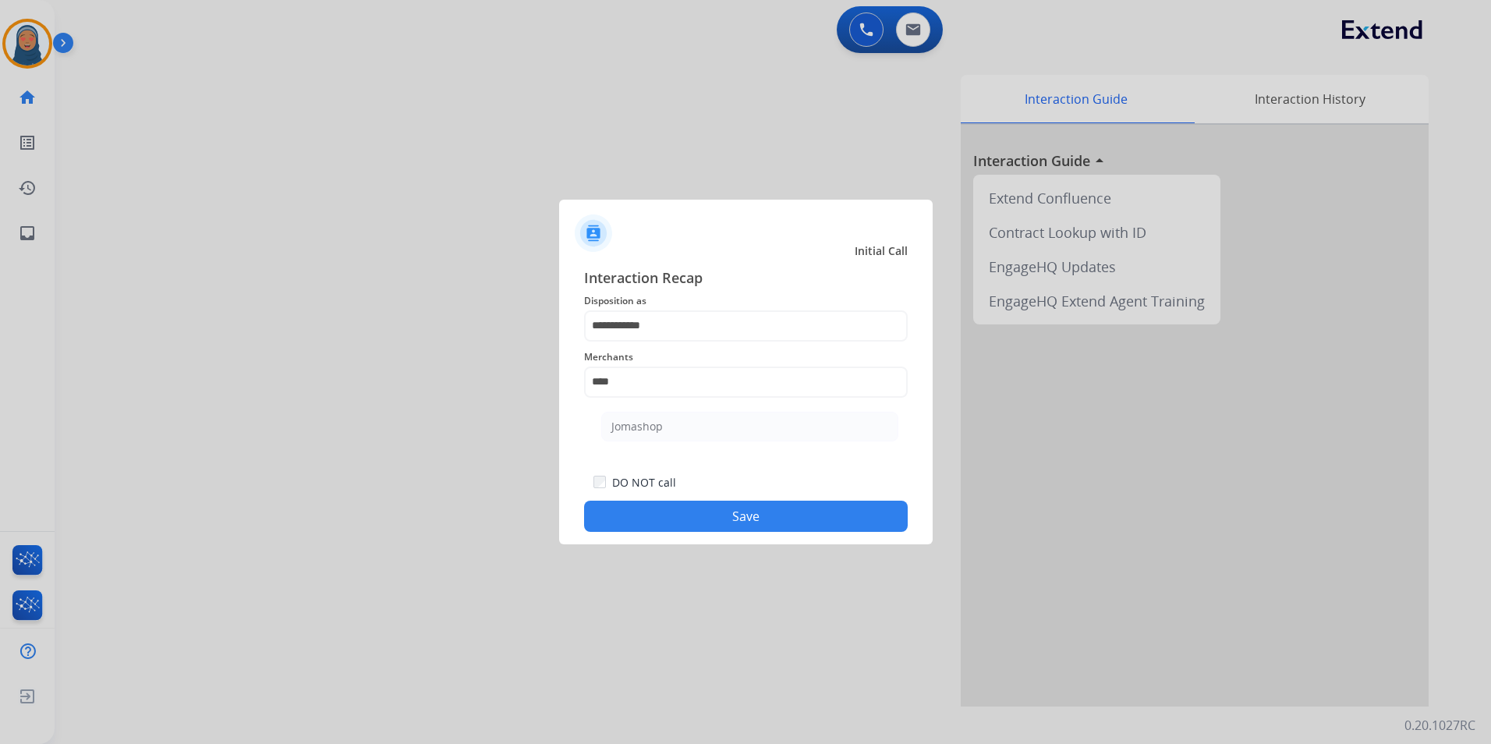
click at [649, 424] on div "Jomashop" at bounding box center [636, 427] width 51 height 16
type input "********"
click at [711, 517] on button "Save" at bounding box center [746, 516] width 324 height 31
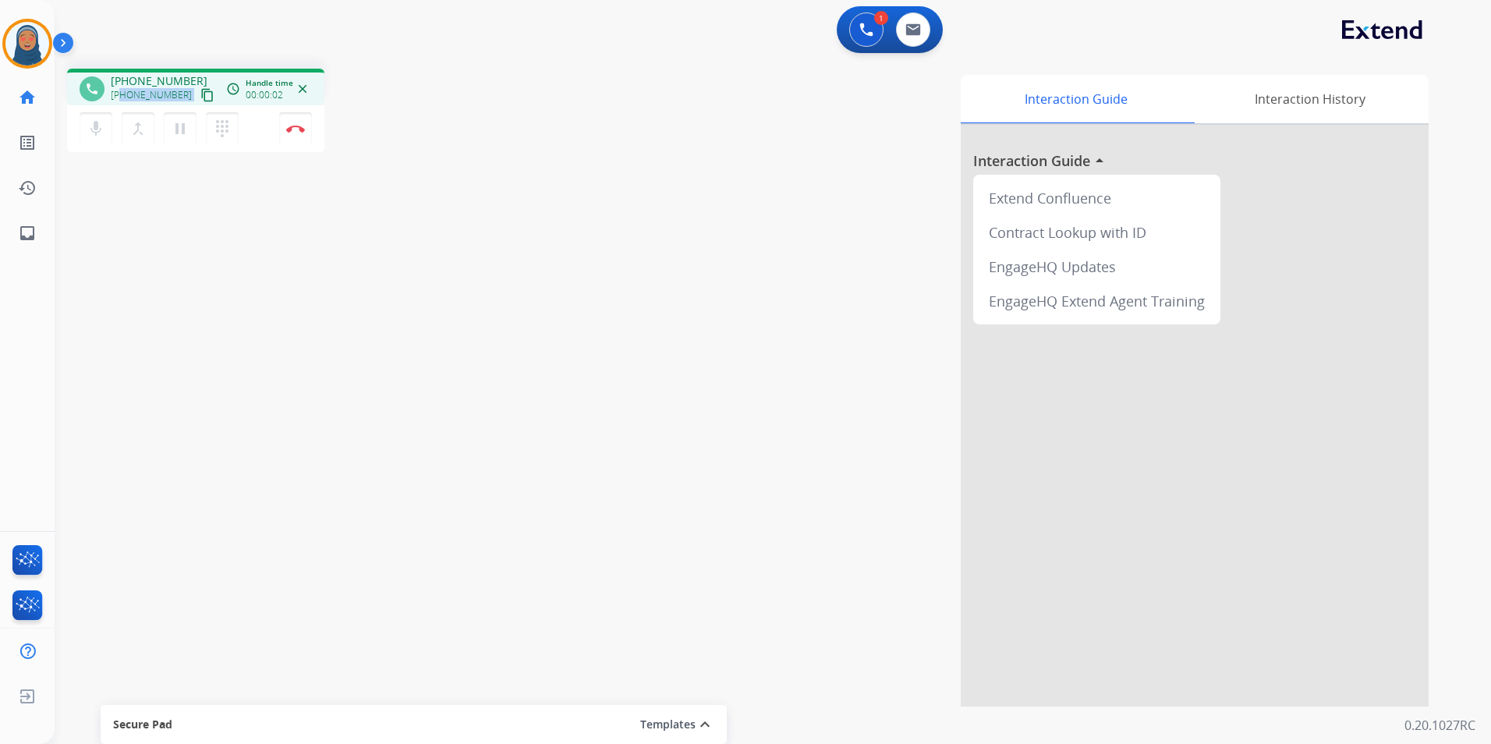
drag, startPoint x: 178, startPoint y: 94, endPoint x: 122, endPoint y: 94, distance: 55.4
click at [122, 94] on div "+18186757225 content_copy" at bounding box center [164, 95] width 106 height 19
copy div "8186757225 content_copy access_time Call metrics Queue 00:08 Hold 00:00 Talk 00…"
click at [299, 127] on img at bounding box center [295, 129] width 19 height 8
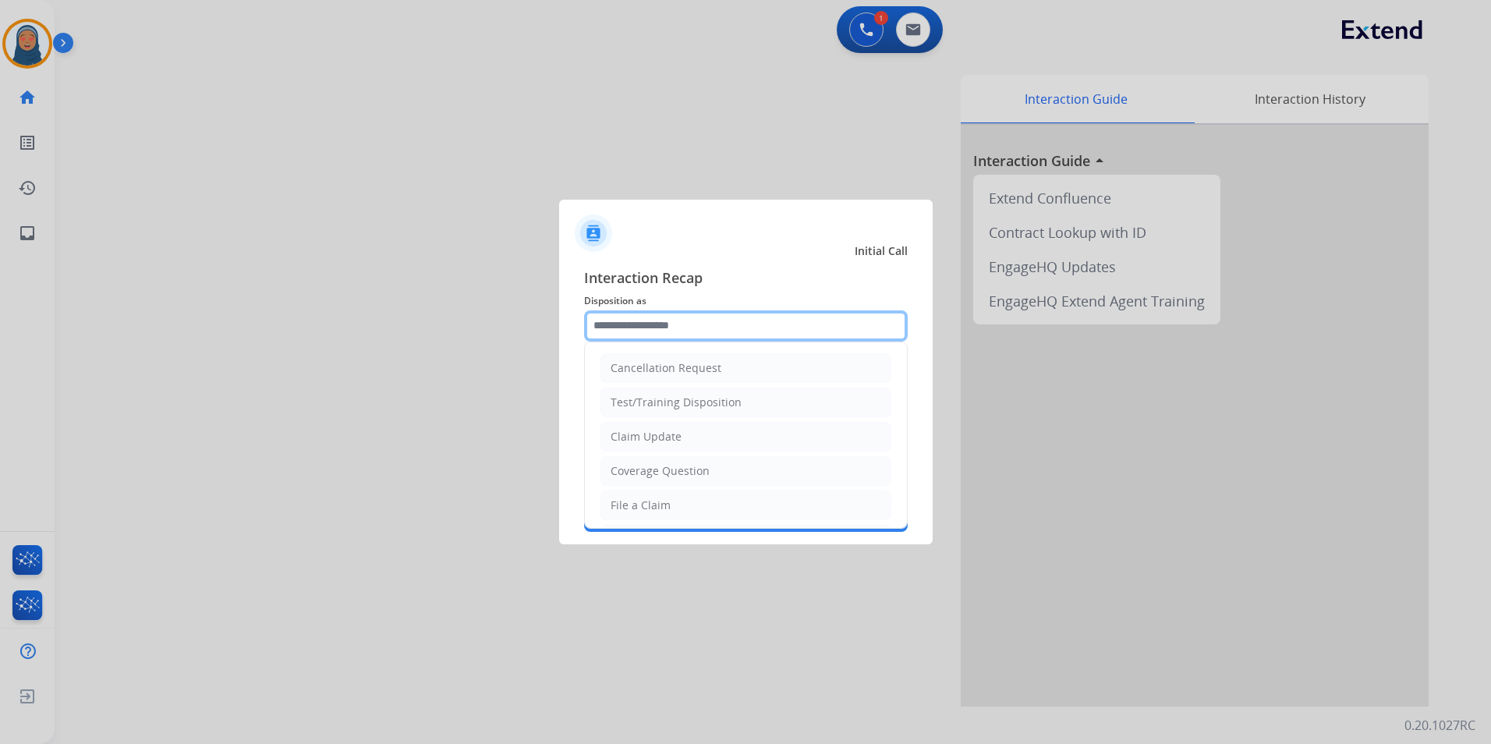
click at [713, 326] on input "text" at bounding box center [746, 325] width 324 height 31
drag, startPoint x: 669, startPoint y: 501, endPoint x: 668, endPoint y: 395, distance: 106.0
click at [669, 493] on li "File a Claim" at bounding box center [745, 505] width 291 height 30
type input "**********"
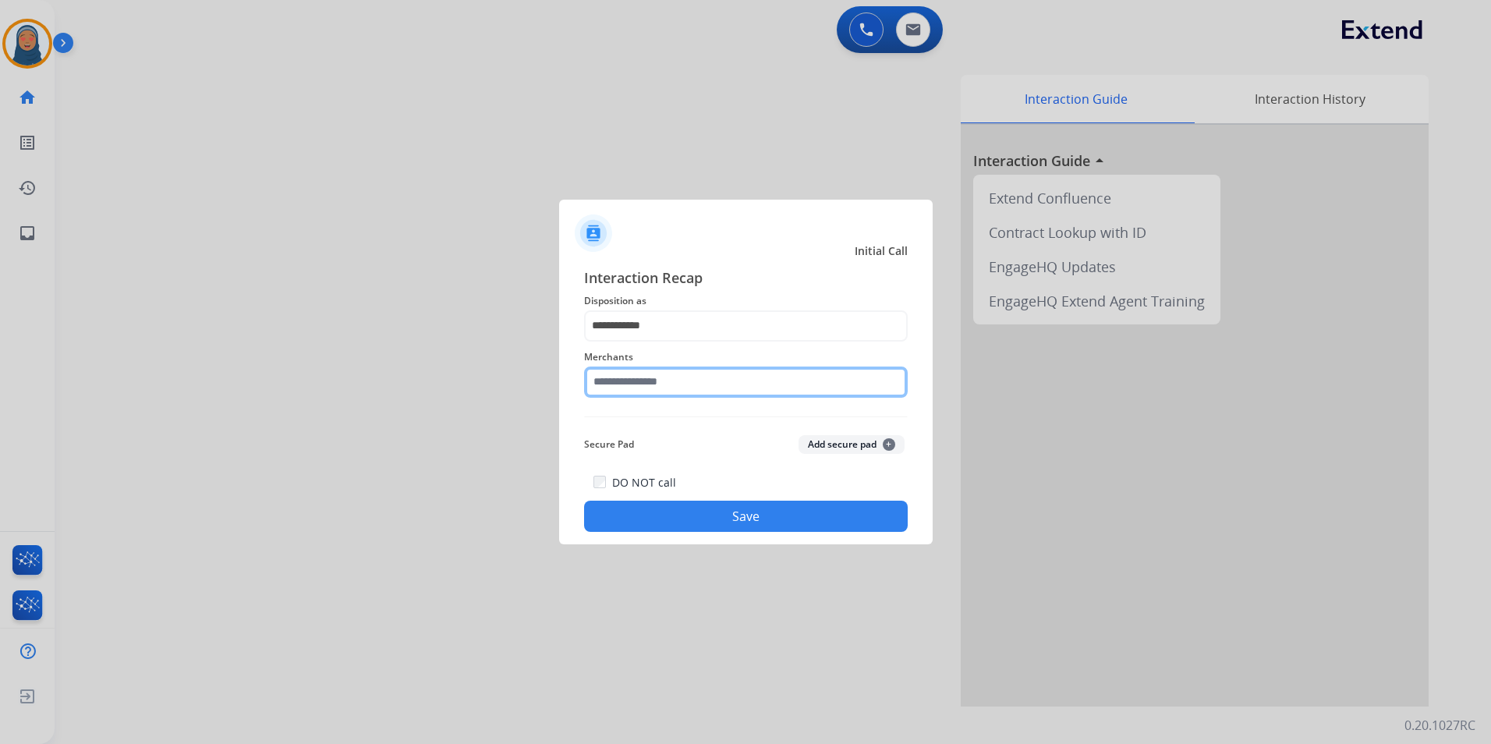
click at [668, 378] on input "text" at bounding box center [746, 381] width 324 height 31
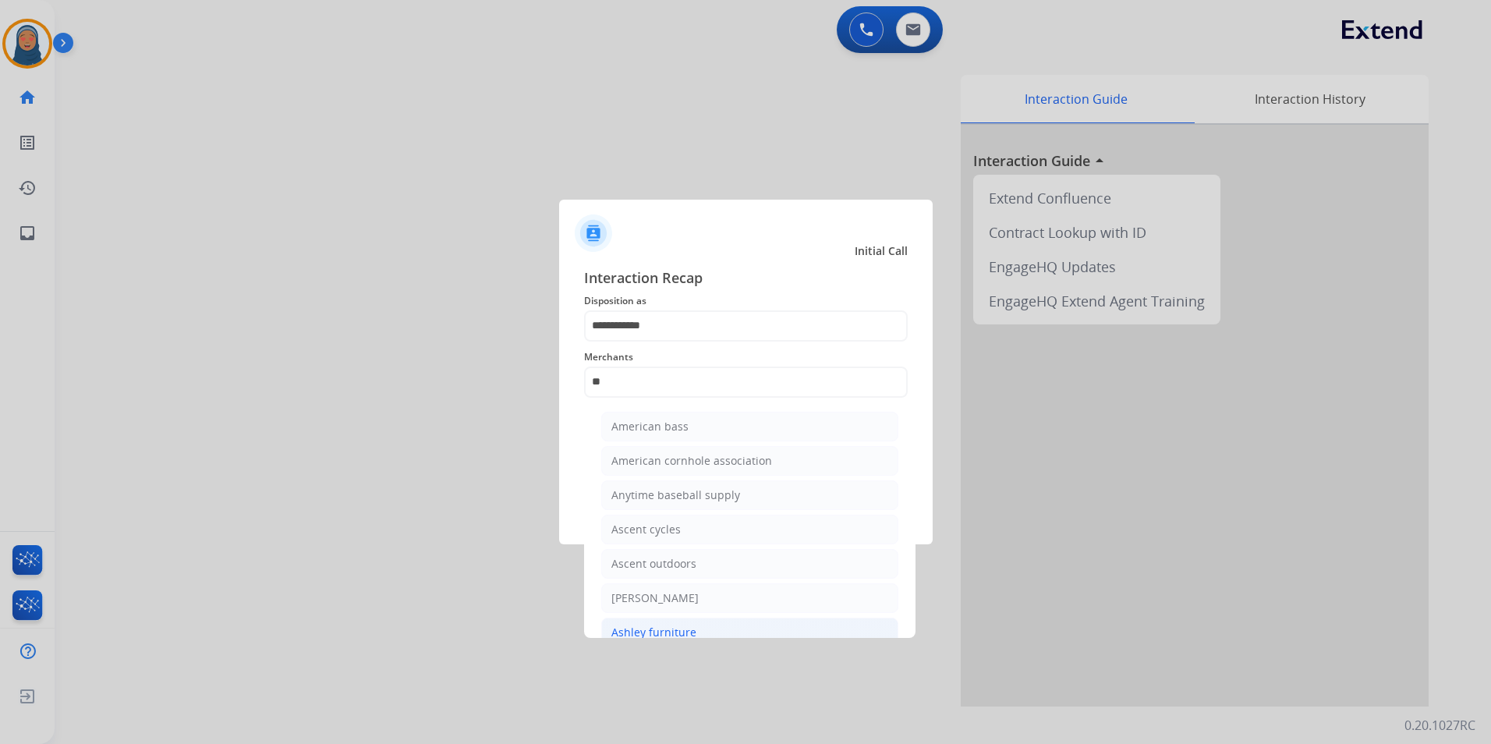
drag, startPoint x: 679, startPoint y: 633, endPoint x: 712, endPoint y: 592, distance: 52.7
click at [679, 630] on div "Ashley furniture" at bounding box center [653, 633] width 85 height 16
type input "**********"
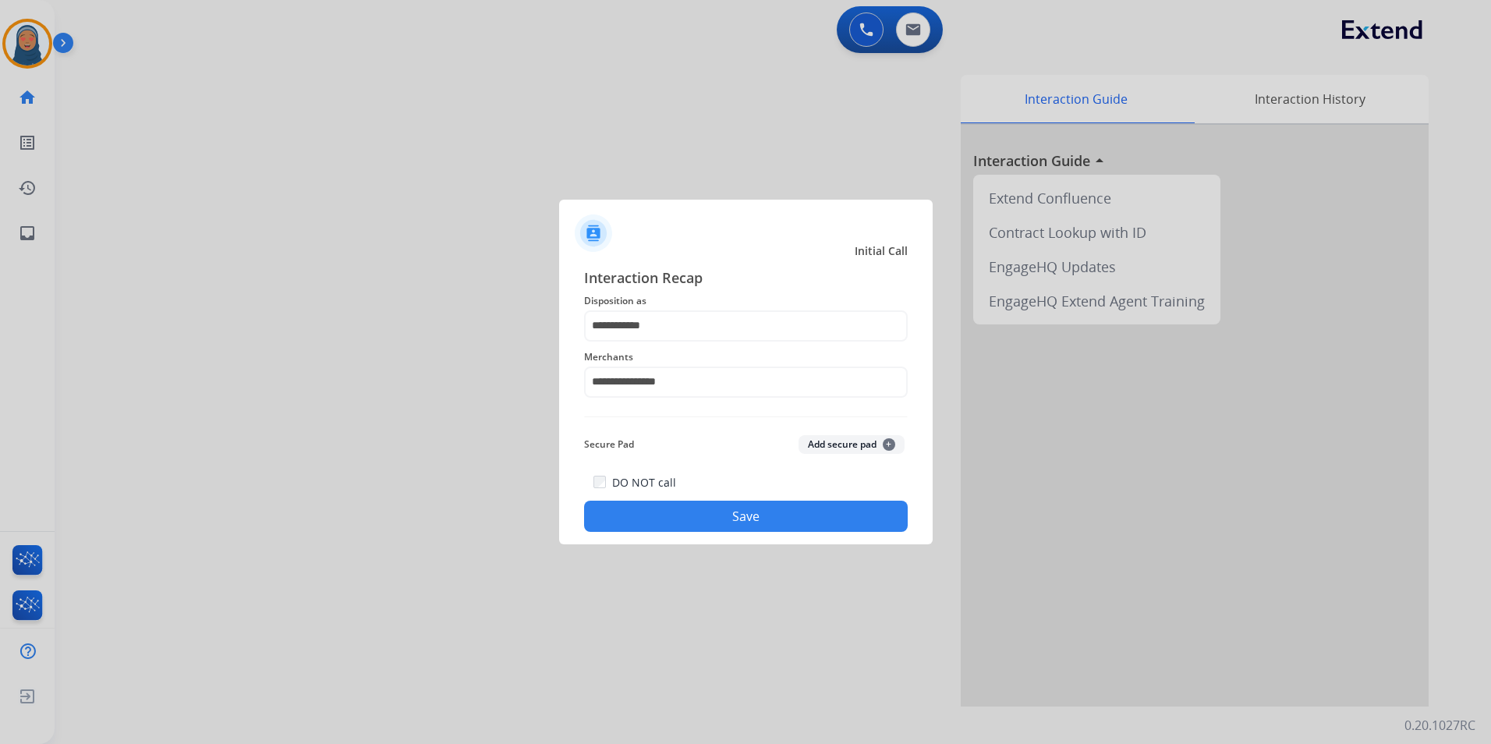
click at [764, 526] on button "Save" at bounding box center [746, 516] width 324 height 31
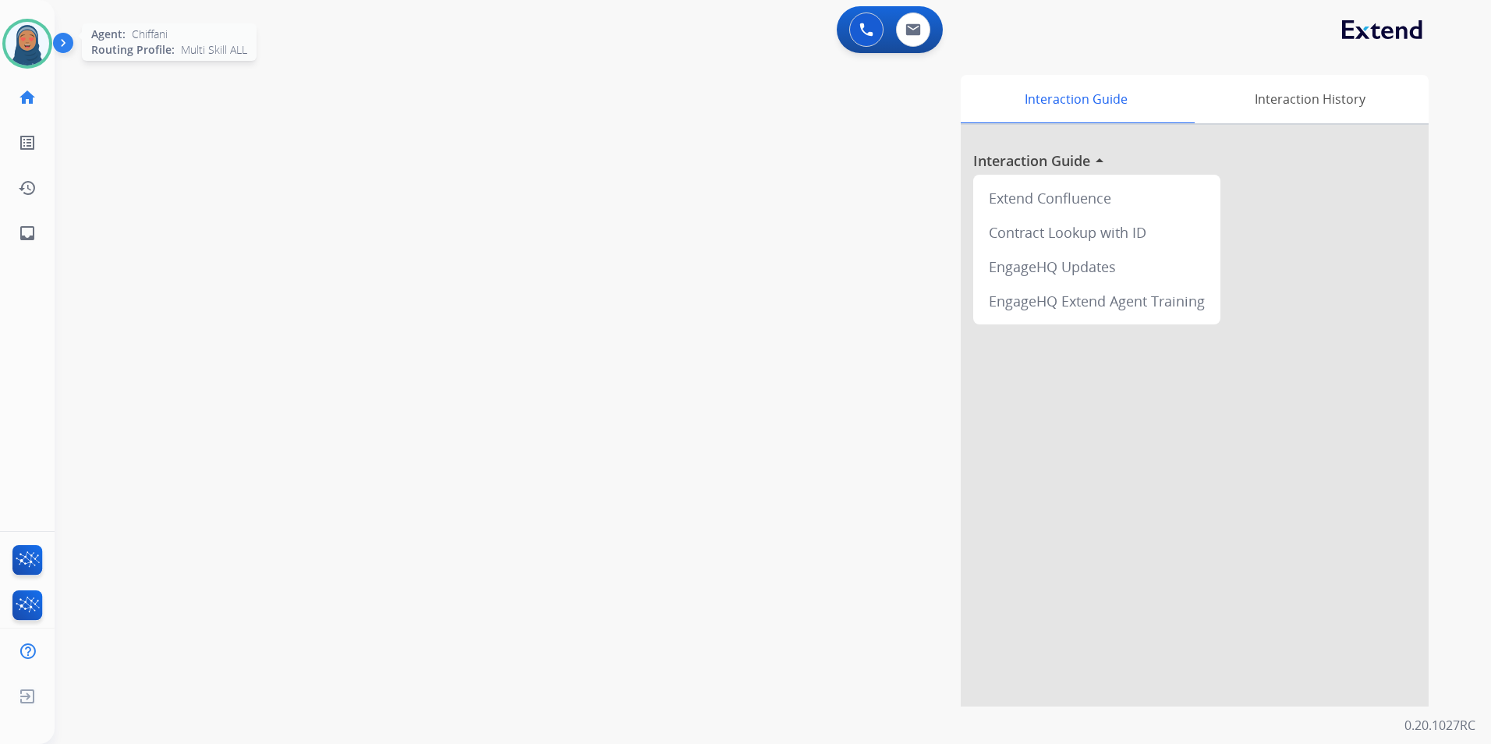
click at [16, 42] on img at bounding box center [27, 44] width 44 height 44
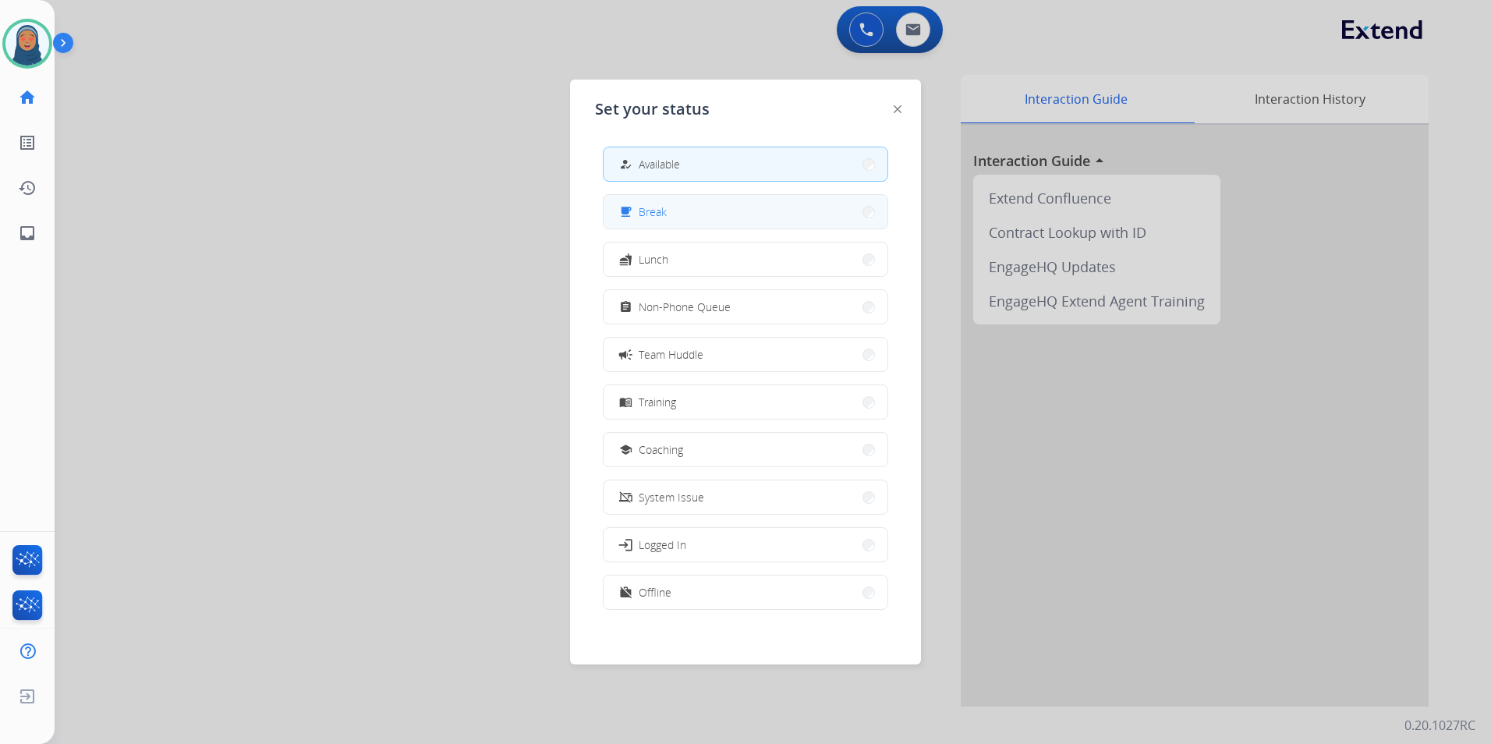
click at [710, 222] on button "free_breakfast Break" at bounding box center [746, 212] width 284 height 34
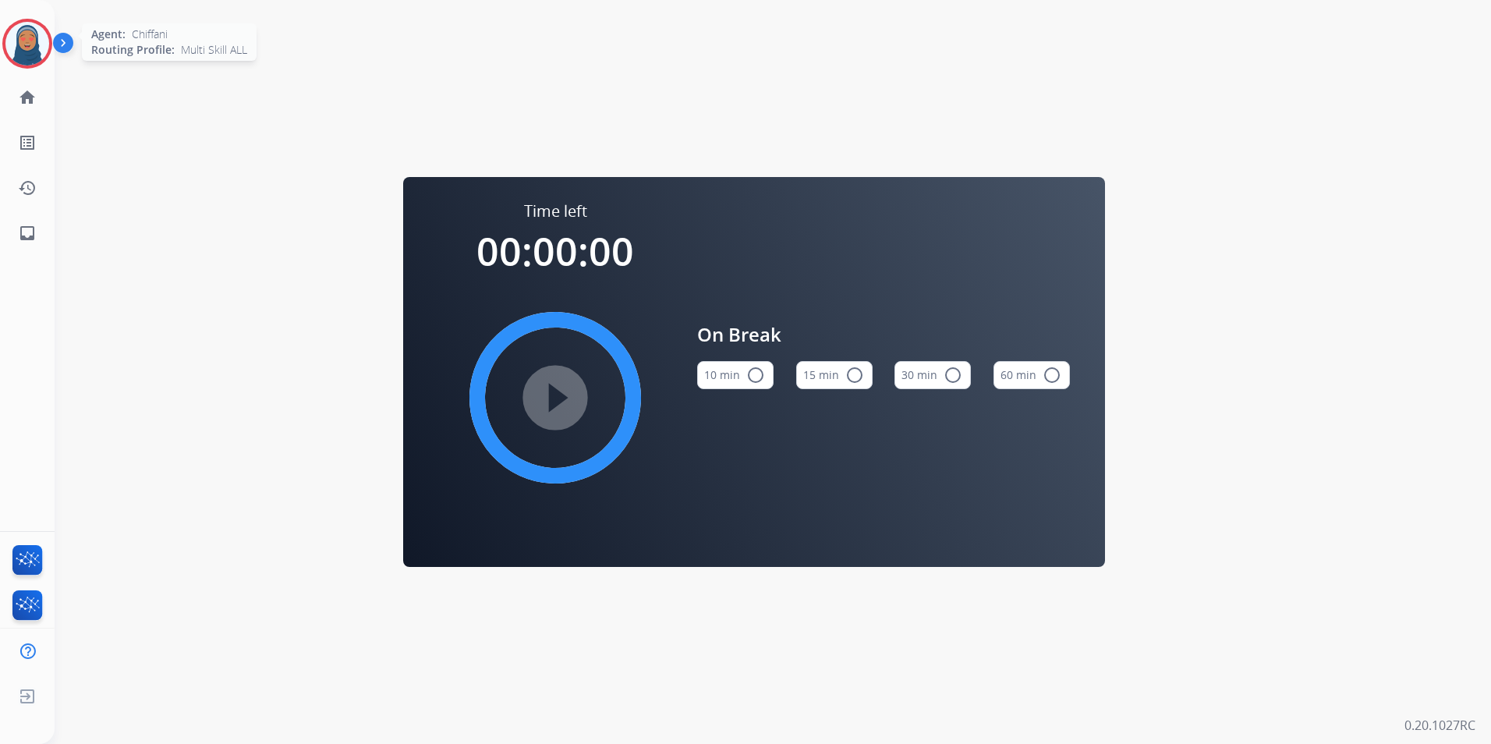
click at [23, 44] on img at bounding box center [27, 44] width 44 height 44
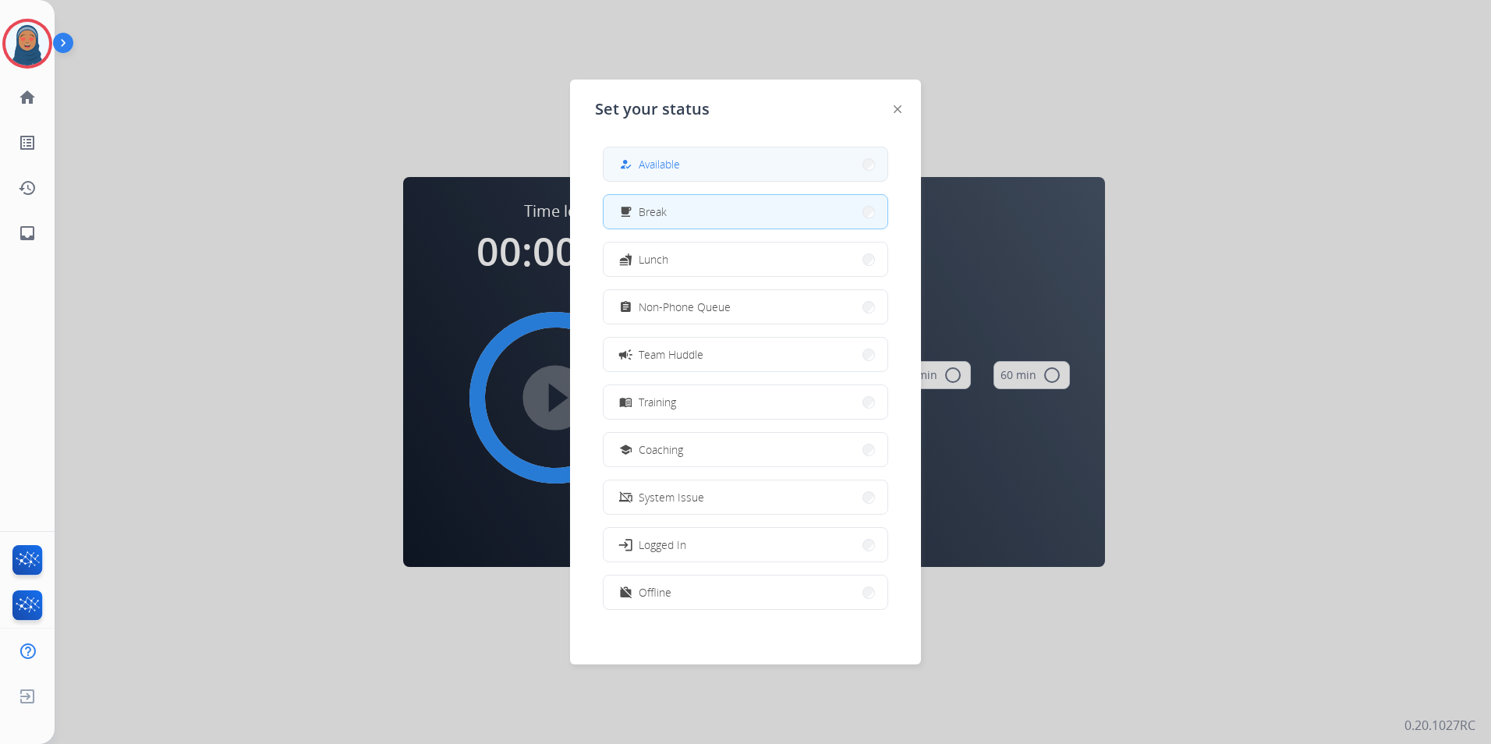
click at [618, 169] on button "how_to_reg Available" at bounding box center [746, 164] width 284 height 34
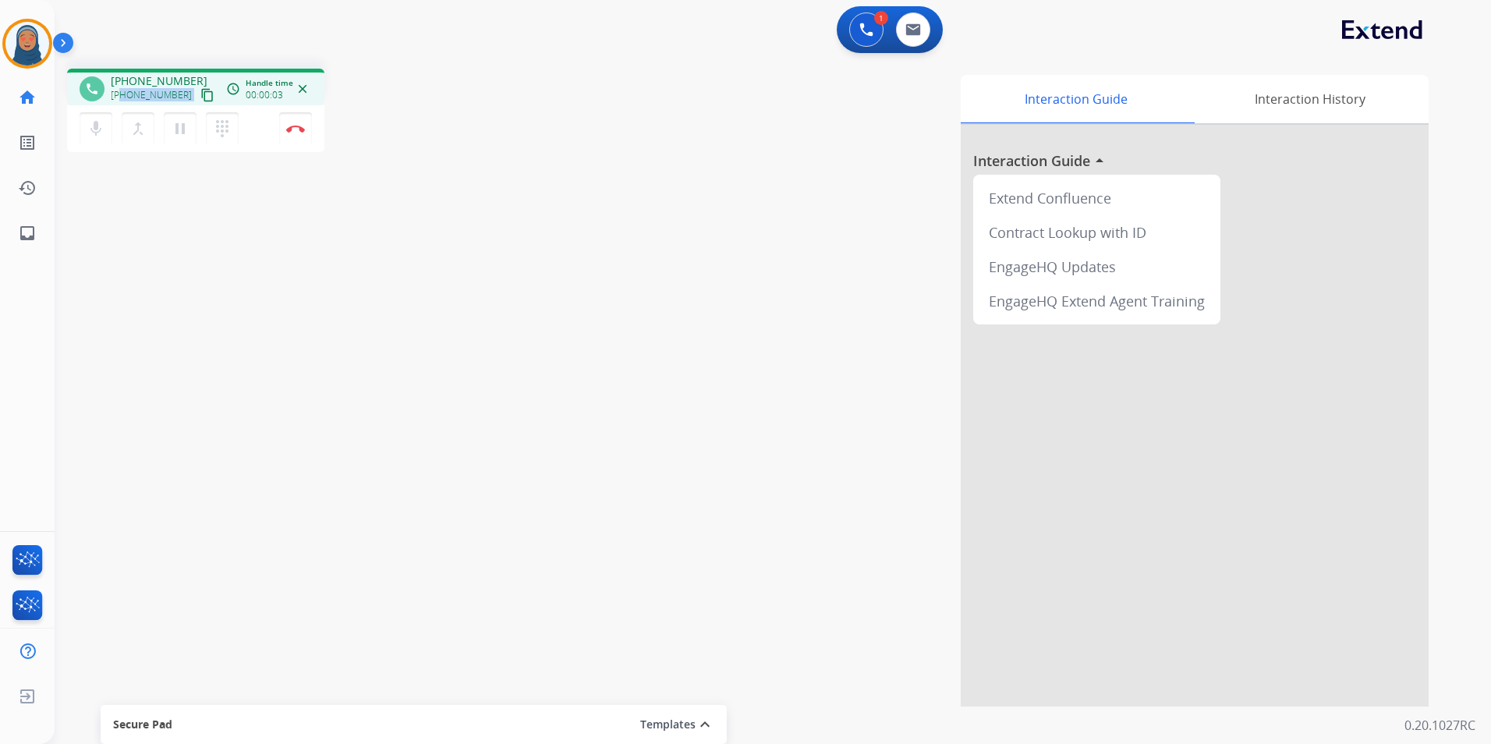
drag, startPoint x: 179, startPoint y: 96, endPoint x: 121, endPoint y: 99, distance: 57.8
click at [121, 99] on div "+19253484123 content_copy" at bounding box center [164, 95] width 106 height 19
copy div "9253484123 content_copy access_time Call metrics Queue 00:09 Hold 00:00 Talk 00…"
click at [292, 133] on button "Disconnect" at bounding box center [295, 128] width 33 height 33
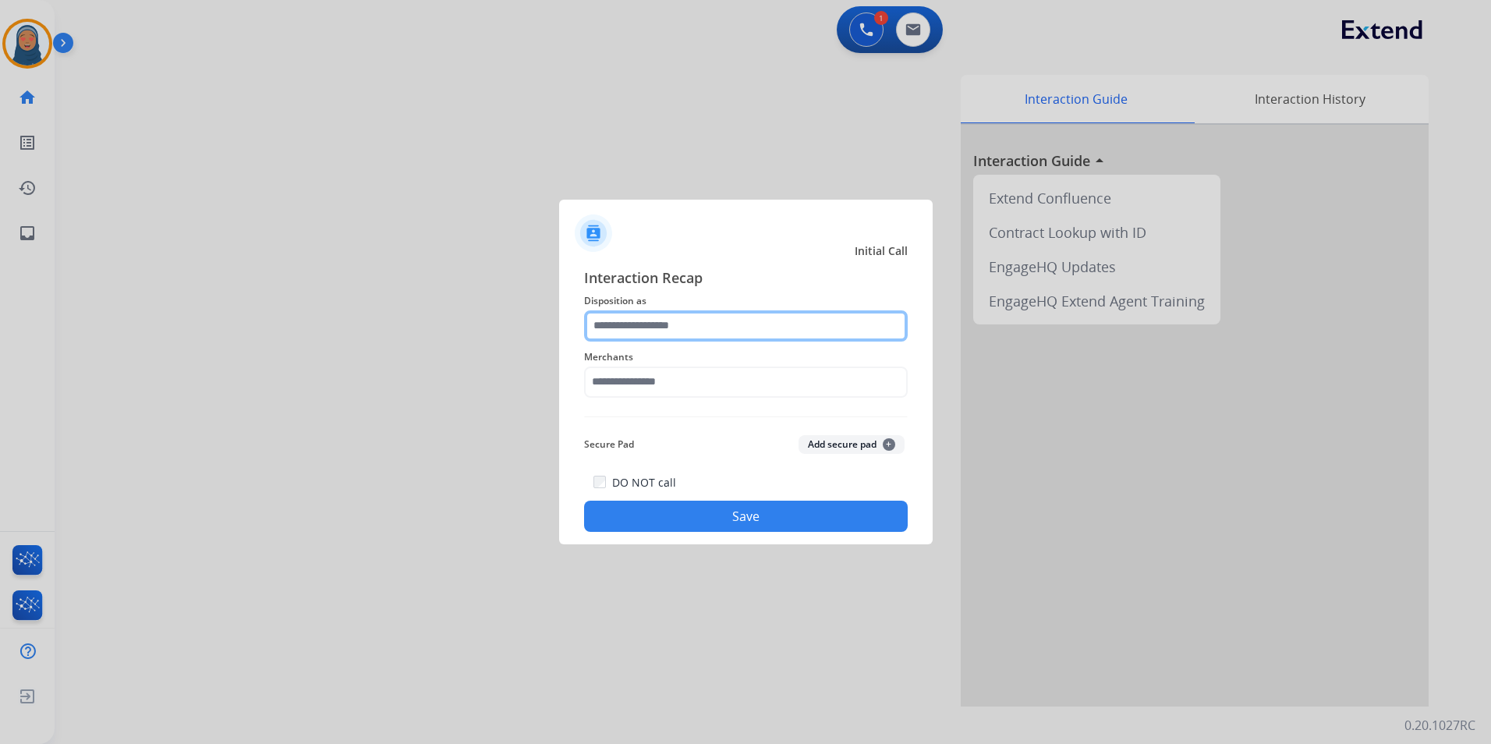
click at [717, 323] on input "text" at bounding box center [746, 325] width 324 height 31
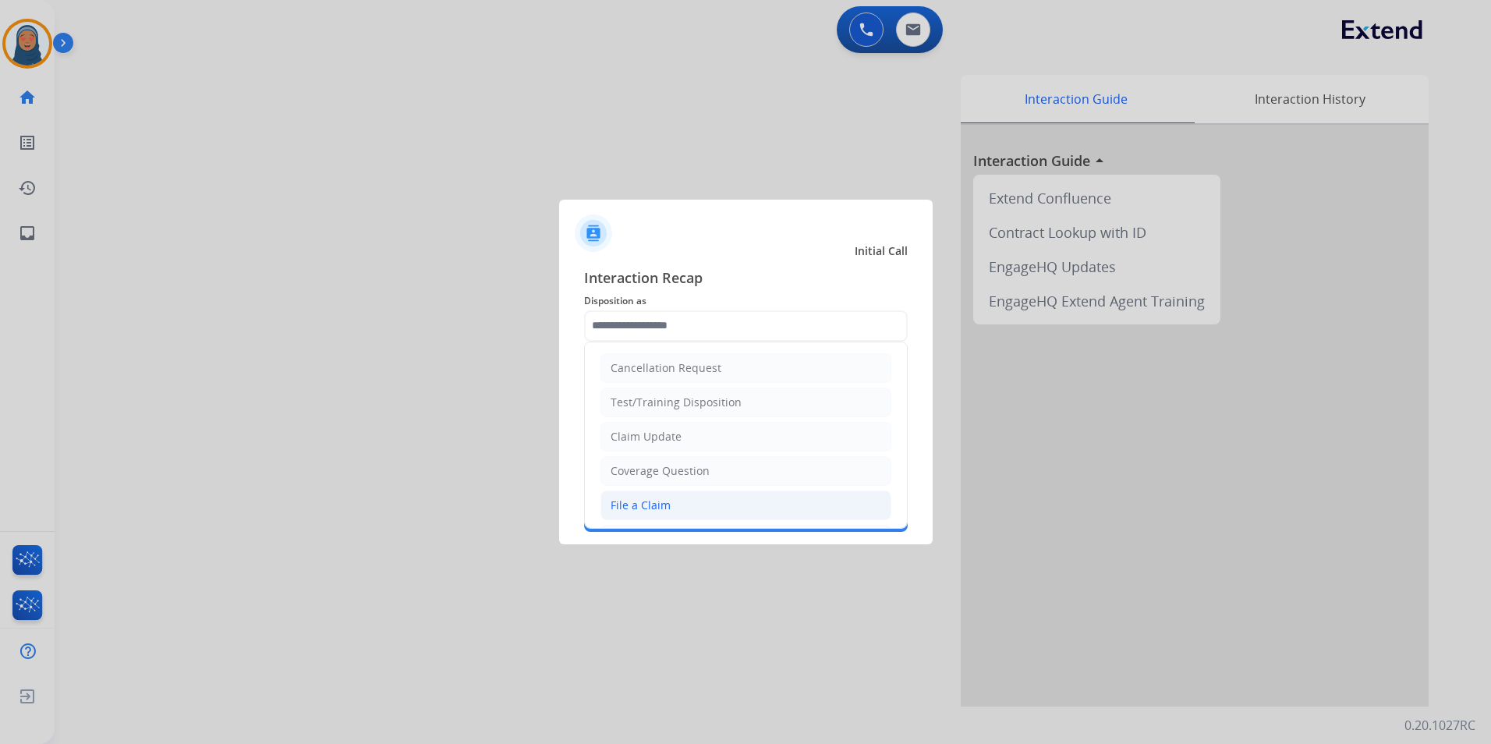
drag, startPoint x: 667, startPoint y: 513, endPoint x: 670, endPoint y: 485, distance: 28.2
click at [667, 512] on li "File a Claim" at bounding box center [745, 505] width 291 height 30
type input "**********"
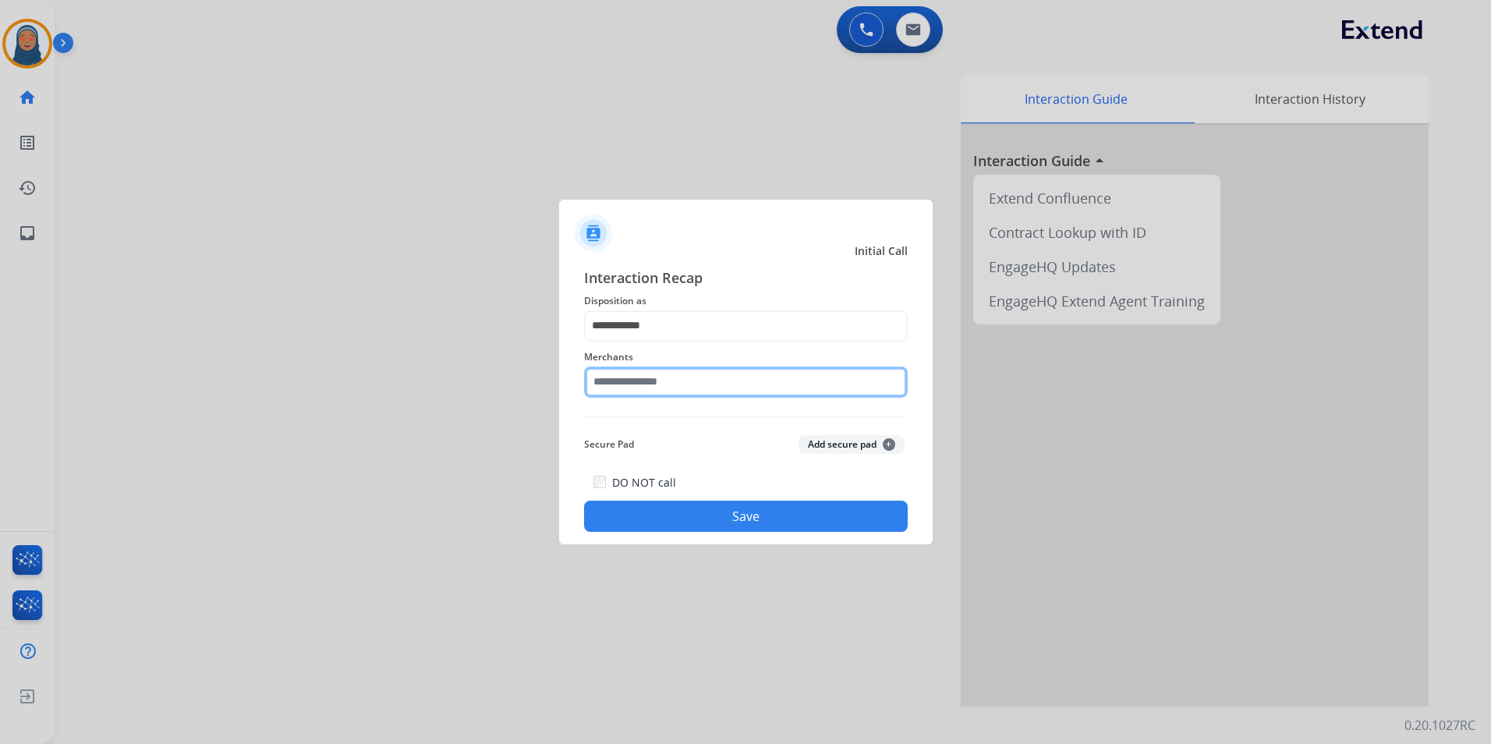
click at [682, 384] on input "text" at bounding box center [746, 381] width 324 height 31
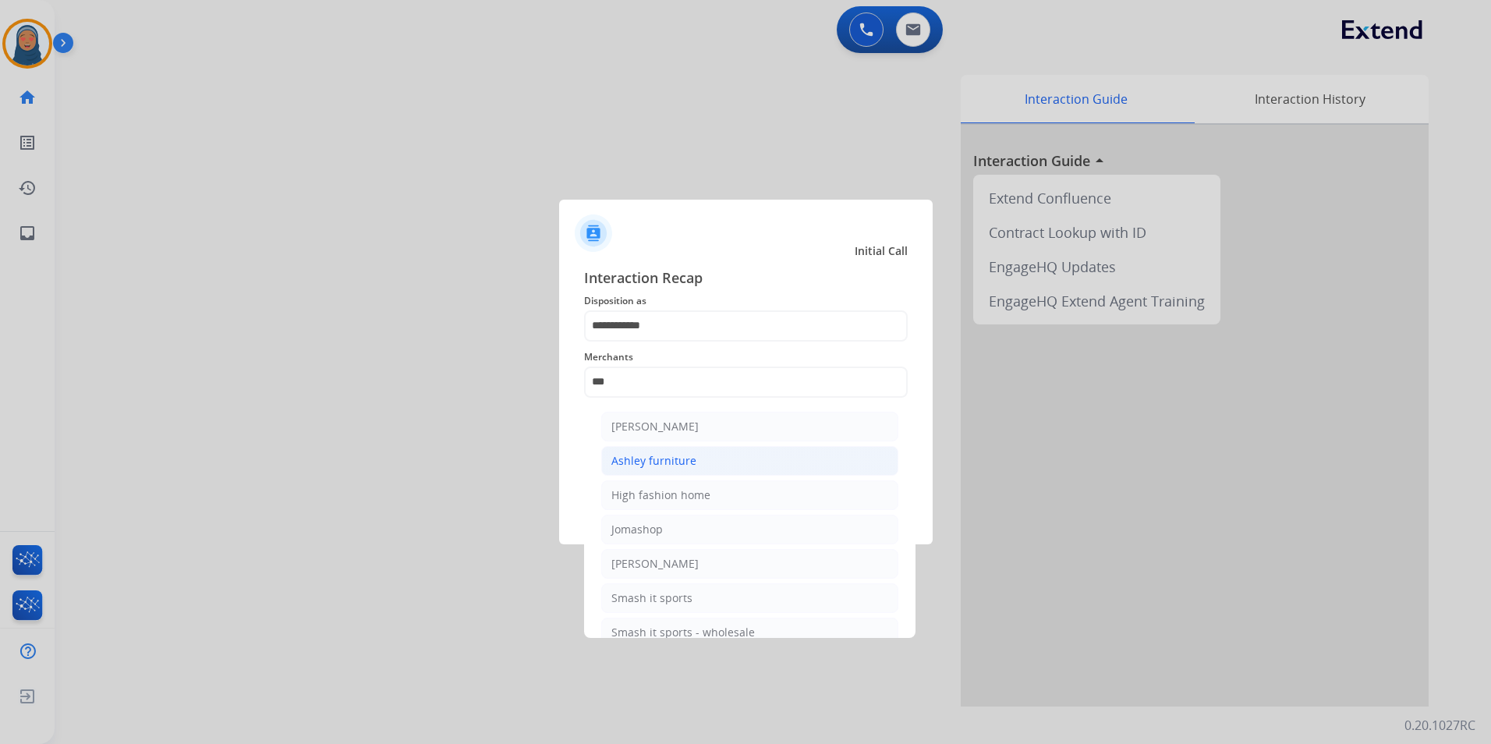
click at [682, 457] on div "Ashley furniture" at bounding box center [653, 461] width 85 height 16
type input "**********"
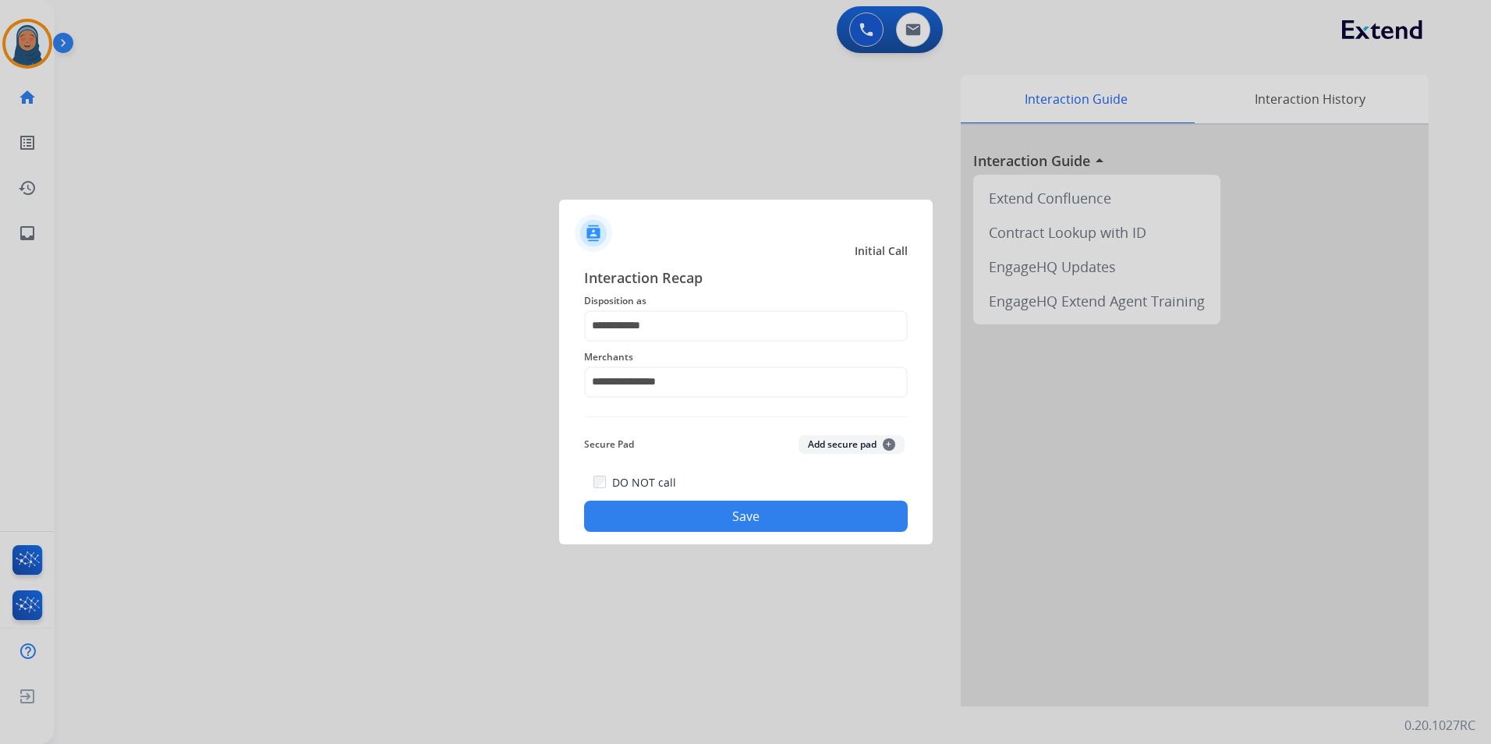
click at [713, 526] on button "Save" at bounding box center [746, 516] width 324 height 31
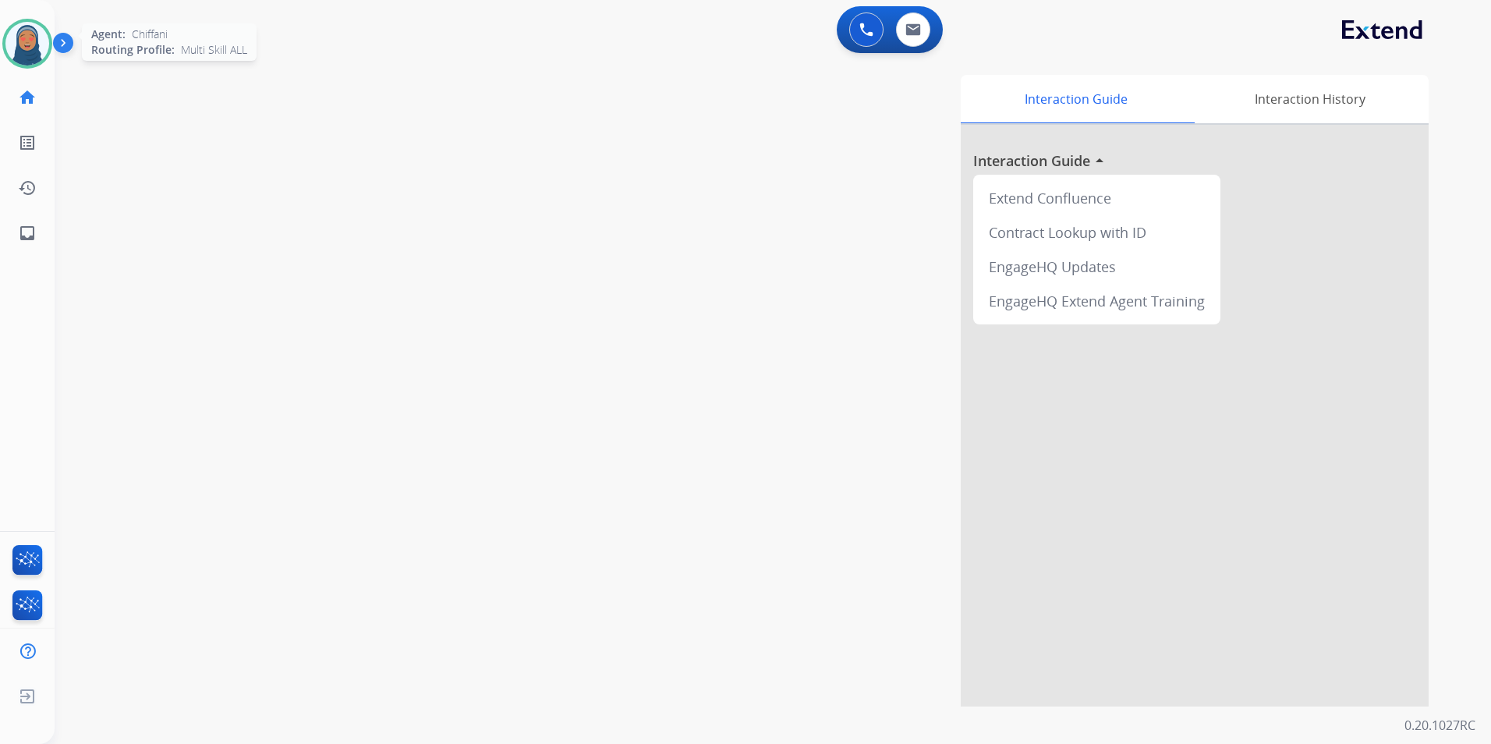
click at [41, 51] on img at bounding box center [27, 44] width 44 height 44
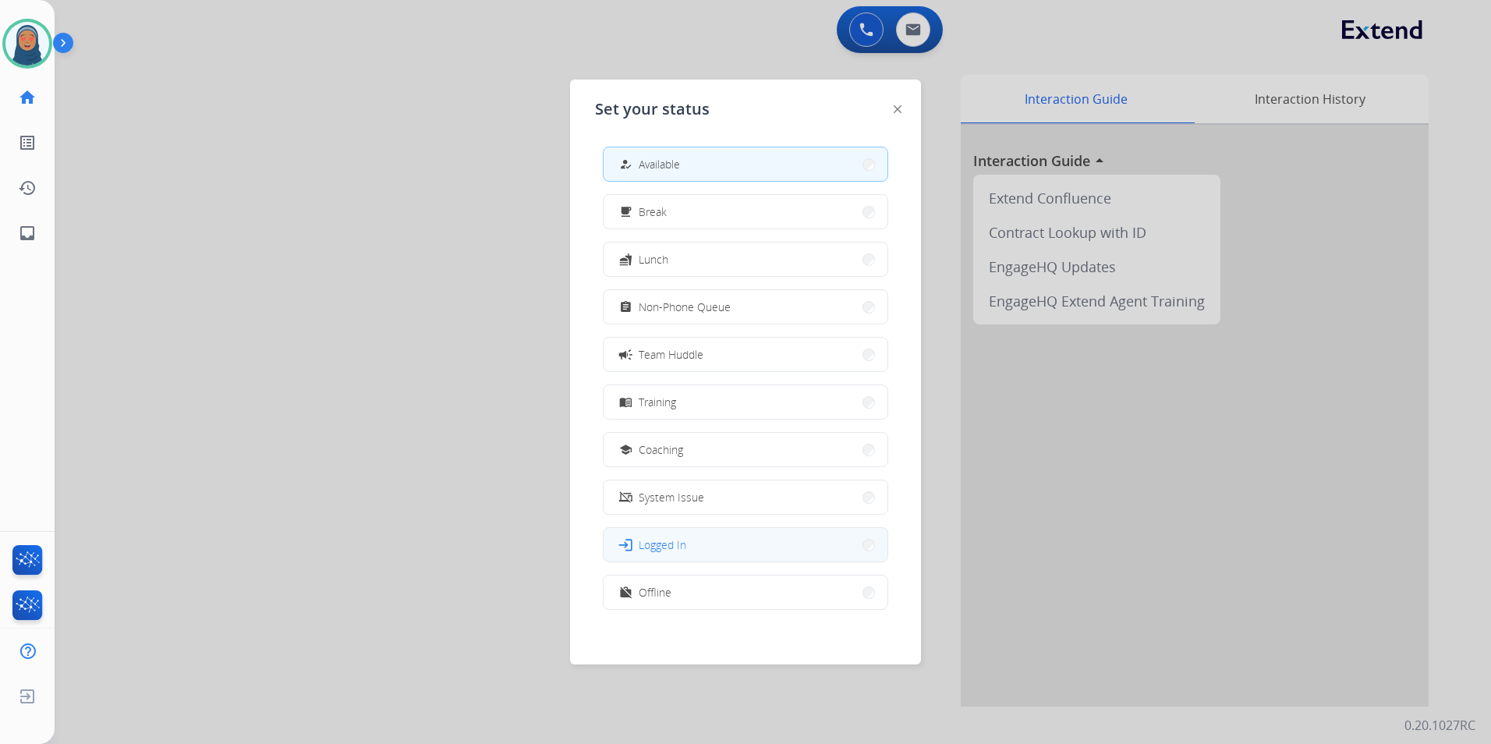
scroll to position [5, 0]
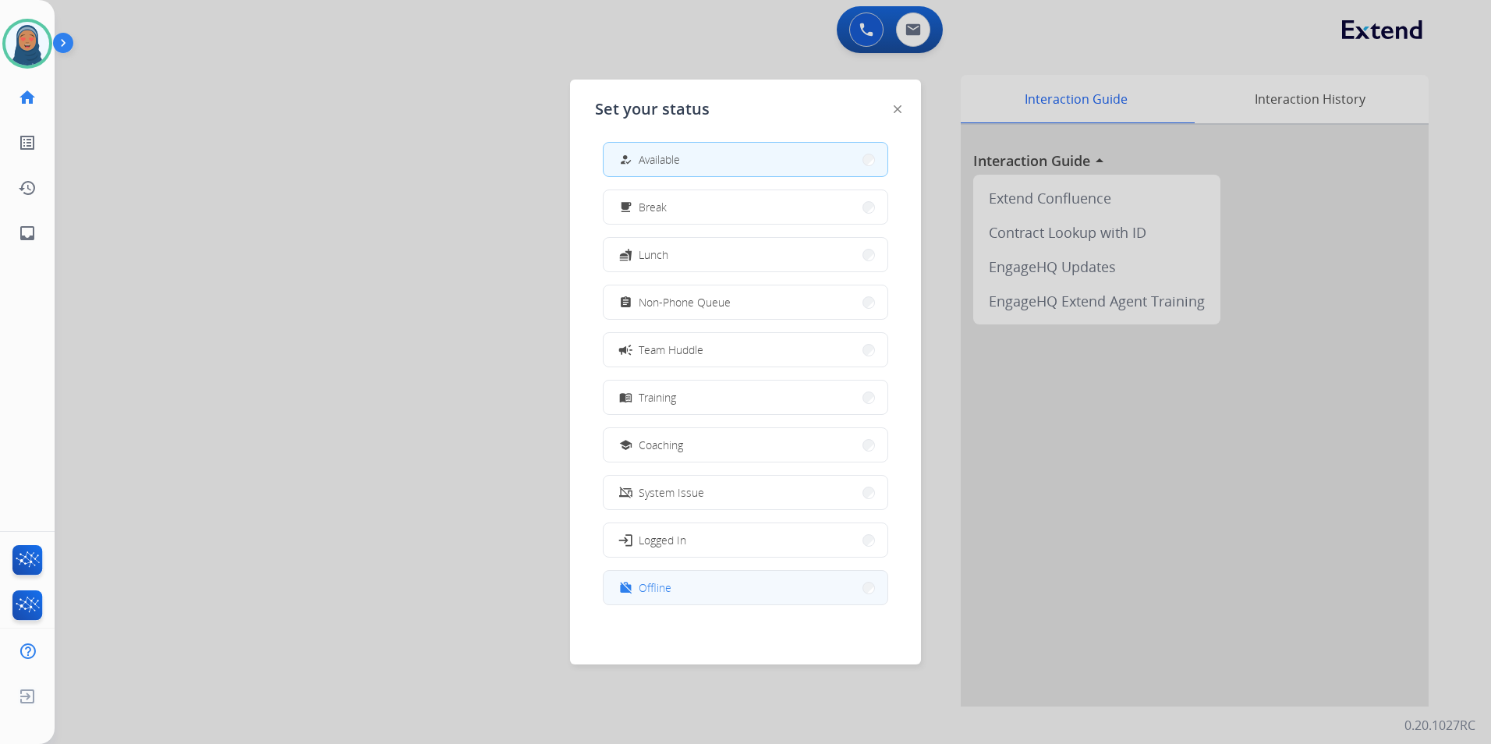
click at [773, 588] on button "work_off Offline" at bounding box center [746, 588] width 284 height 34
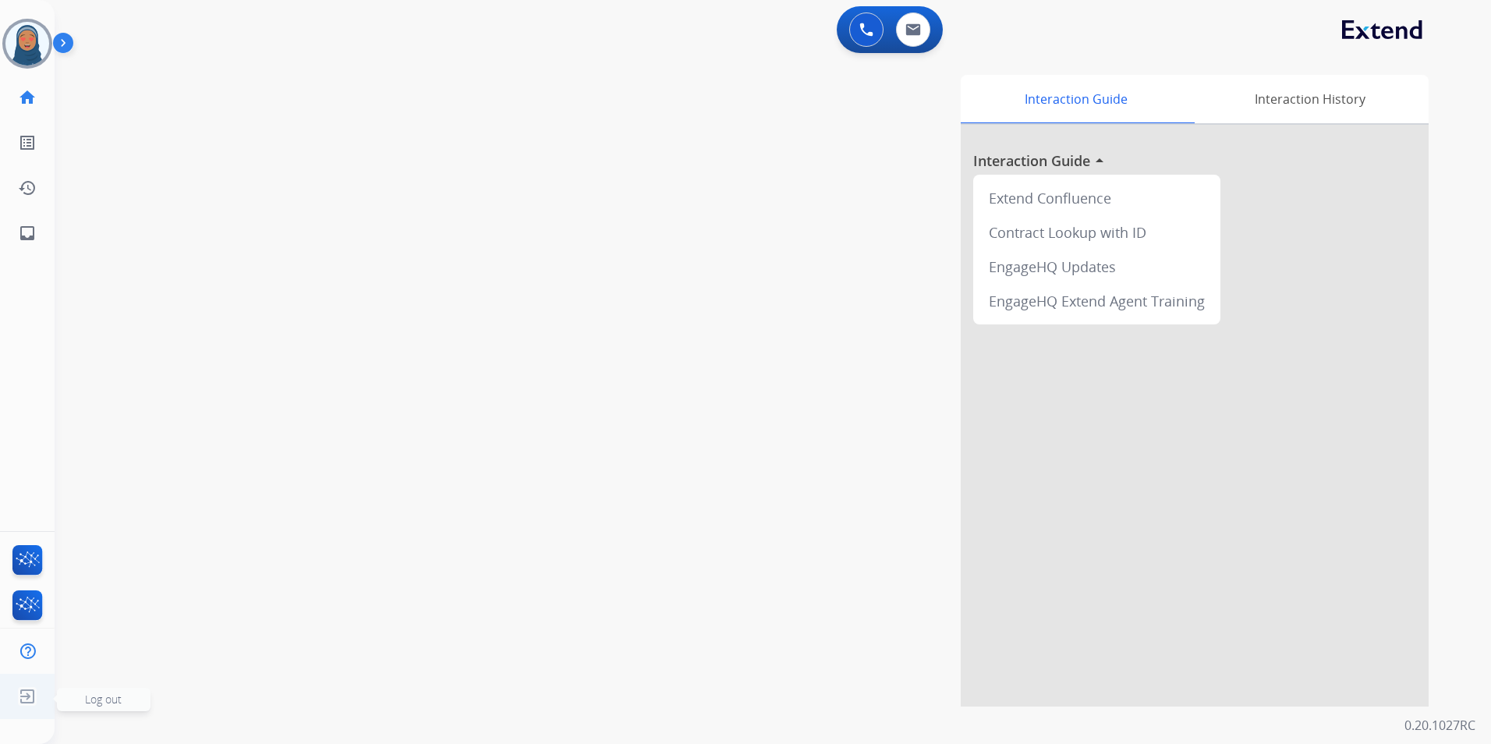
click at [19, 696] on img at bounding box center [27, 697] width 28 height 30
click at [113, 704] on span "Log out" at bounding box center [103, 699] width 37 height 15
